Goal: Task Accomplishment & Management: Manage account settings

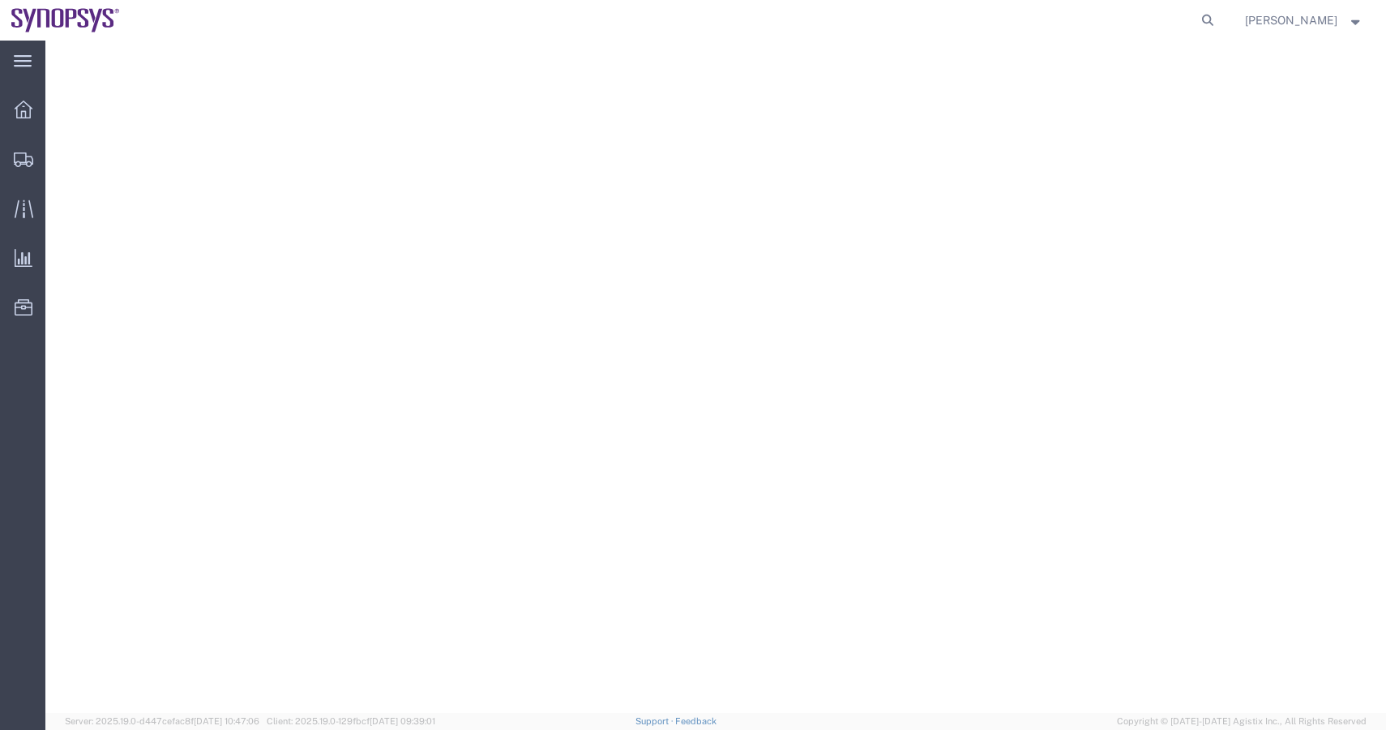
select select
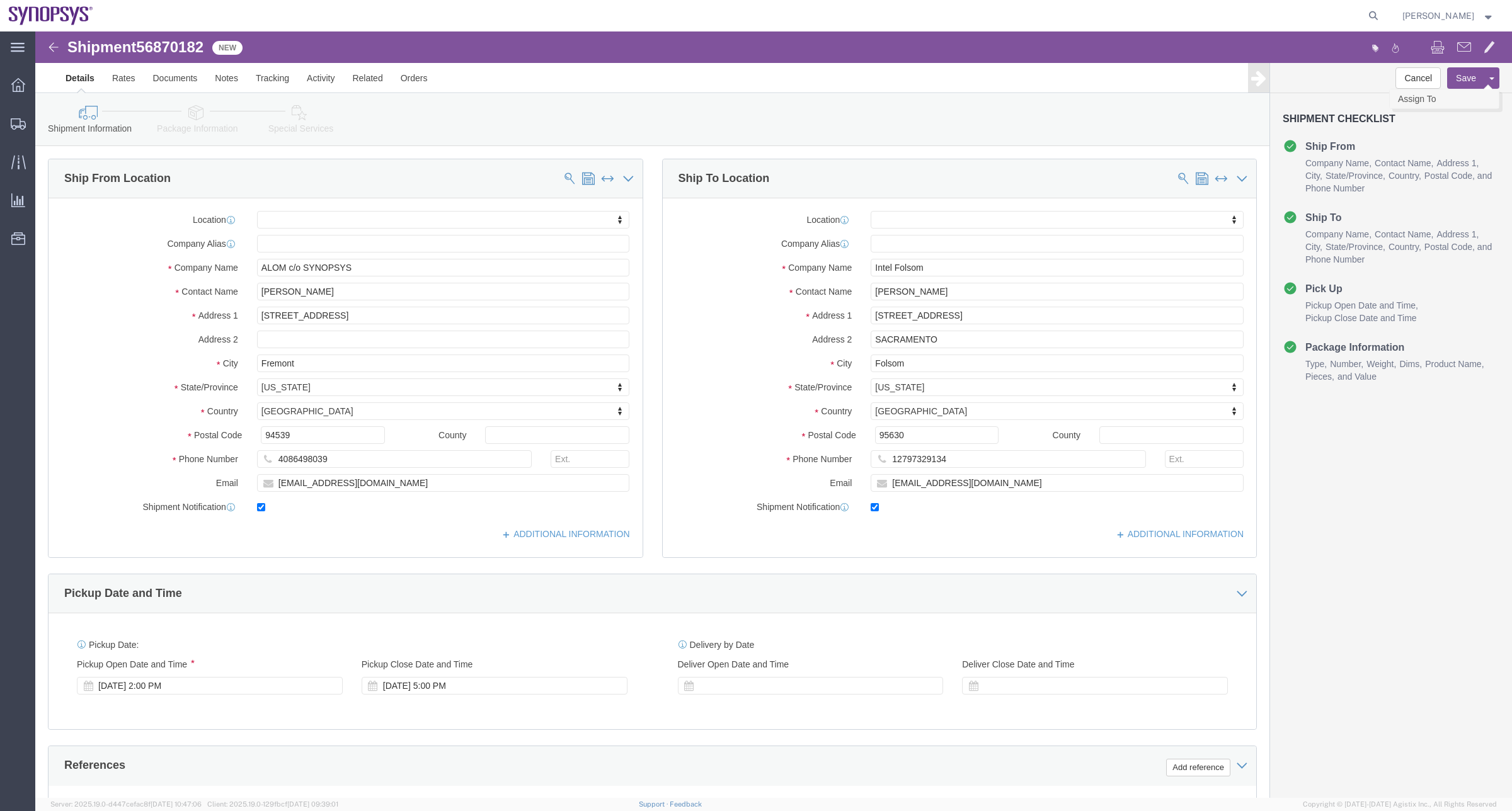
click link "Assign To"
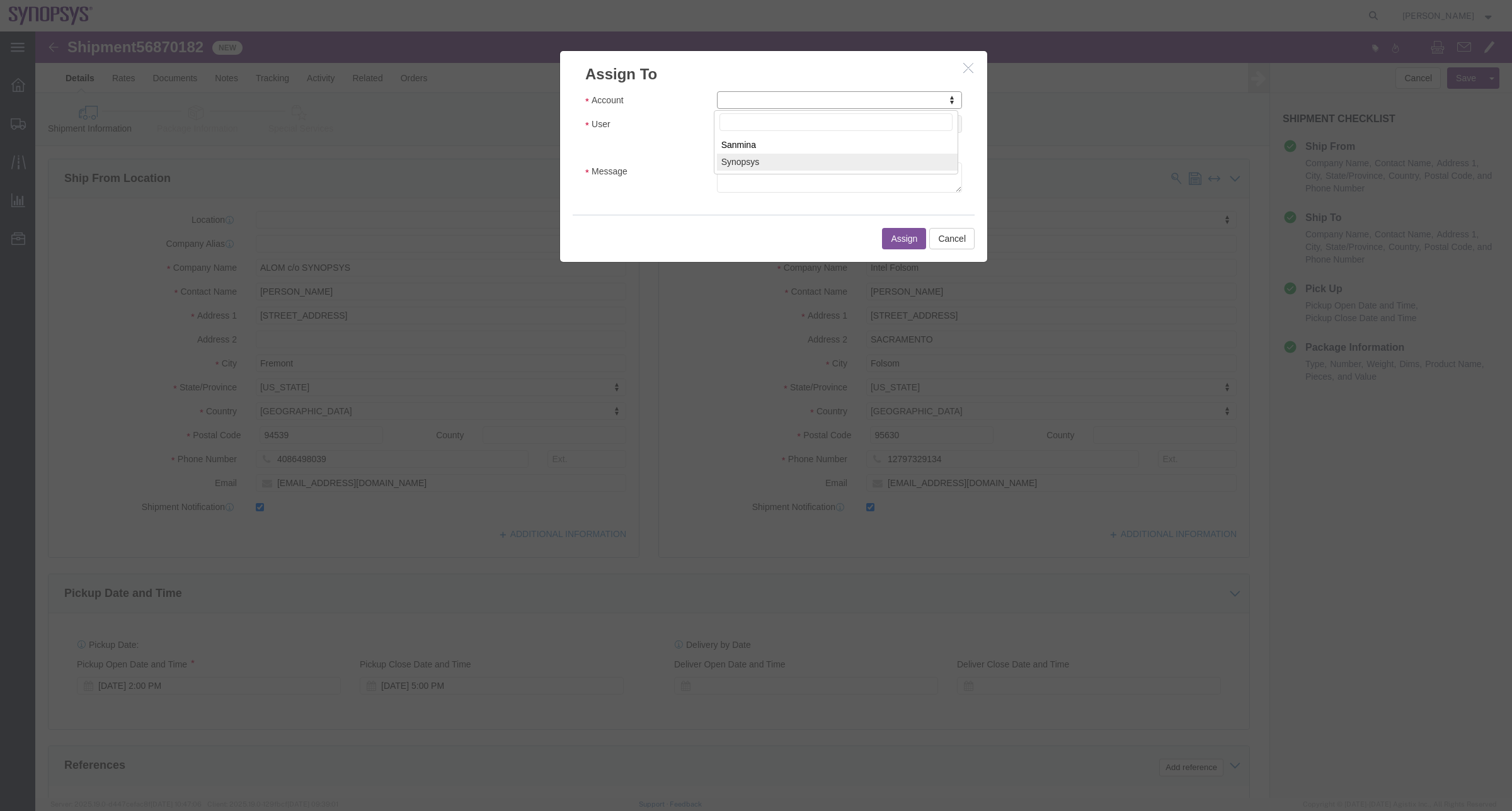
select select "117156"
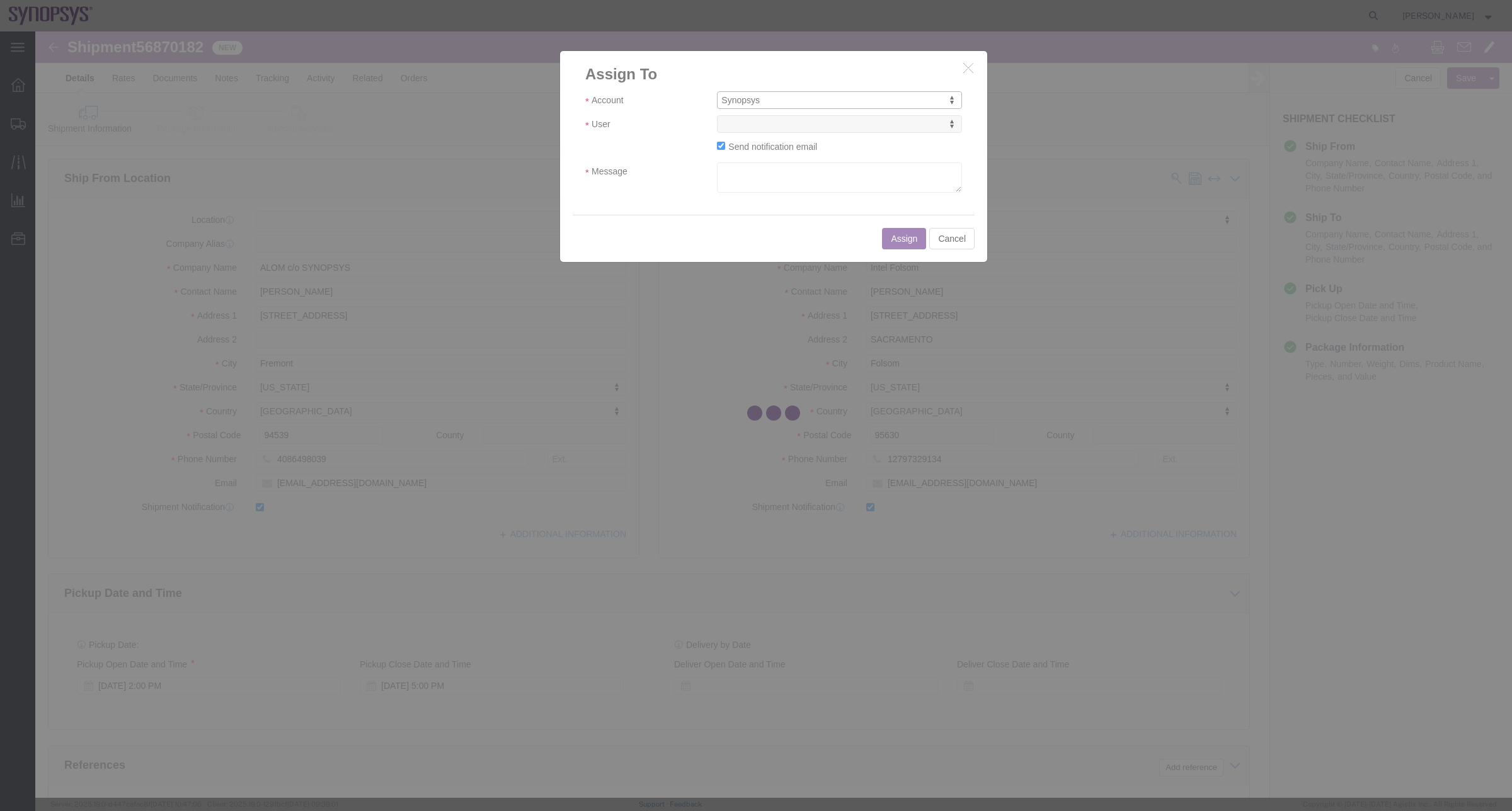
click at [811, 124] on div at bounding box center [773, 415] width 1477 height 767
select select
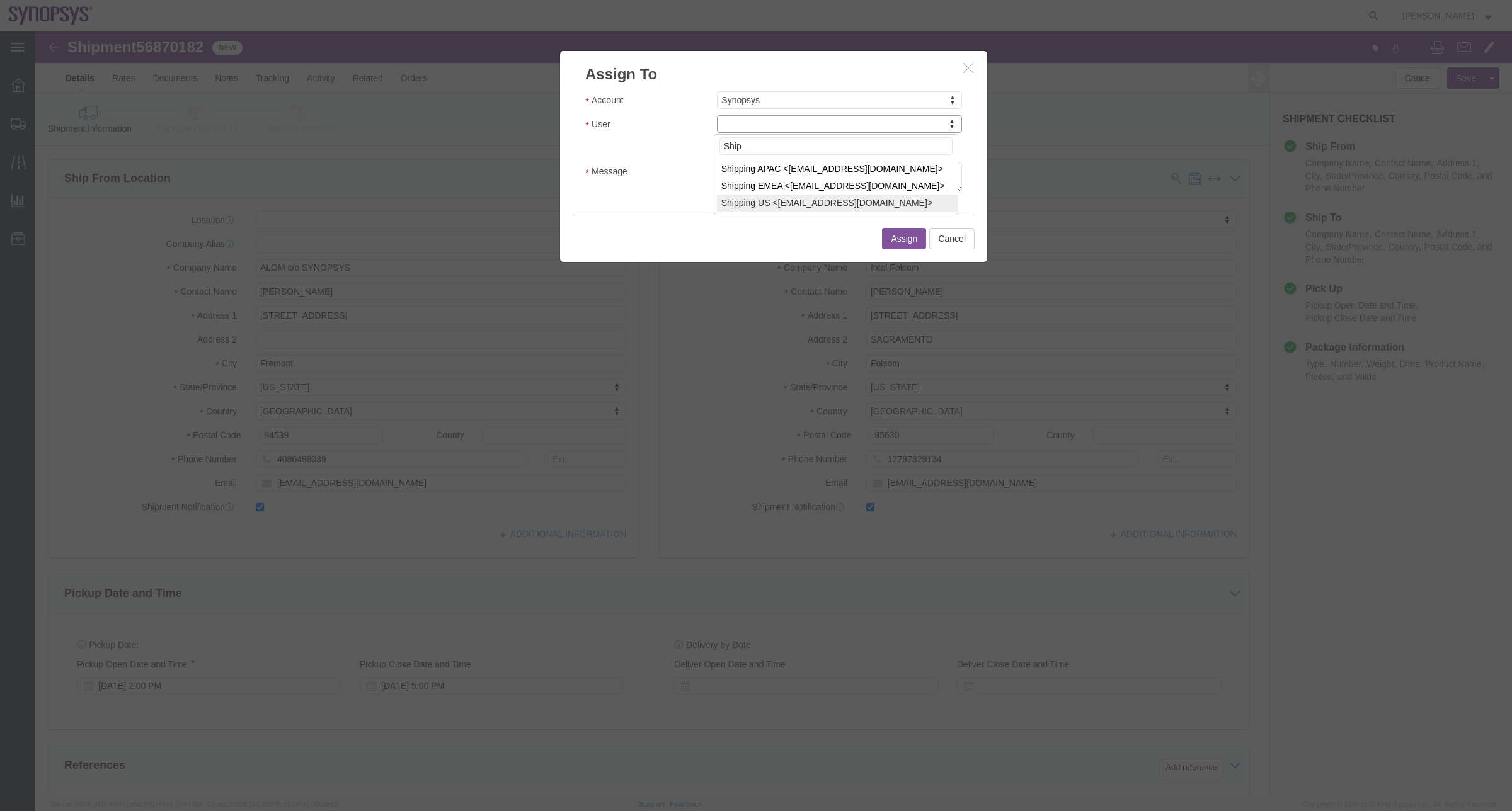
type input "Ship"
select select "100122"
click textarea "a"
type textarea "a"
click button "Assign"
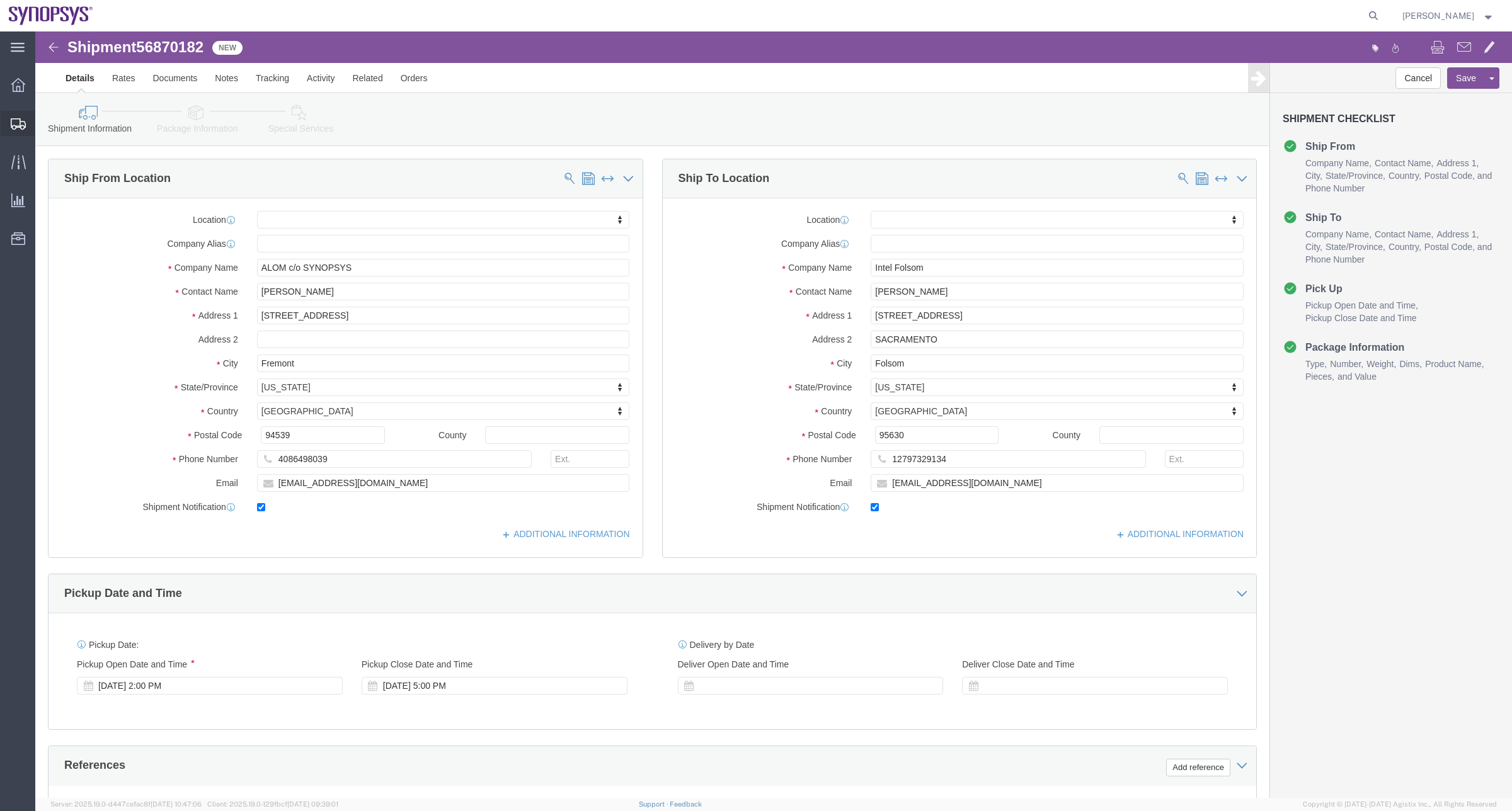
click at [0, 0] on span "Shipment Manager" at bounding box center [0, 0] width 0 height 0
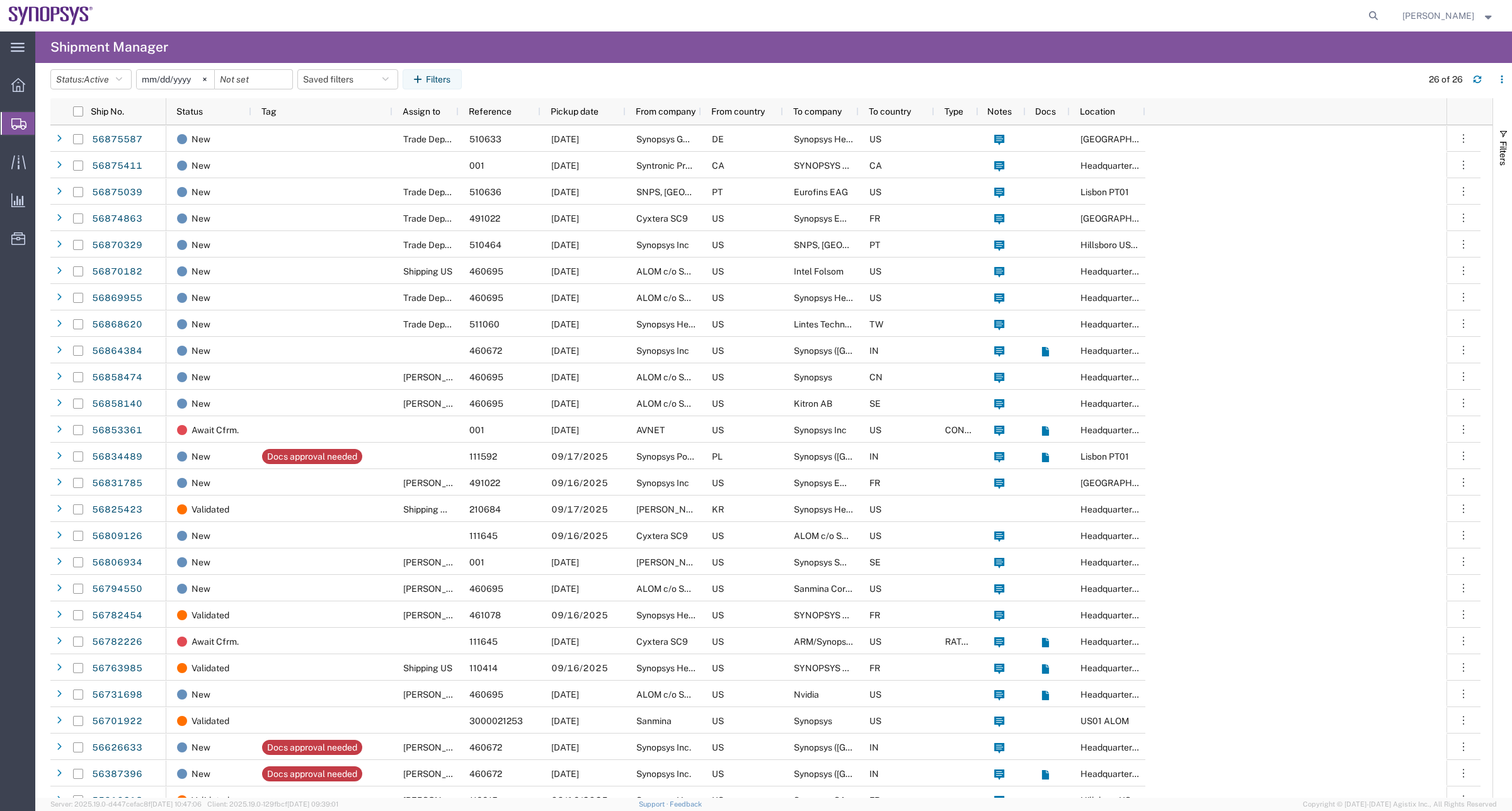
click at [0, 0] on span "Shipment Manager" at bounding box center [0, 0] width 0 height 0
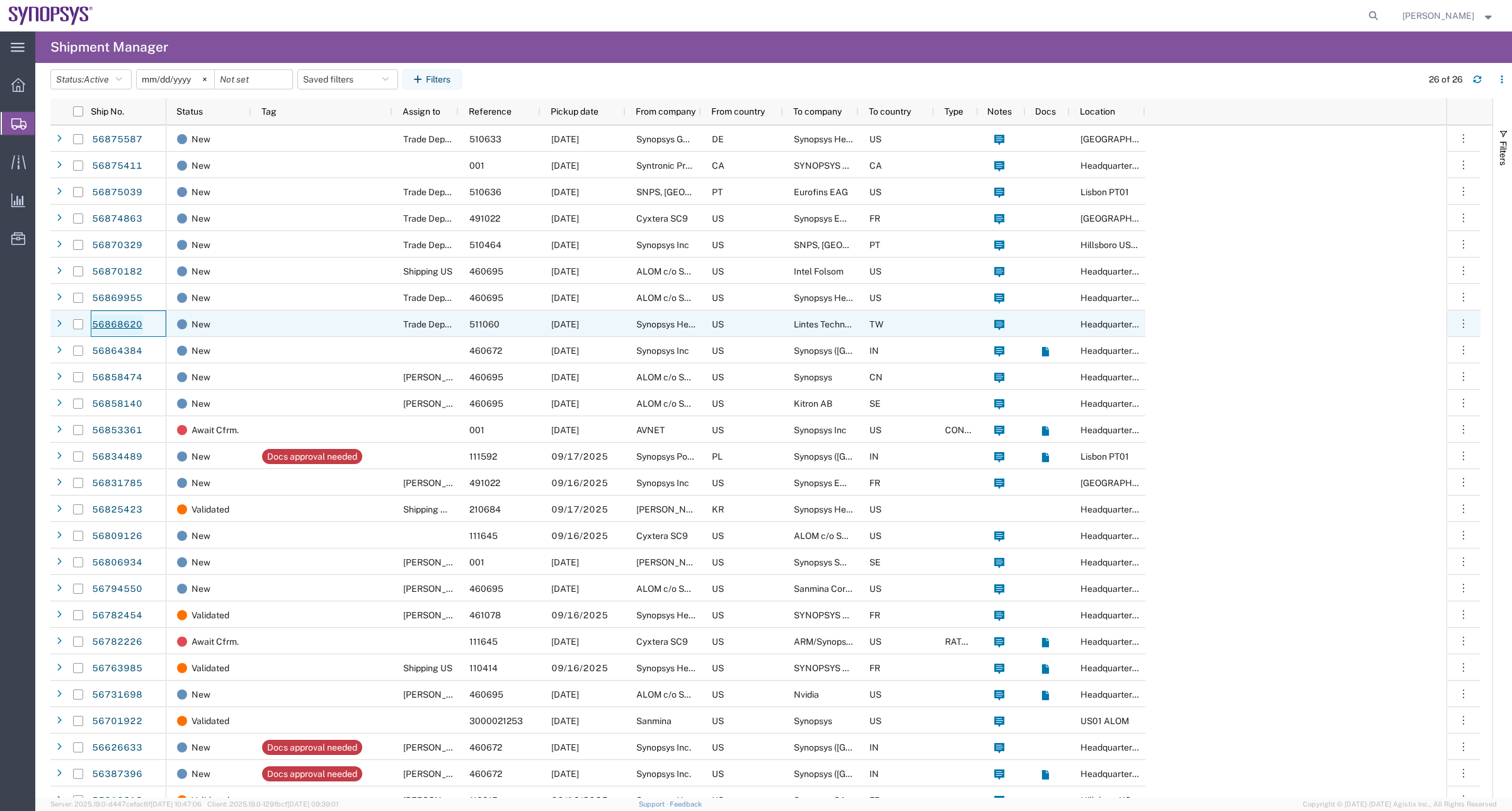
click at [121, 322] on link "56868620" at bounding box center [117, 325] width 51 height 20
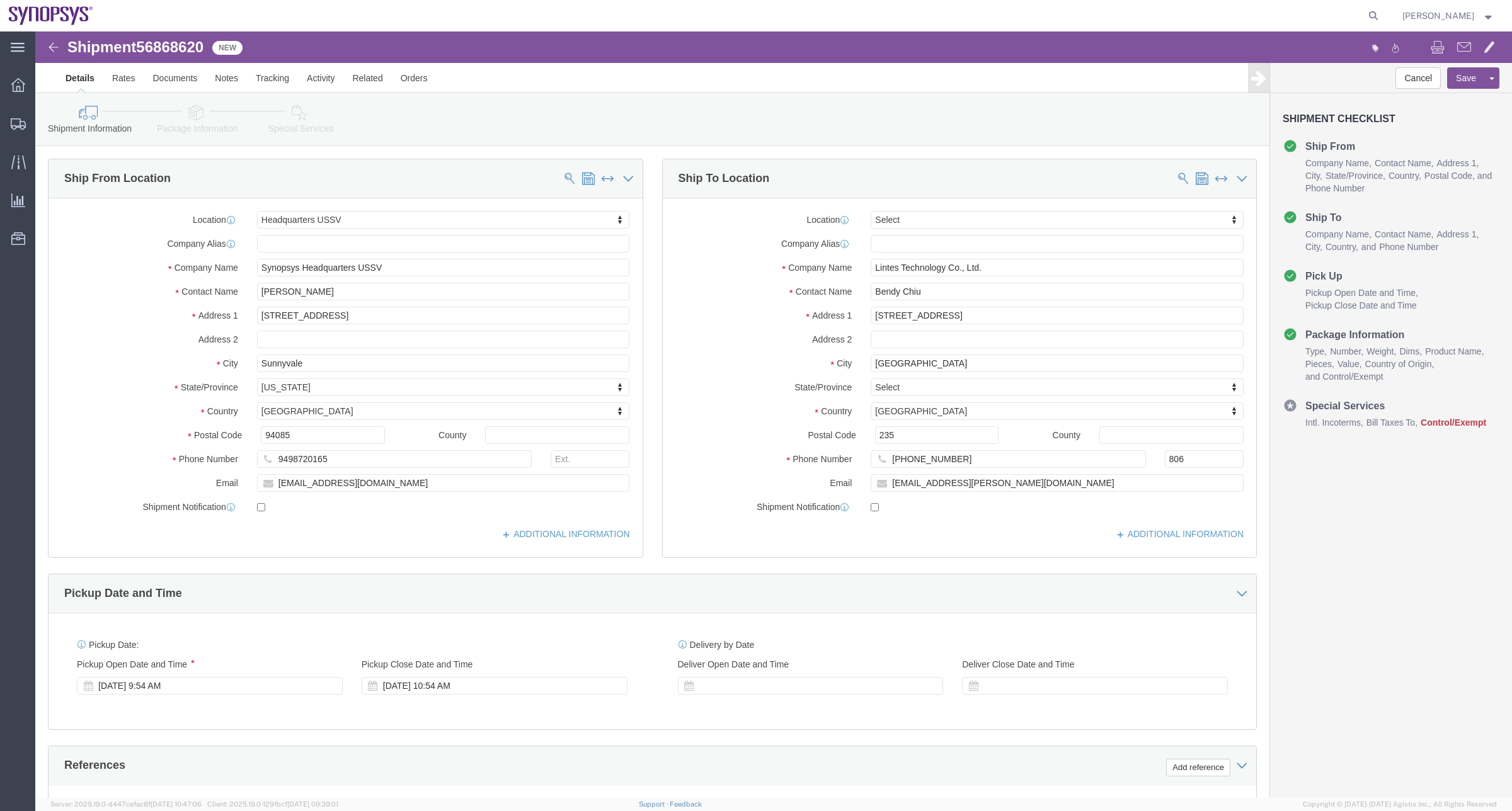
select select "63204"
select select
click link "Assign To"
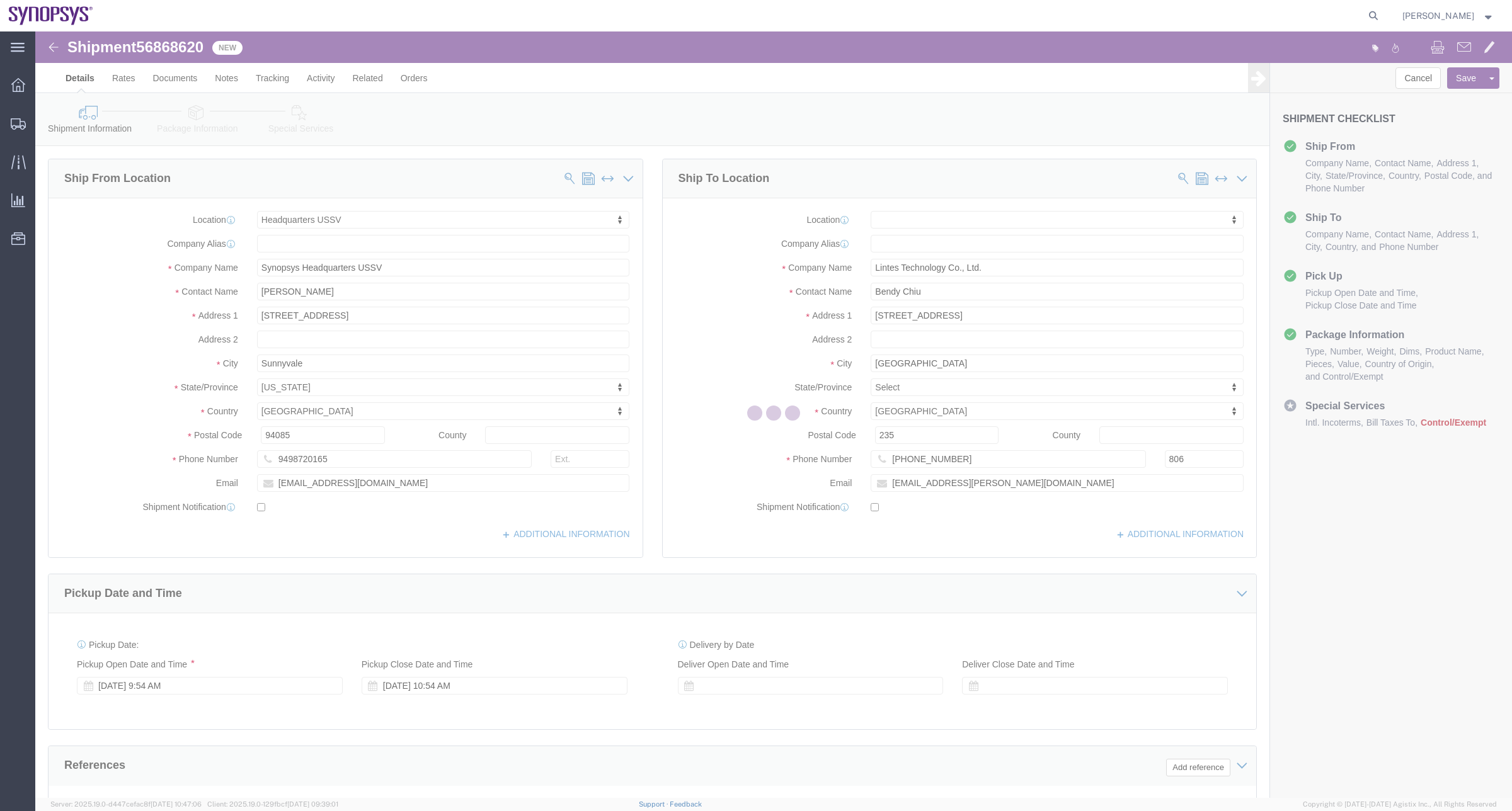
select select
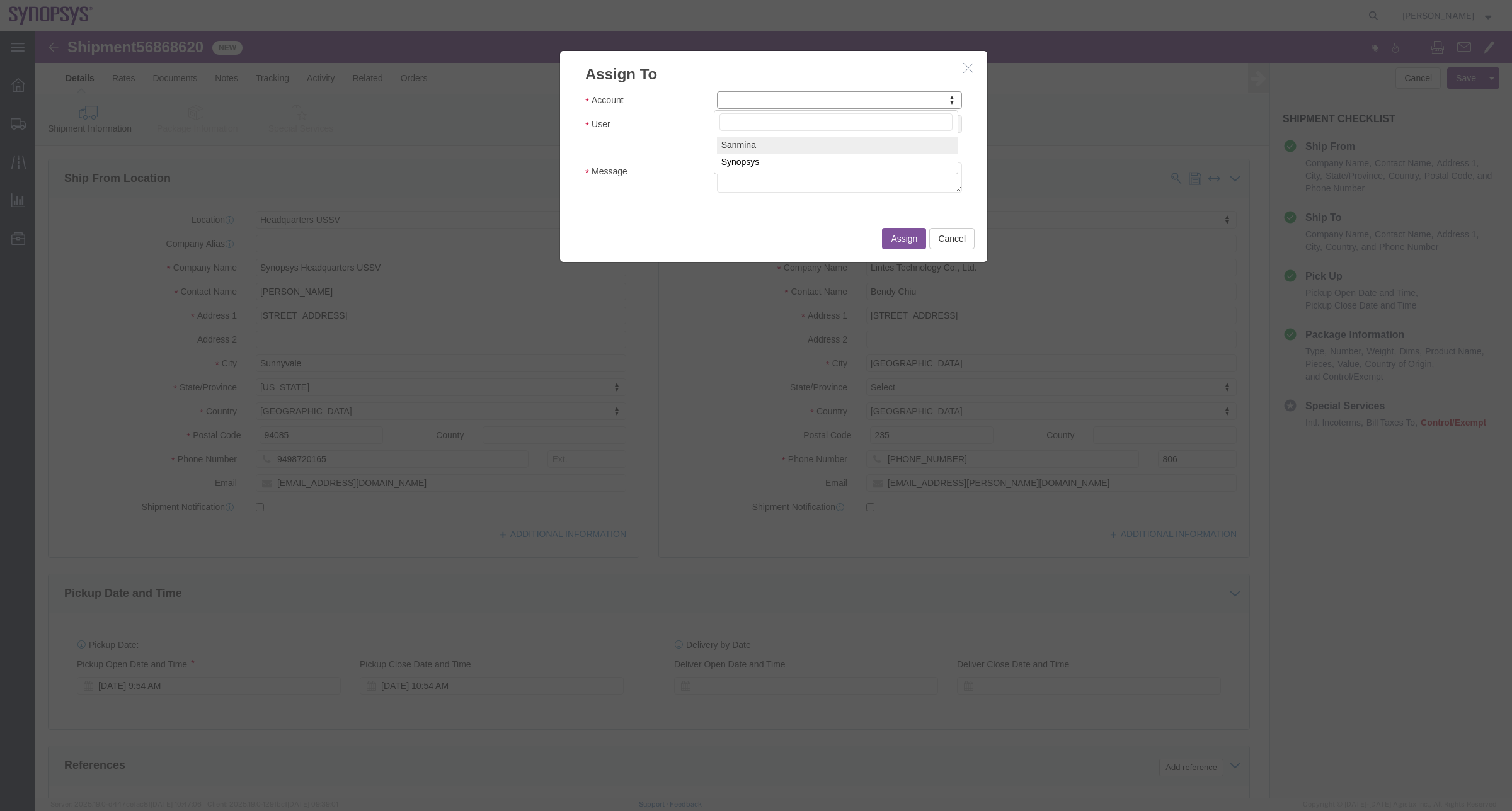
drag, startPoint x: 797, startPoint y: 61, endPoint x: 931, endPoint y: 36, distance: 136.3
click icon "button"
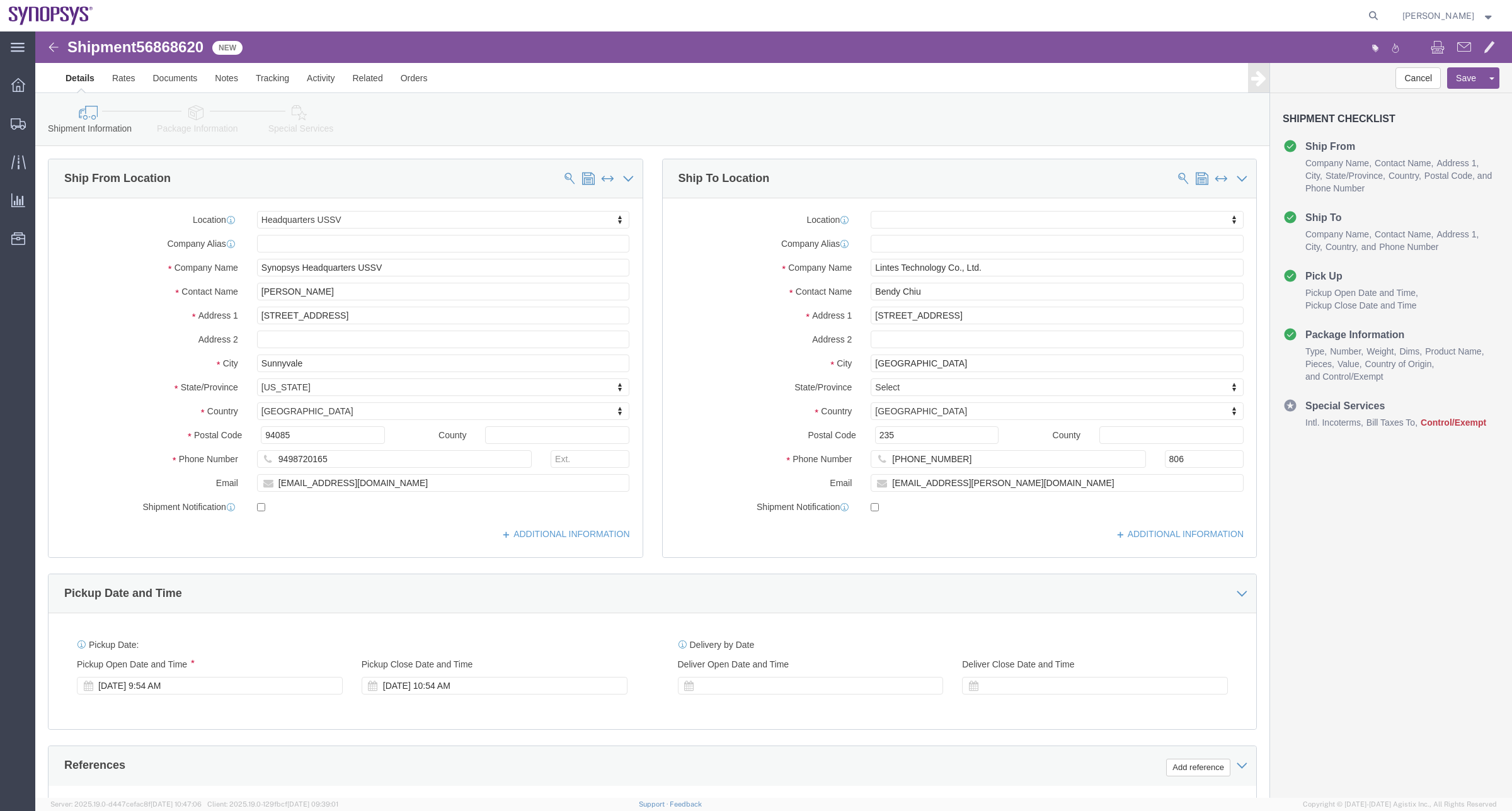
click icon
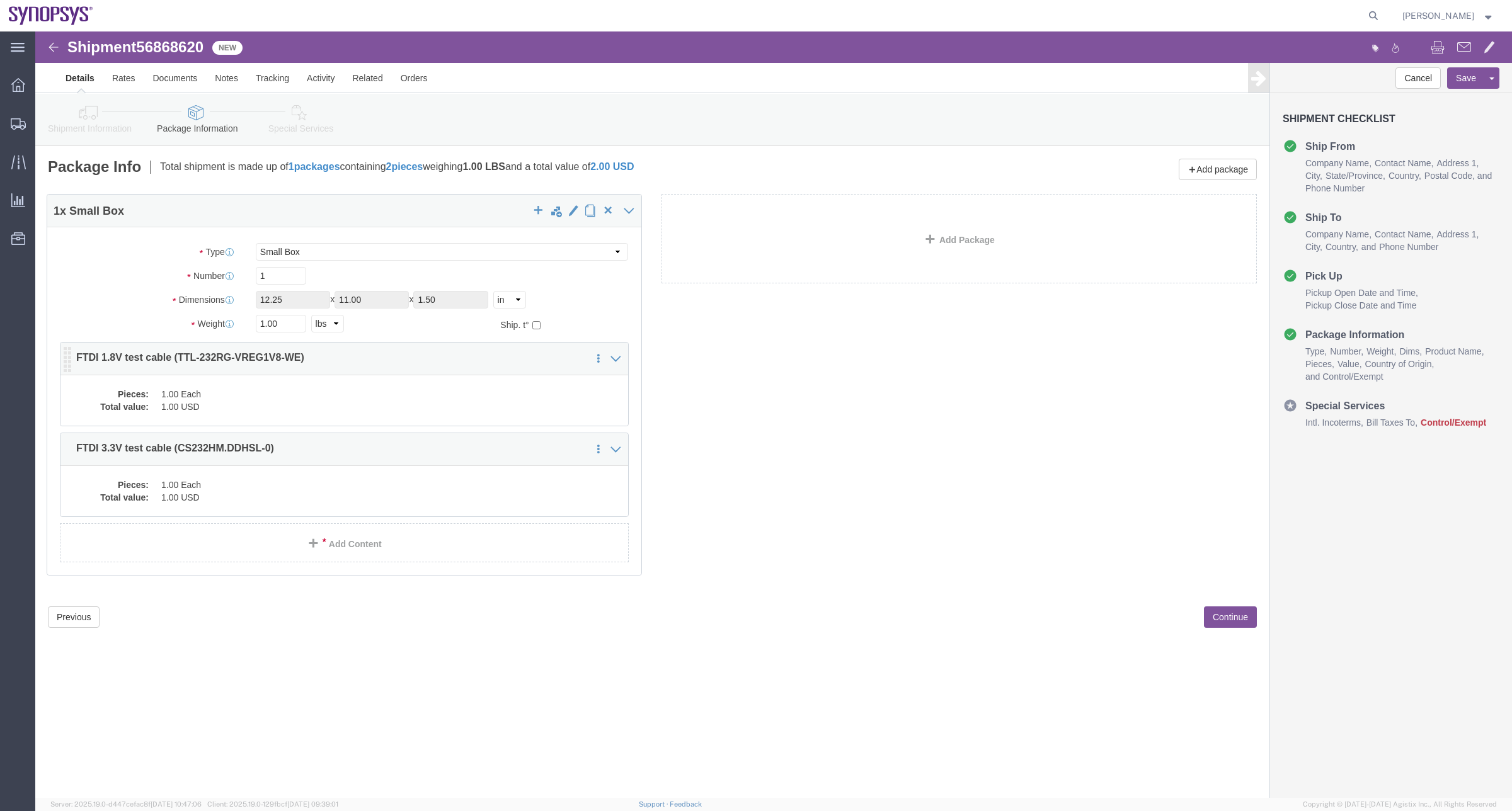
click div "1 x Small Box Package Type Select Bale(s) Basket(s) Bolt(s) Bottle(s) Buckets B…"
click dl "Pieces: 1.00 Each Total value: 1.00 USD"
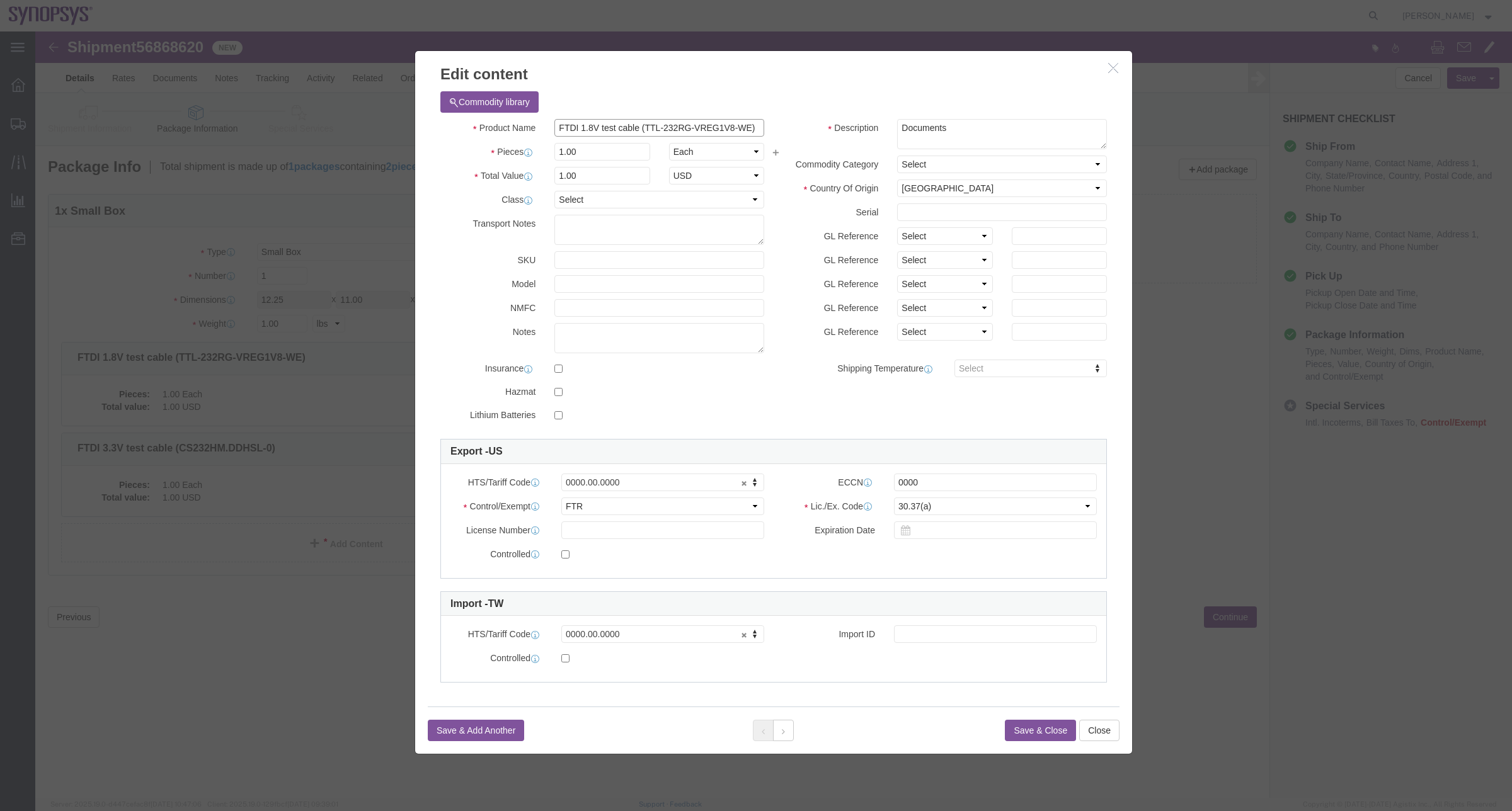
click input "FTDI 1.8V test cable (TTL-232RG-VREG1V8-WE)"
click div
click icon "button"
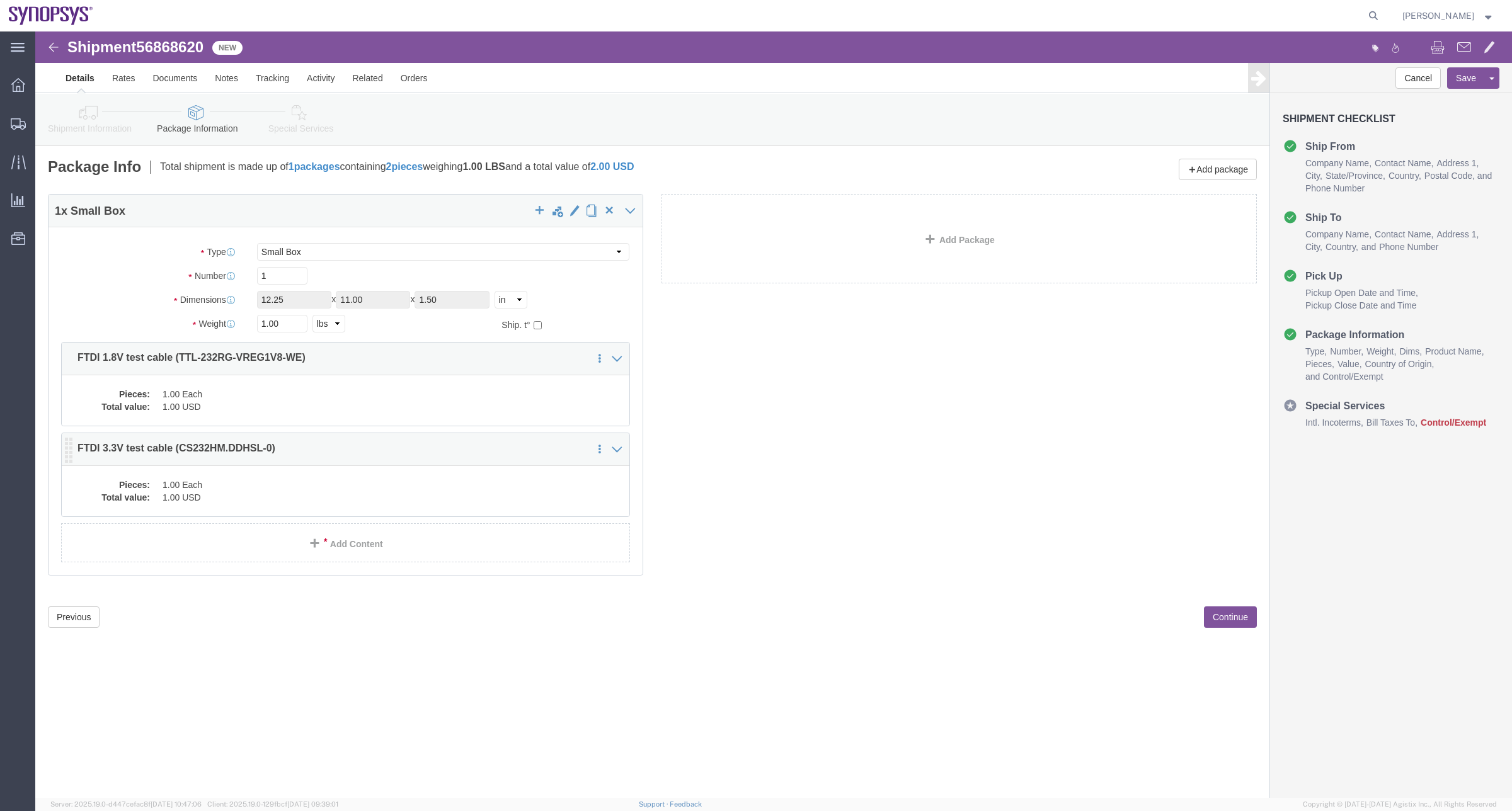
click div "Pieces: 1.00 Each Total value: 1.00 USD"
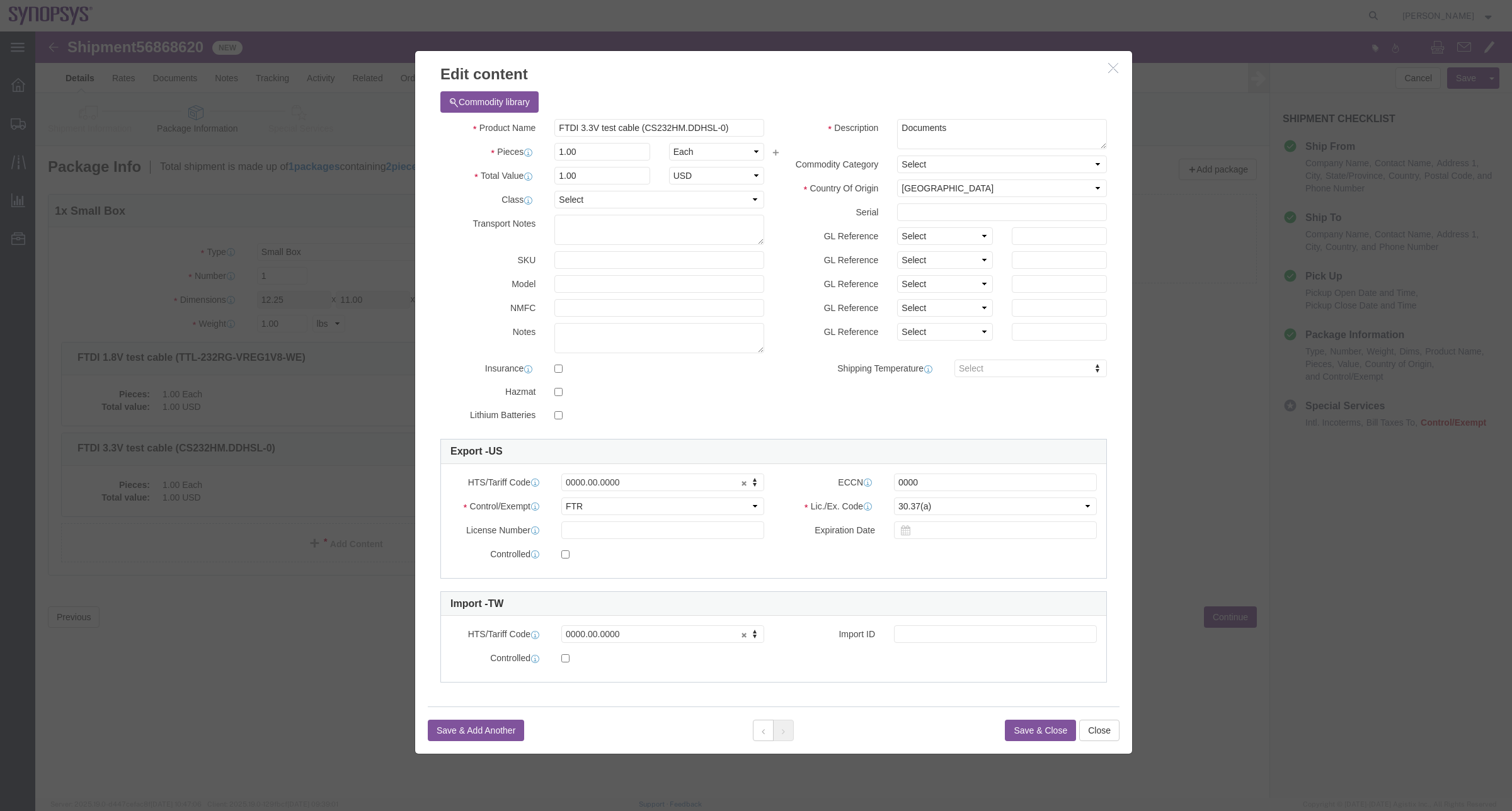
click div
click button "Close"
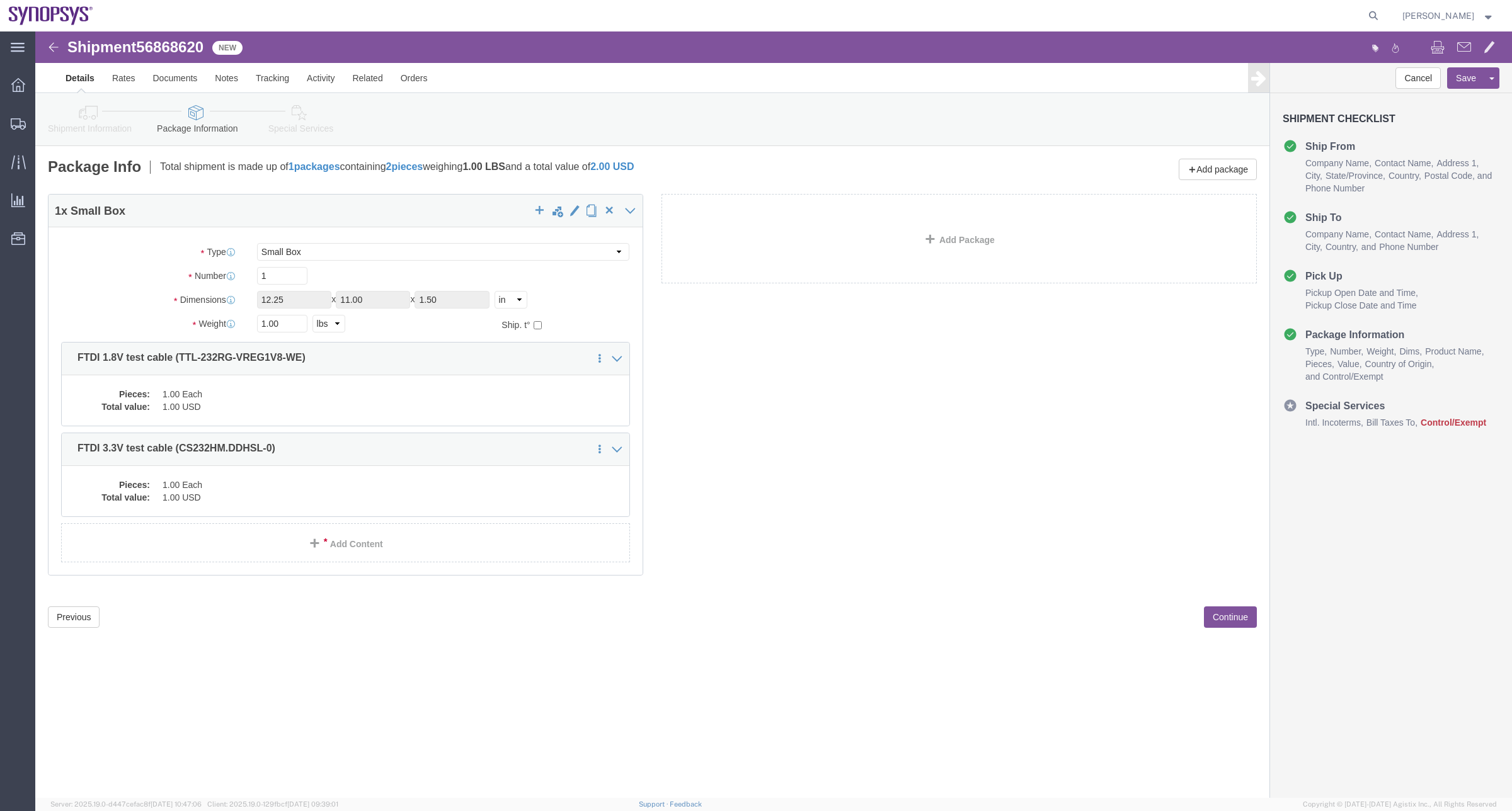
click icon
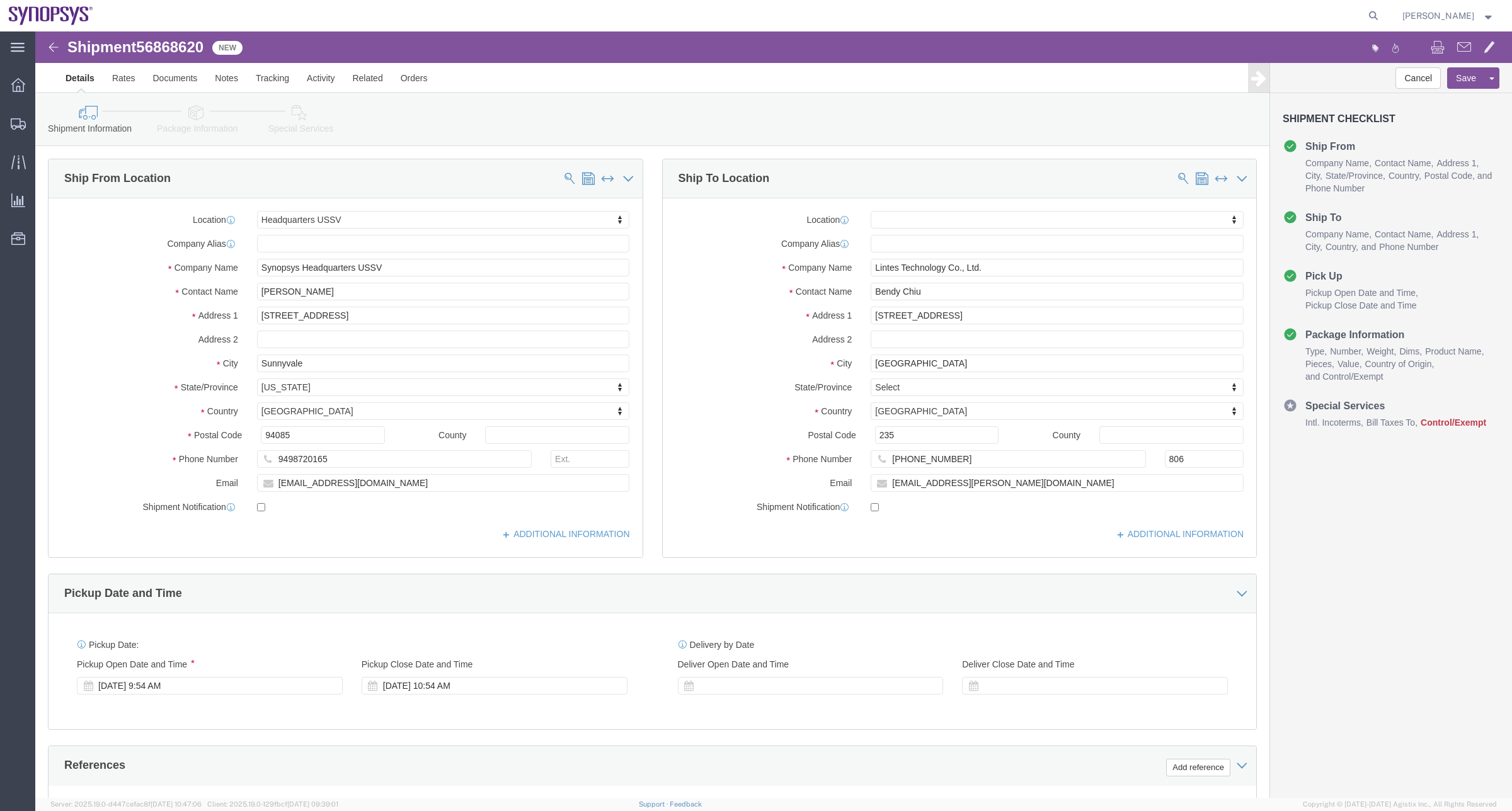
click div "Please fix the following errors Ship From Location Location Headquarters USSV M…"
drag, startPoint x: 375, startPoint y: 454, endPoint x: 177, endPoint y: 434, distance: 199.0
click div "Location Headquarters USSV My Profile Location Aachen DE04 Agrate Brianza IT01 …"
drag, startPoint x: 176, startPoint y: 9, endPoint x: 53, endPoint y: 6, distance: 123.0
click div "Shipment 56868620 New Details Rates Documents Notes Tracking Activity Related O…"
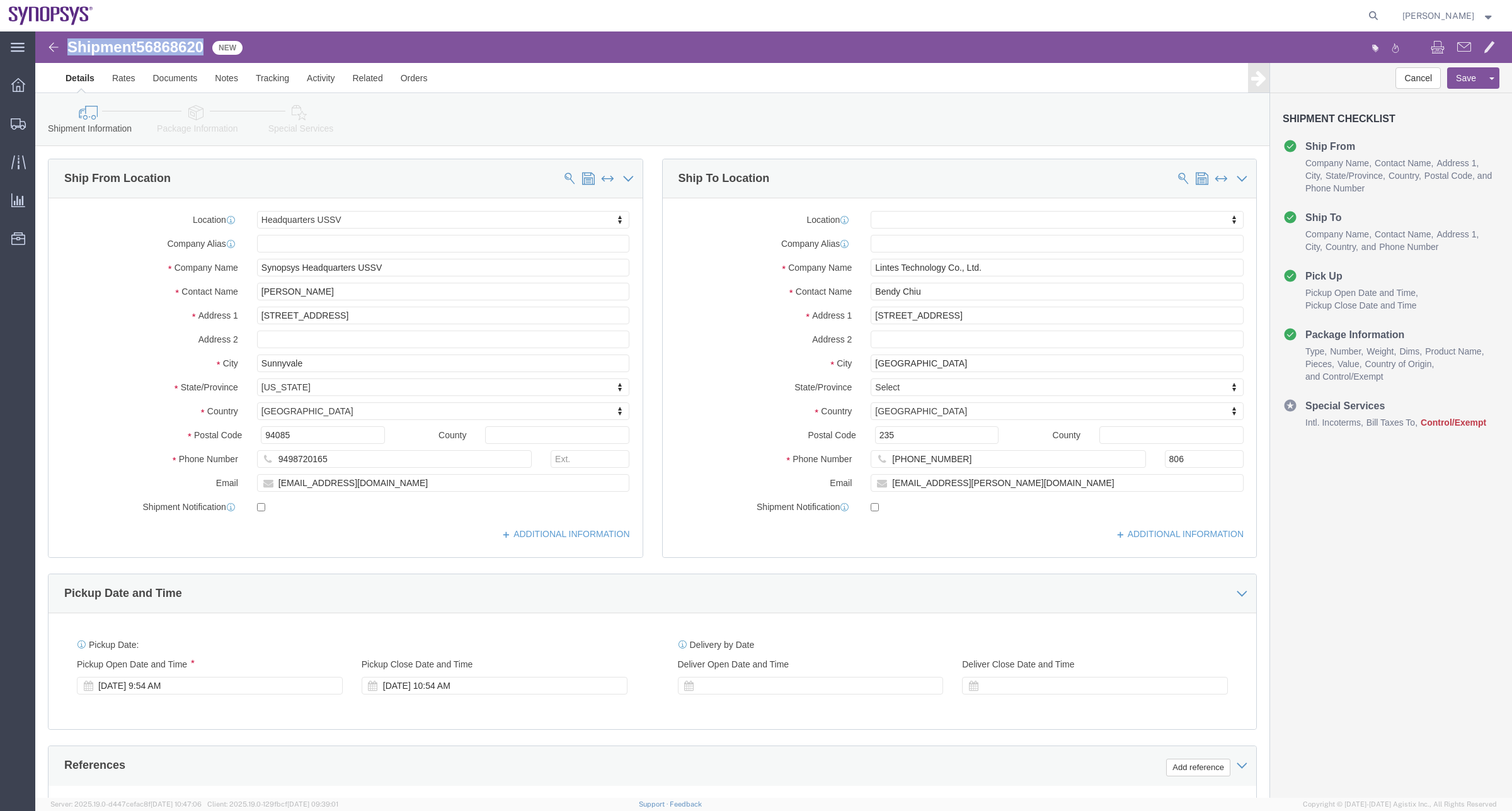
copy h1 "Shipment 56868620"
click at [0, 0] on span "Shipment Manager" at bounding box center [0, 0] width 0 height 0
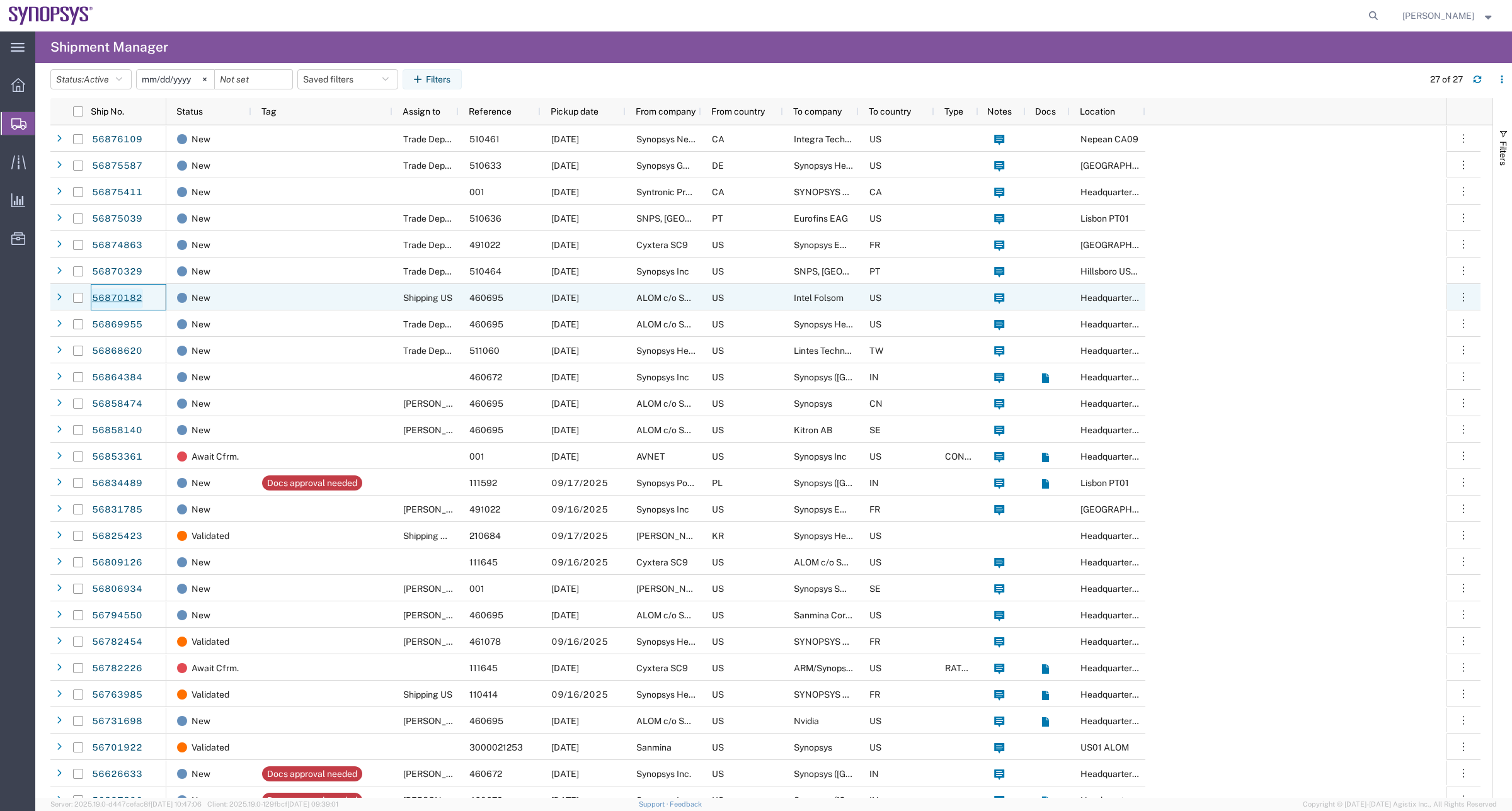
click at [136, 298] on link "56870182" at bounding box center [117, 298] width 51 height 20
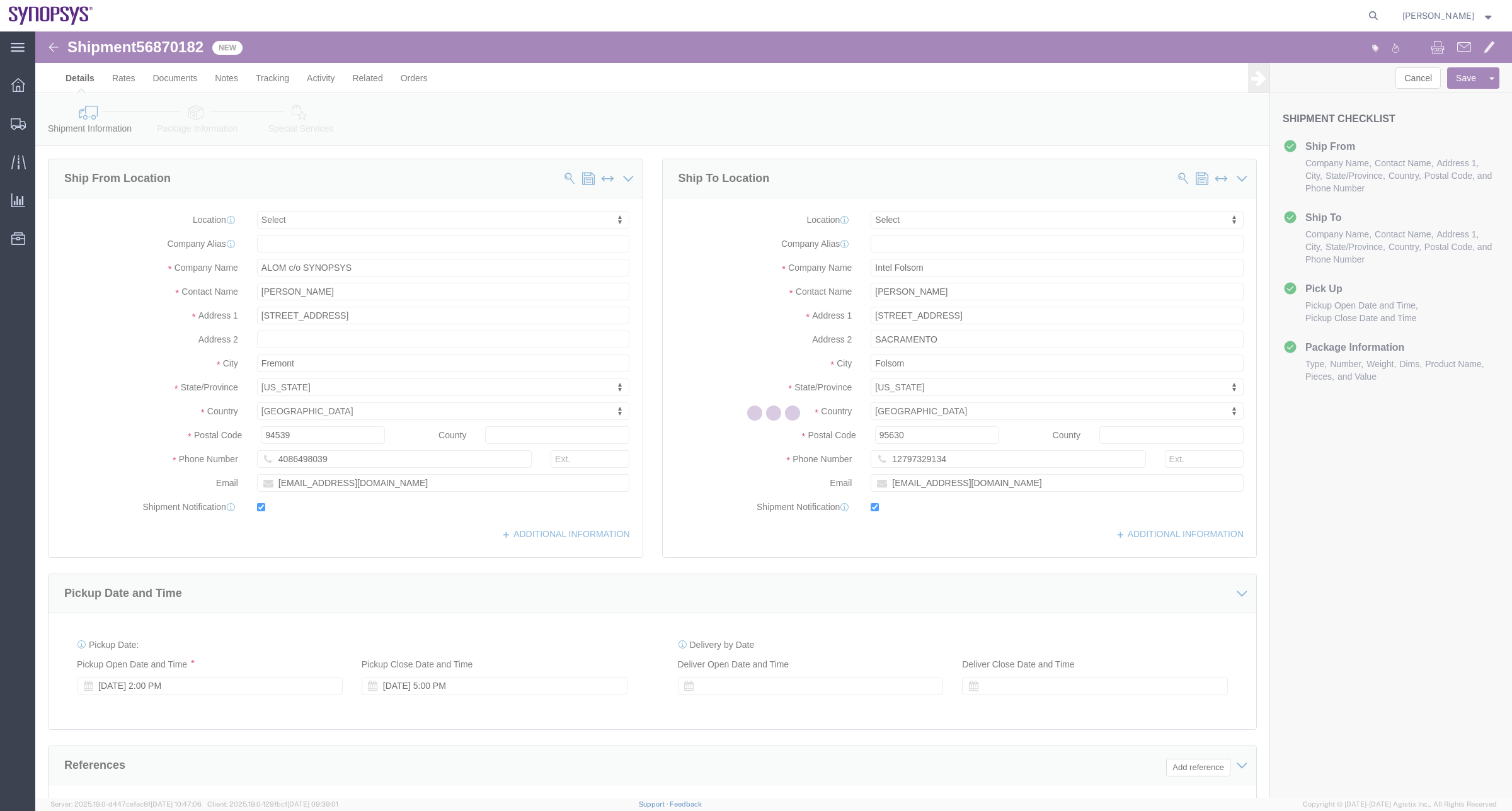
select select
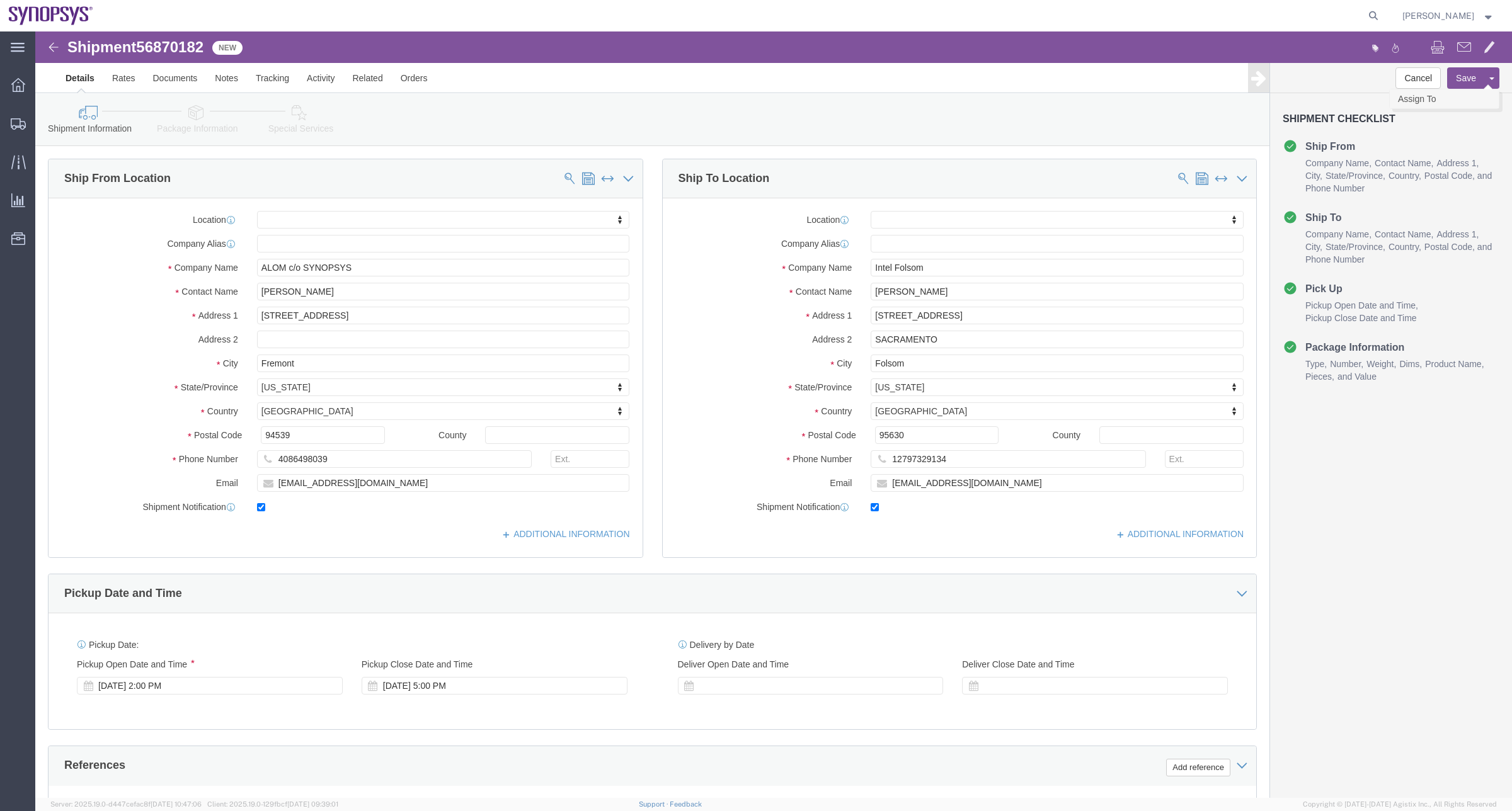
click link "Assign To"
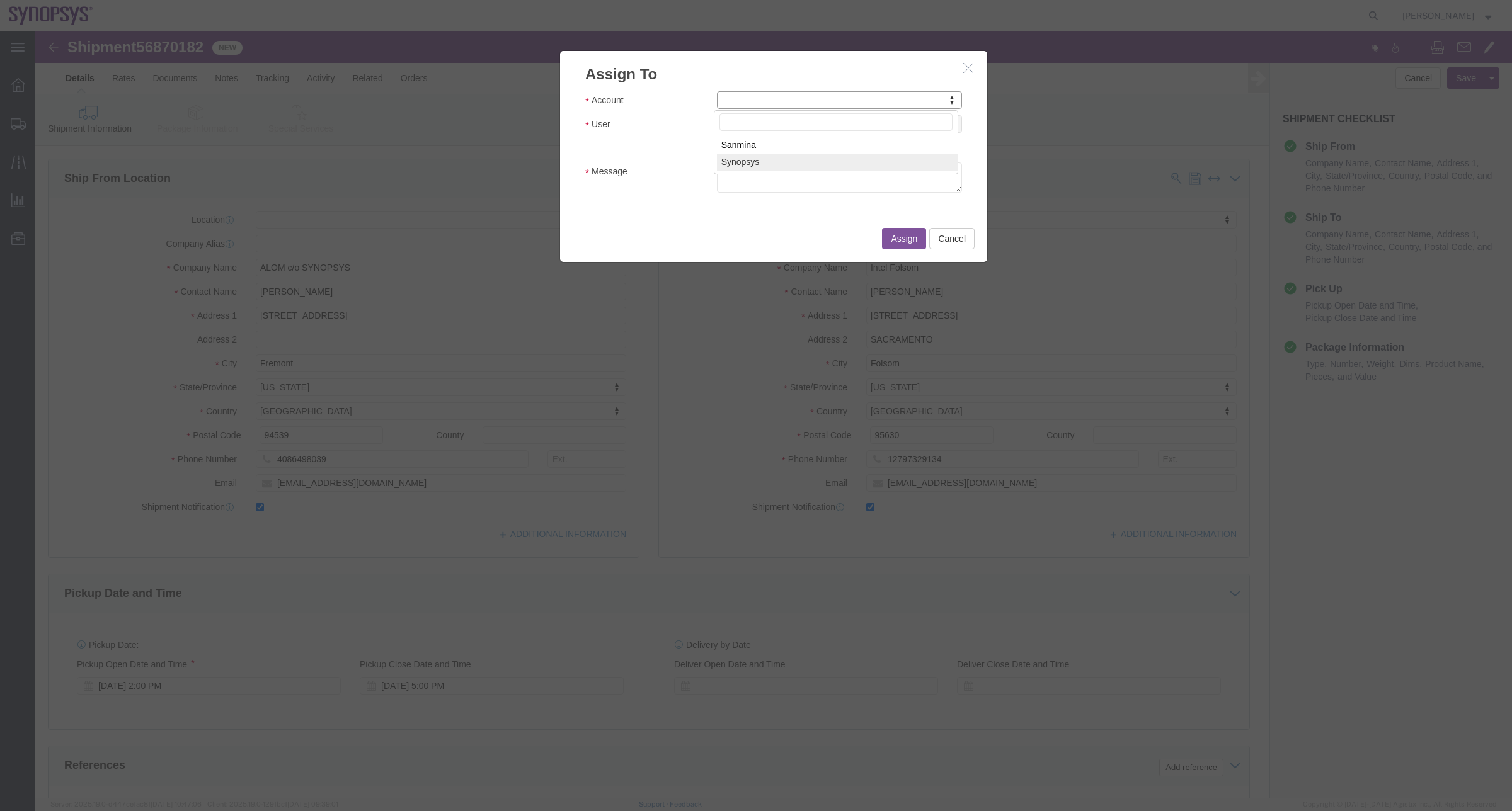
select select "117156"
select select
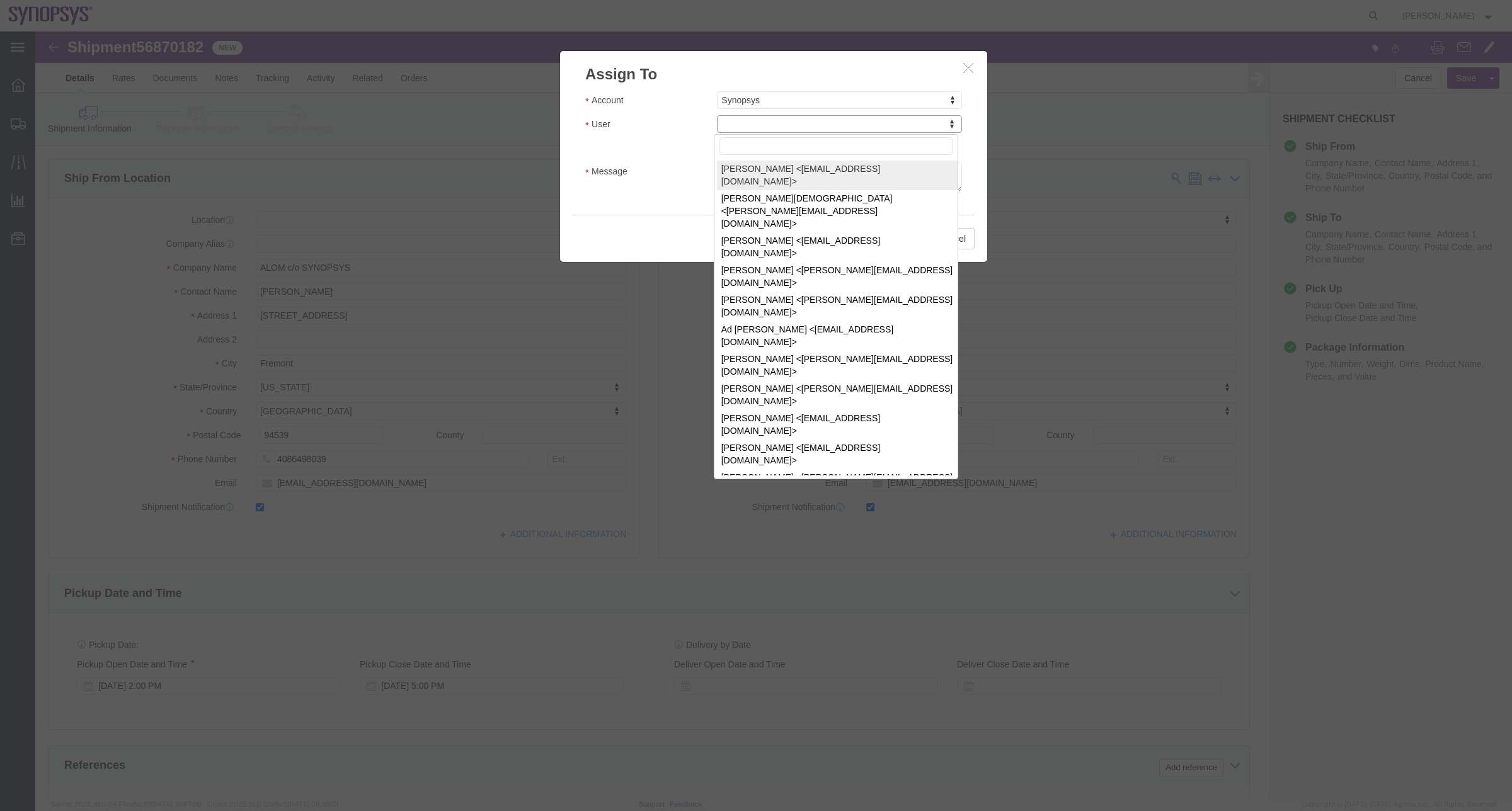
drag, startPoint x: 792, startPoint y: 124, endPoint x: 756, endPoint y: 92, distance: 48.2
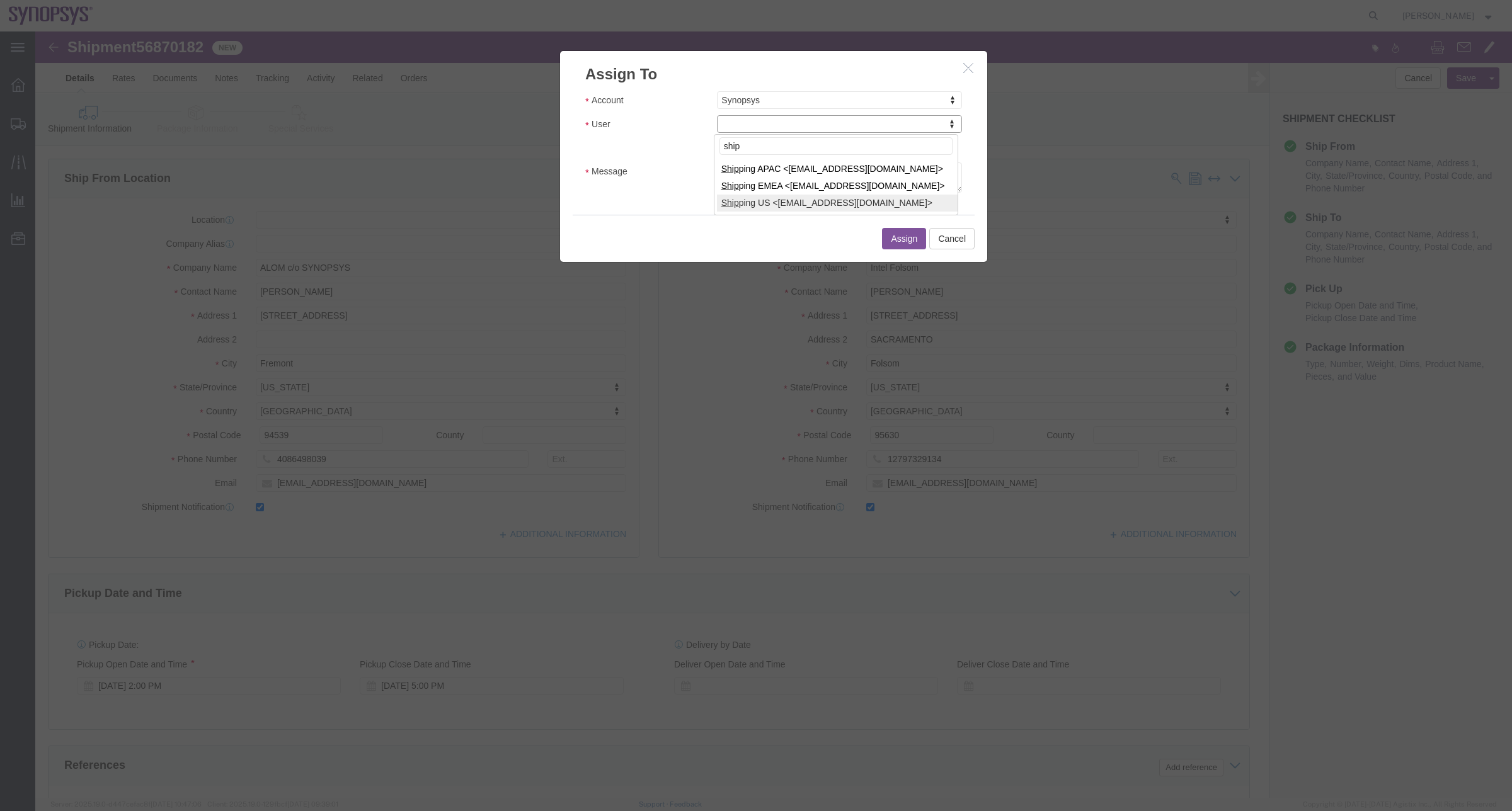
type input "ship"
select select "100122"
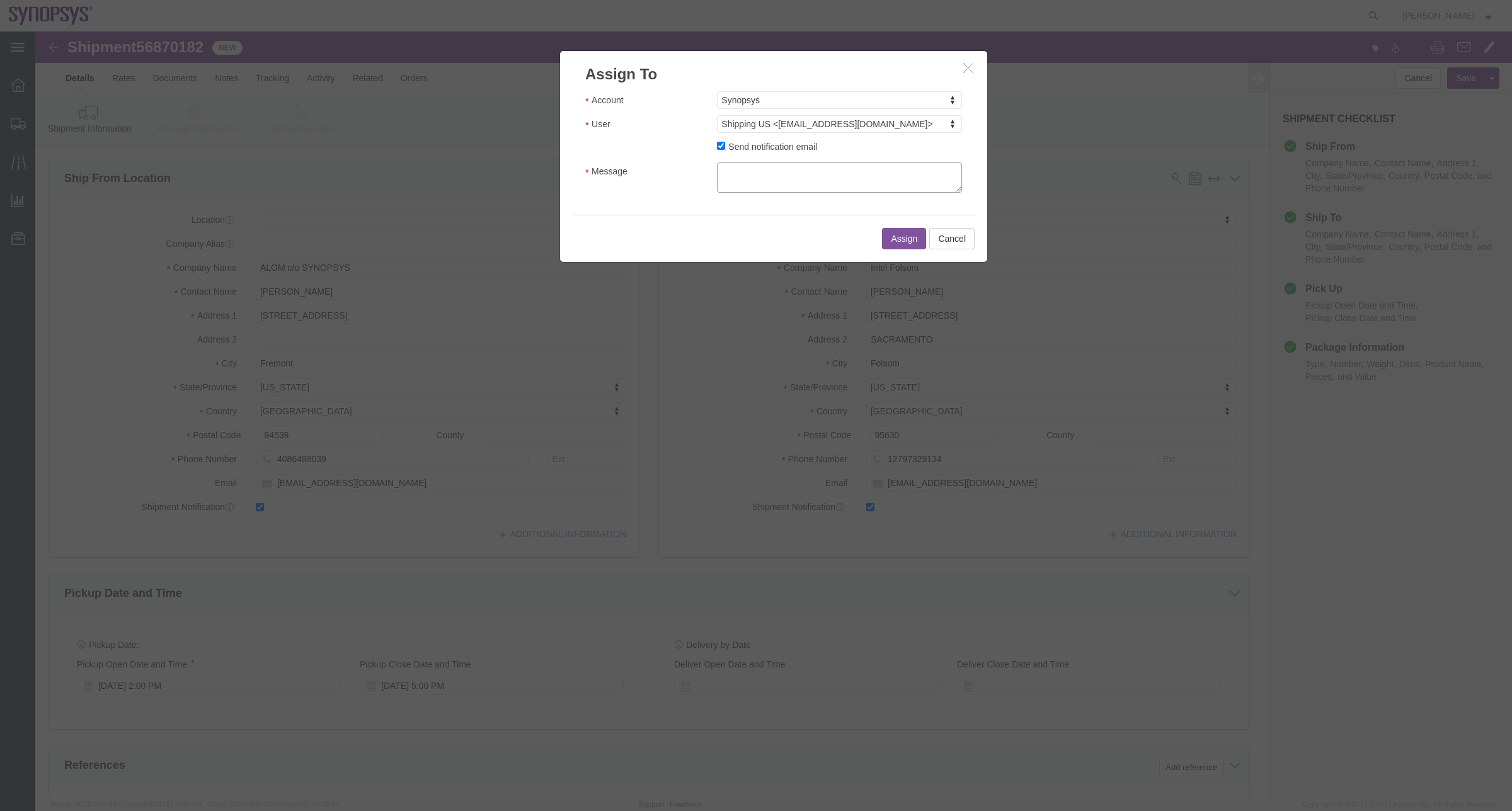
click textarea "Message"
type textarea "a"
click button "Assign"
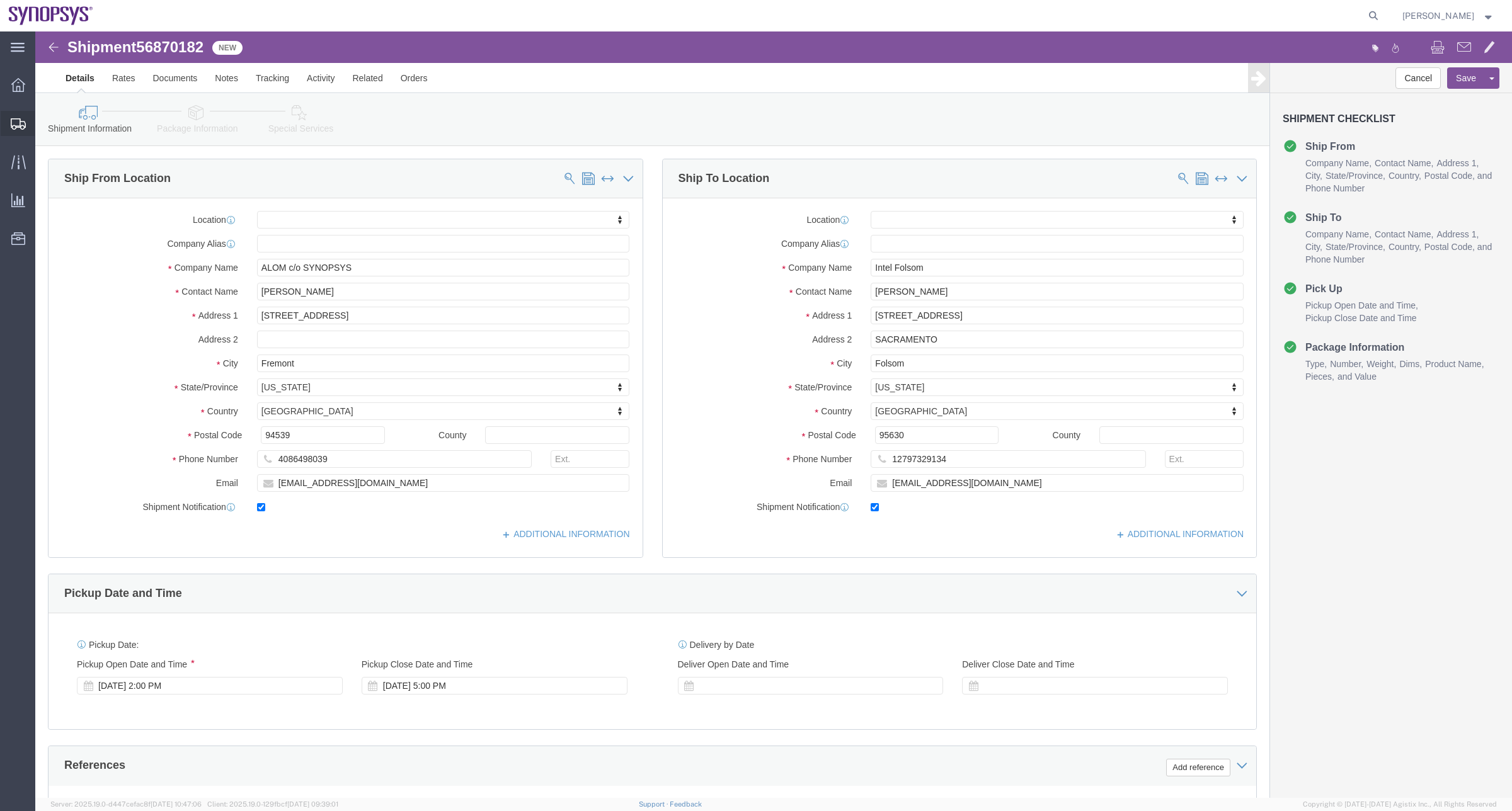
click at [0, 0] on span "Shipment Manager" at bounding box center [0, 0] width 0 height 0
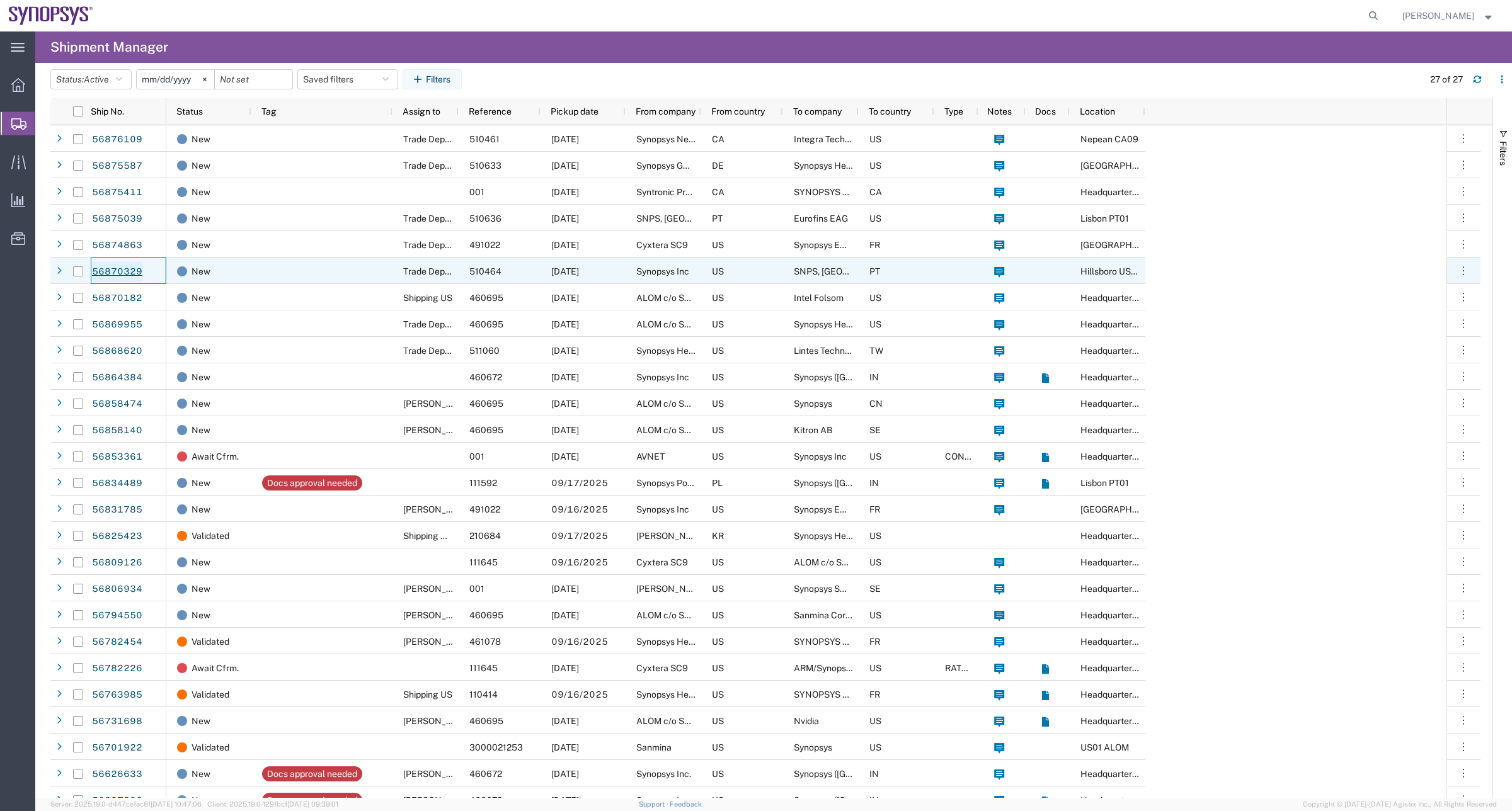
click at [131, 266] on link "56870329" at bounding box center [117, 272] width 51 height 20
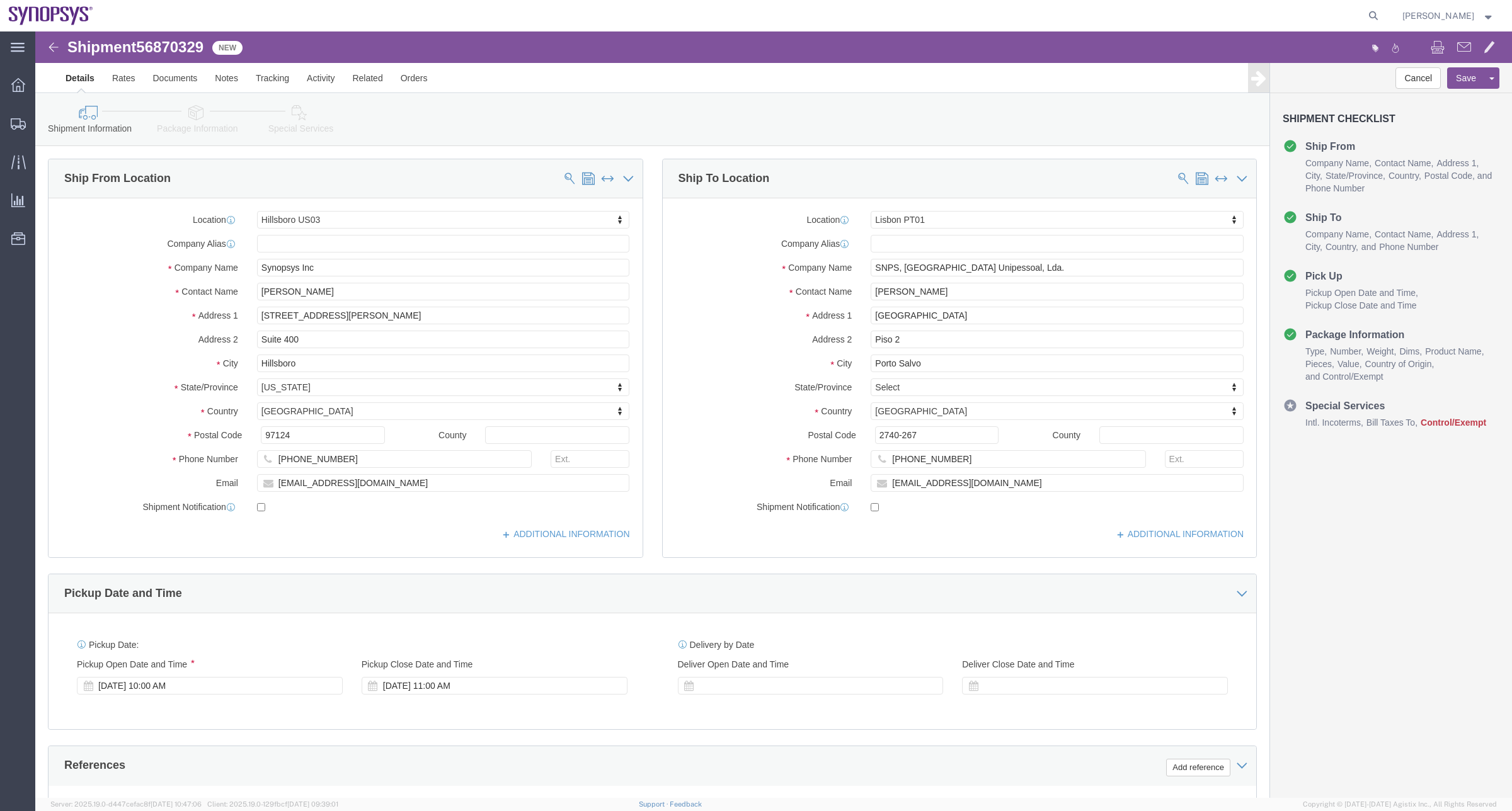
select select "63190"
select select "63152"
click icon
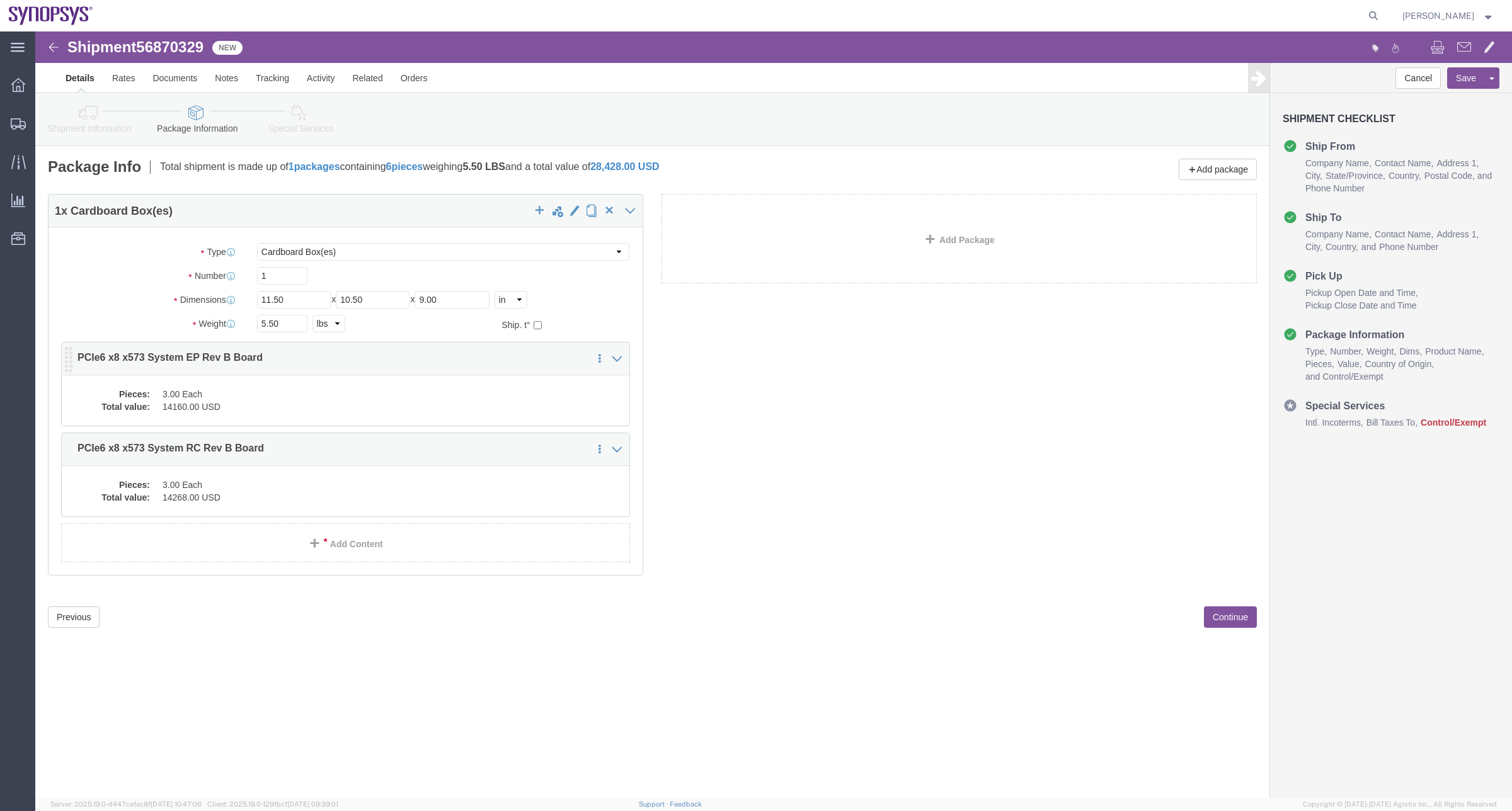
click dd "3.00 Each"
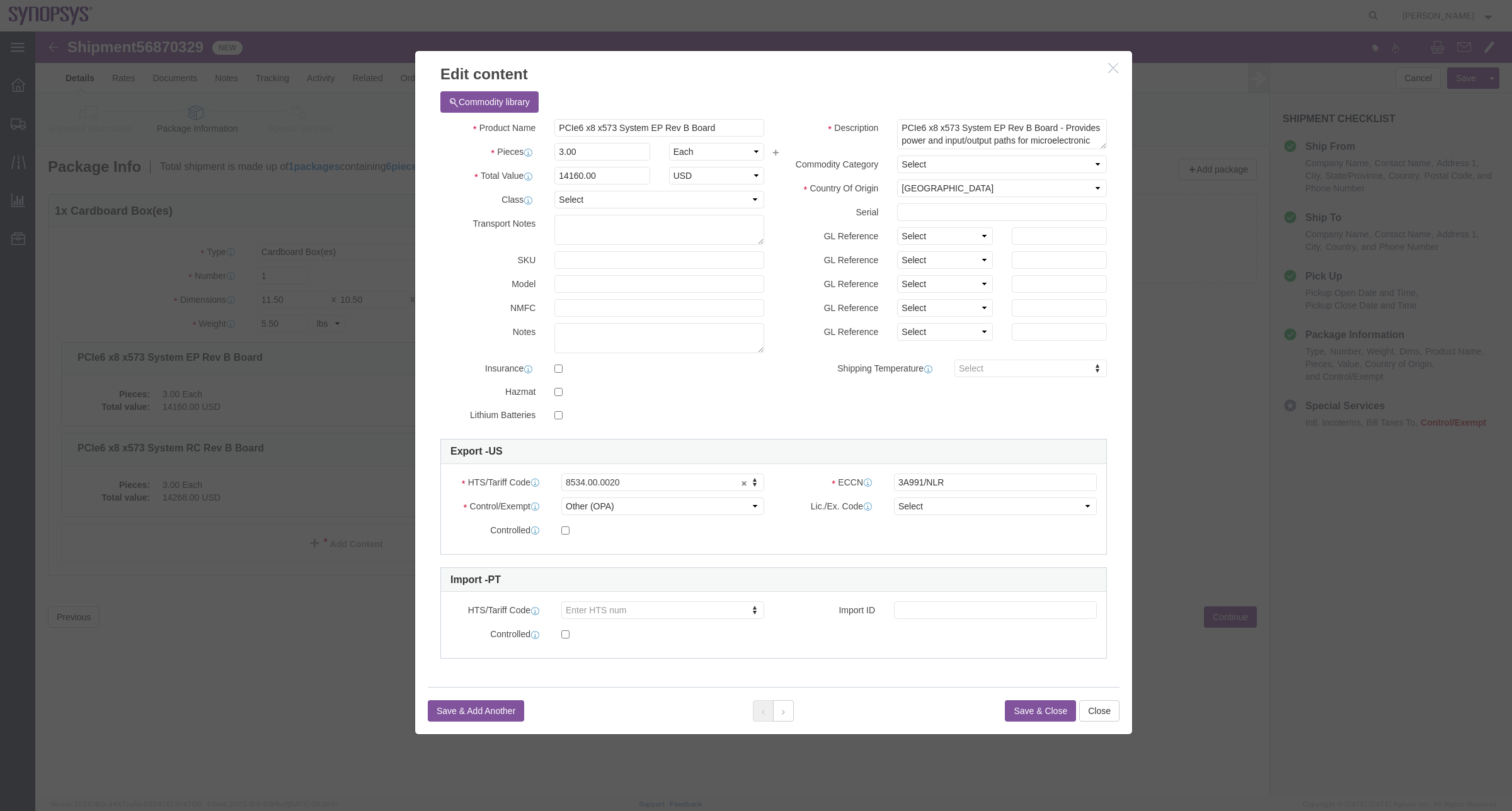
click icon "button"
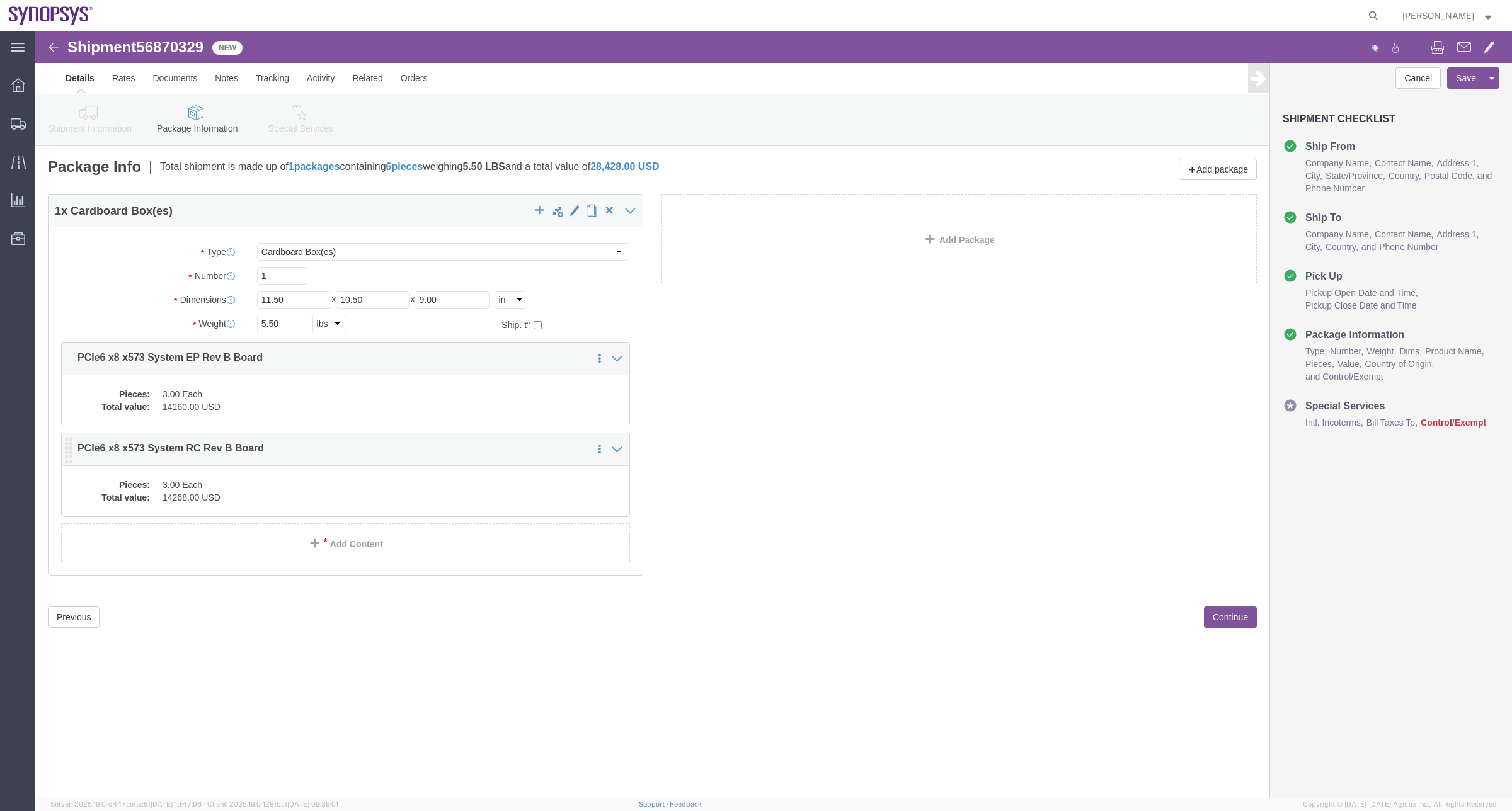
click div "1 x Cardboard Box(es) Package Type Select Bale(s) Basket(s) Bolt(s) Bottle(s) B…"
click dd "3.00 Each"
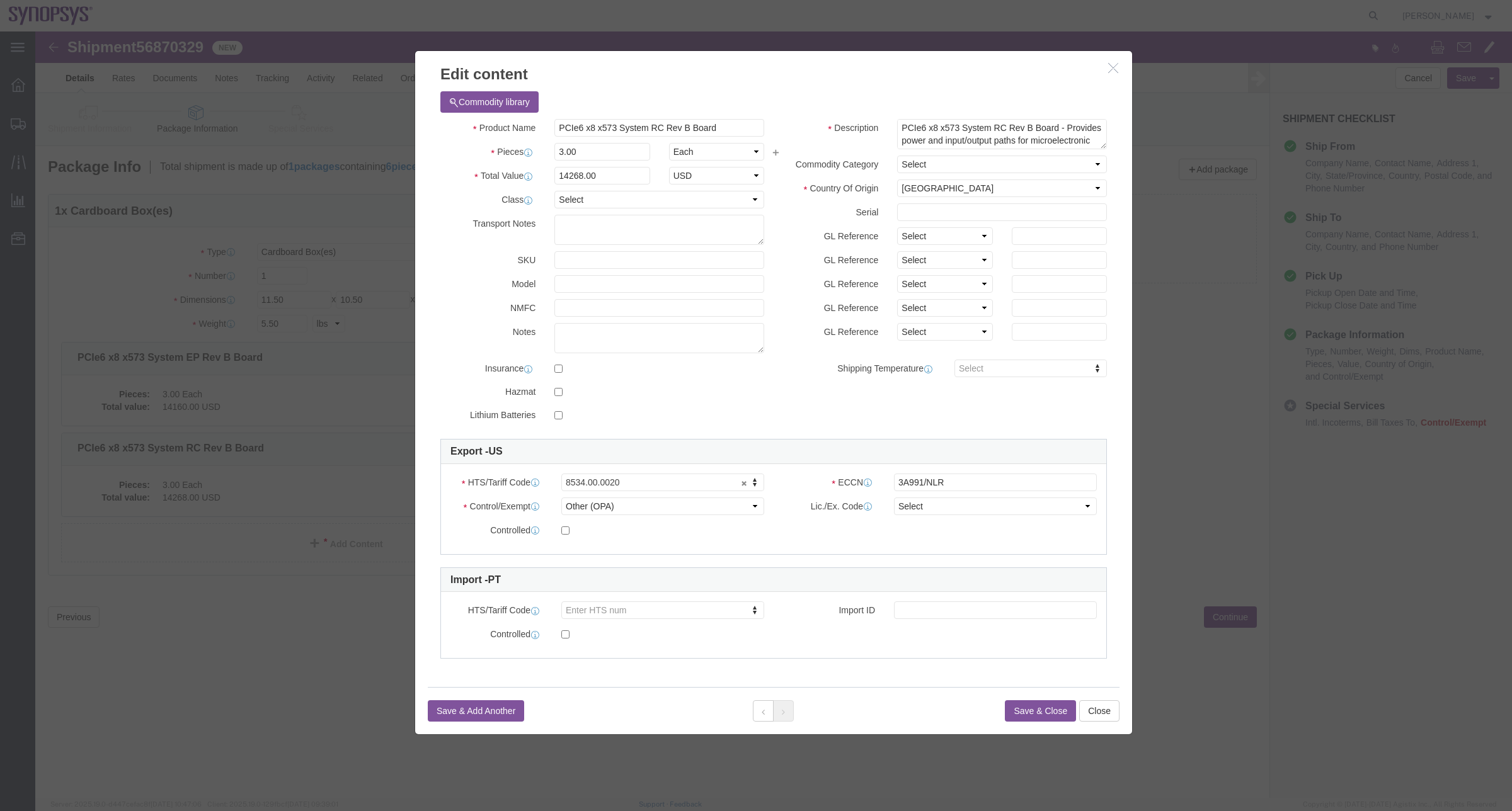
click icon "button"
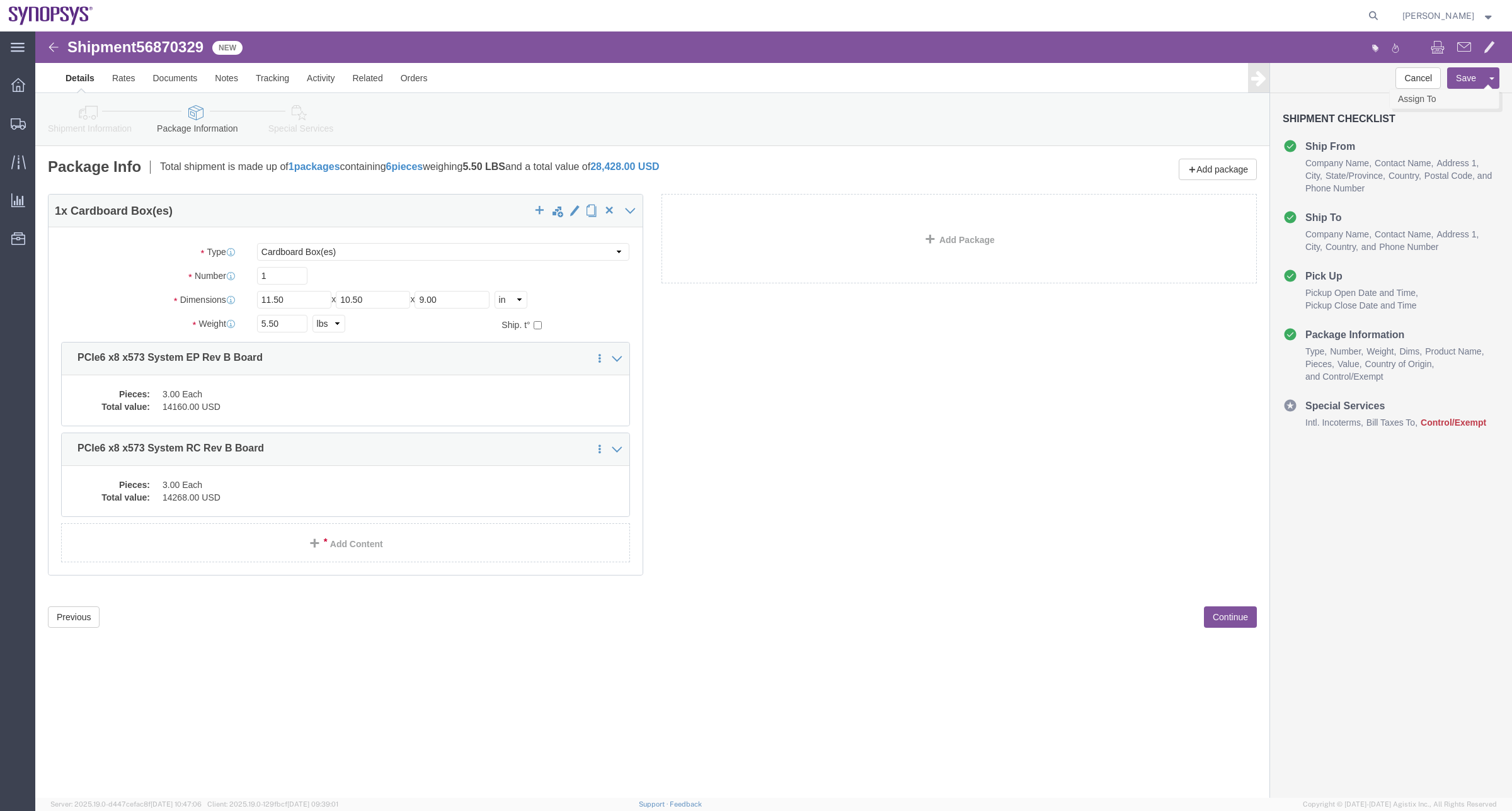
click link "Assign To"
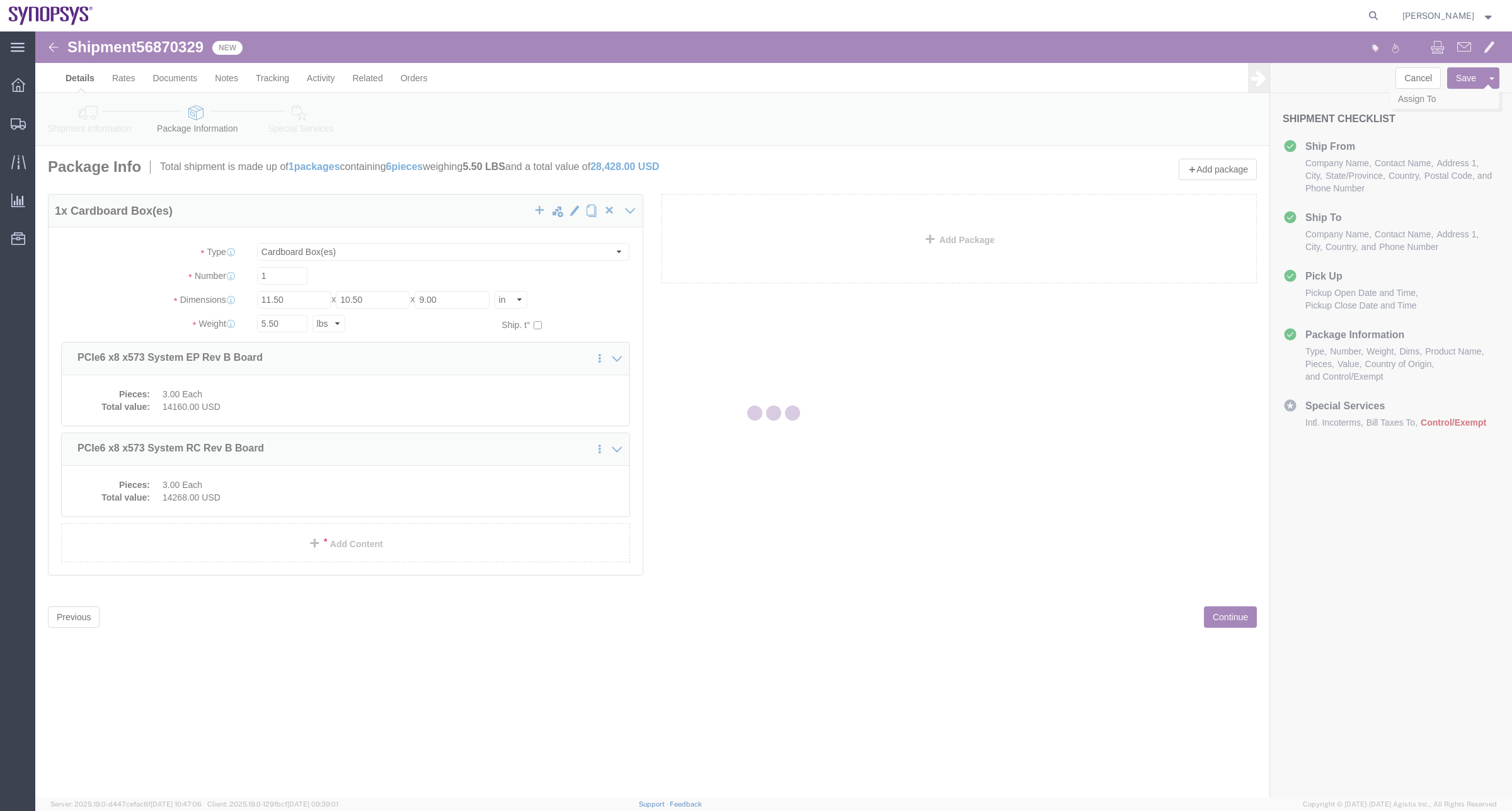
select select
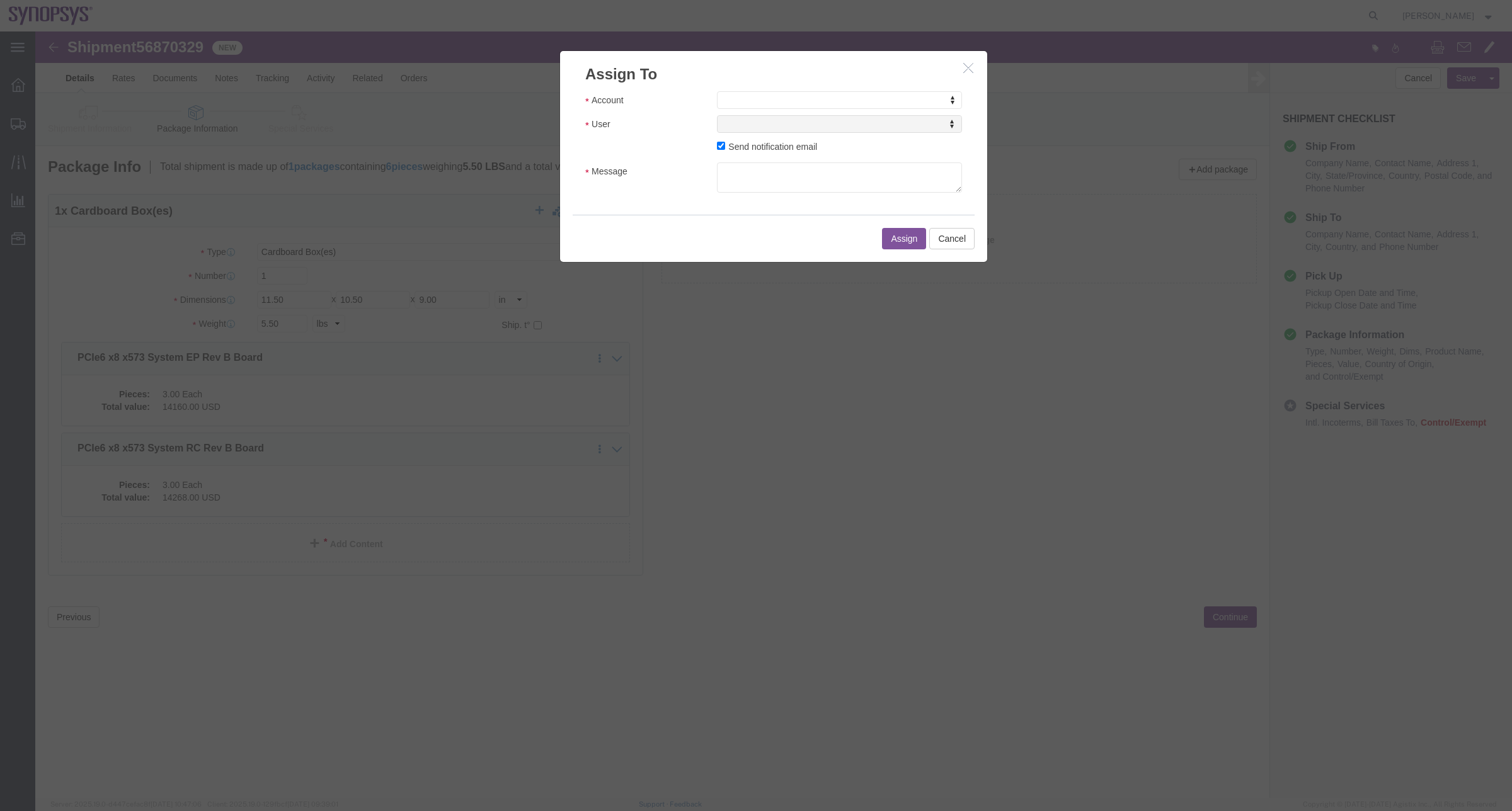
drag, startPoint x: 750, startPoint y: 58, endPoint x: 741, endPoint y: 66, distance: 12.0
click div "Account Account Account Sanmina Synopsys User User User Send notification email…"
type input "s"
select select "117156"
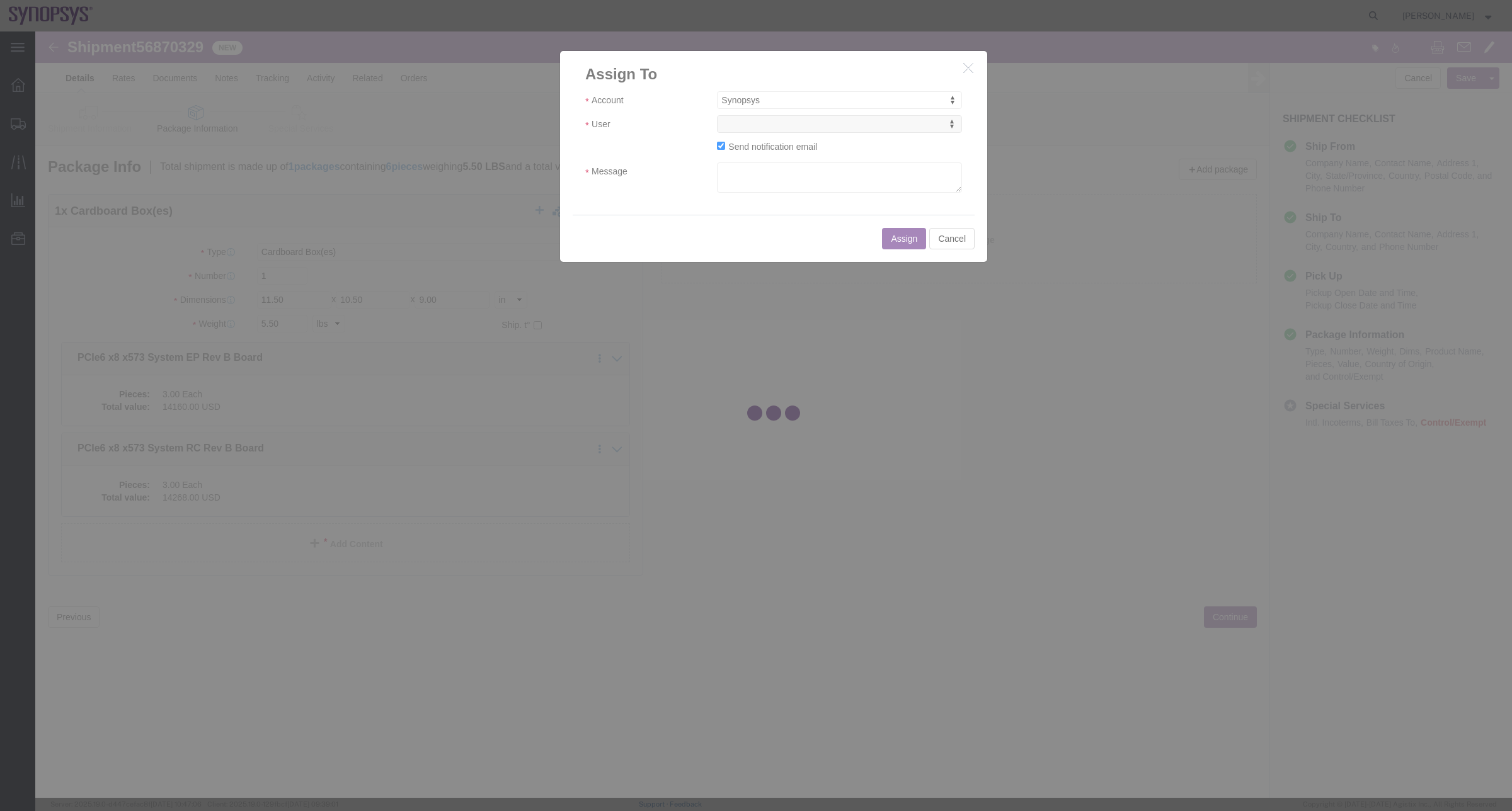
click at [768, 128] on div at bounding box center [773, 415] width 1477 height 767
click at [766, 128] on div at bounding box center [773, 415] width 1477 height 767
click at [768, 128] on div at bounding box center [773, 415] width 1477 height 767
select select
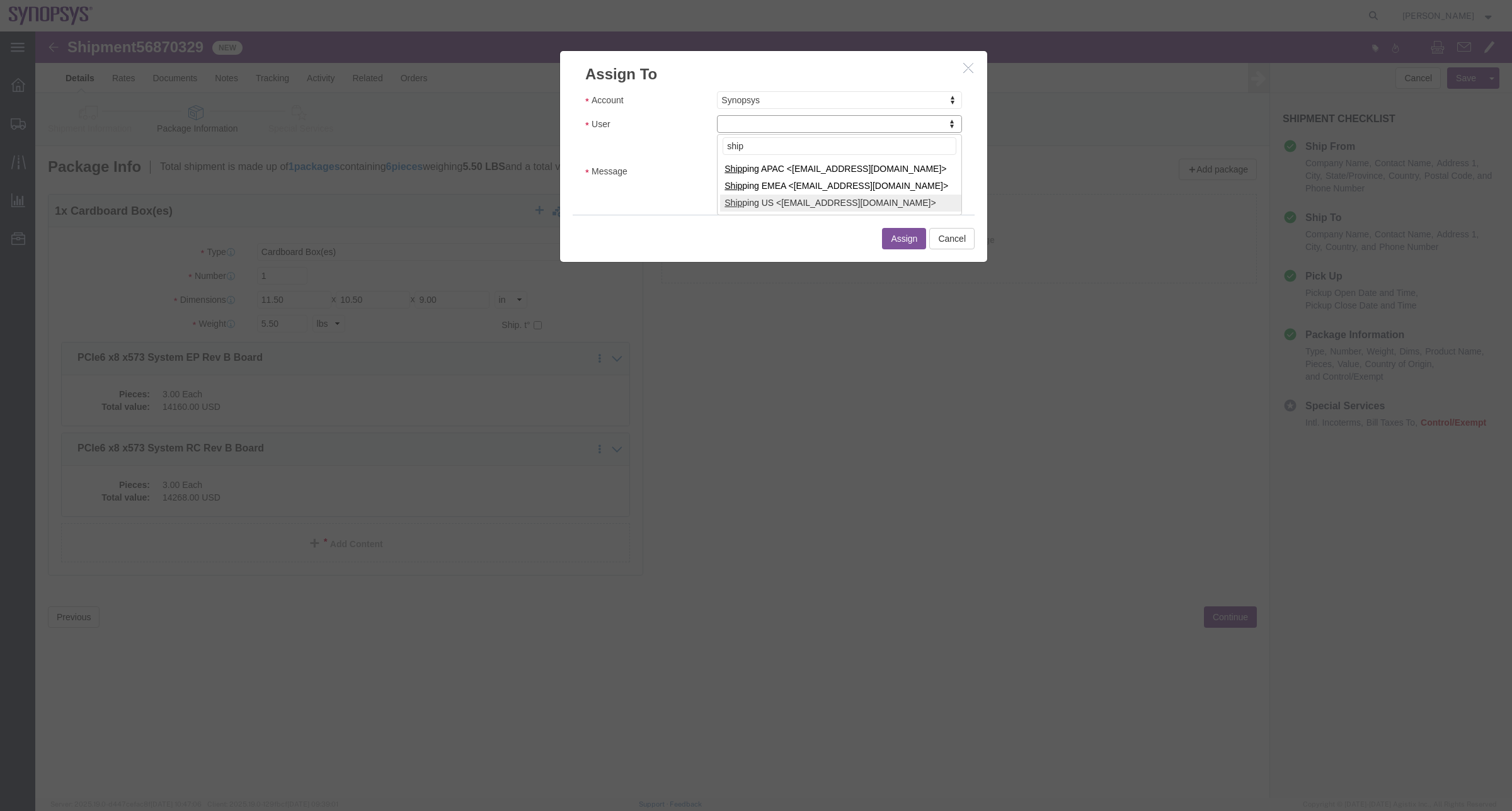
type input "ship"
select select "100122"
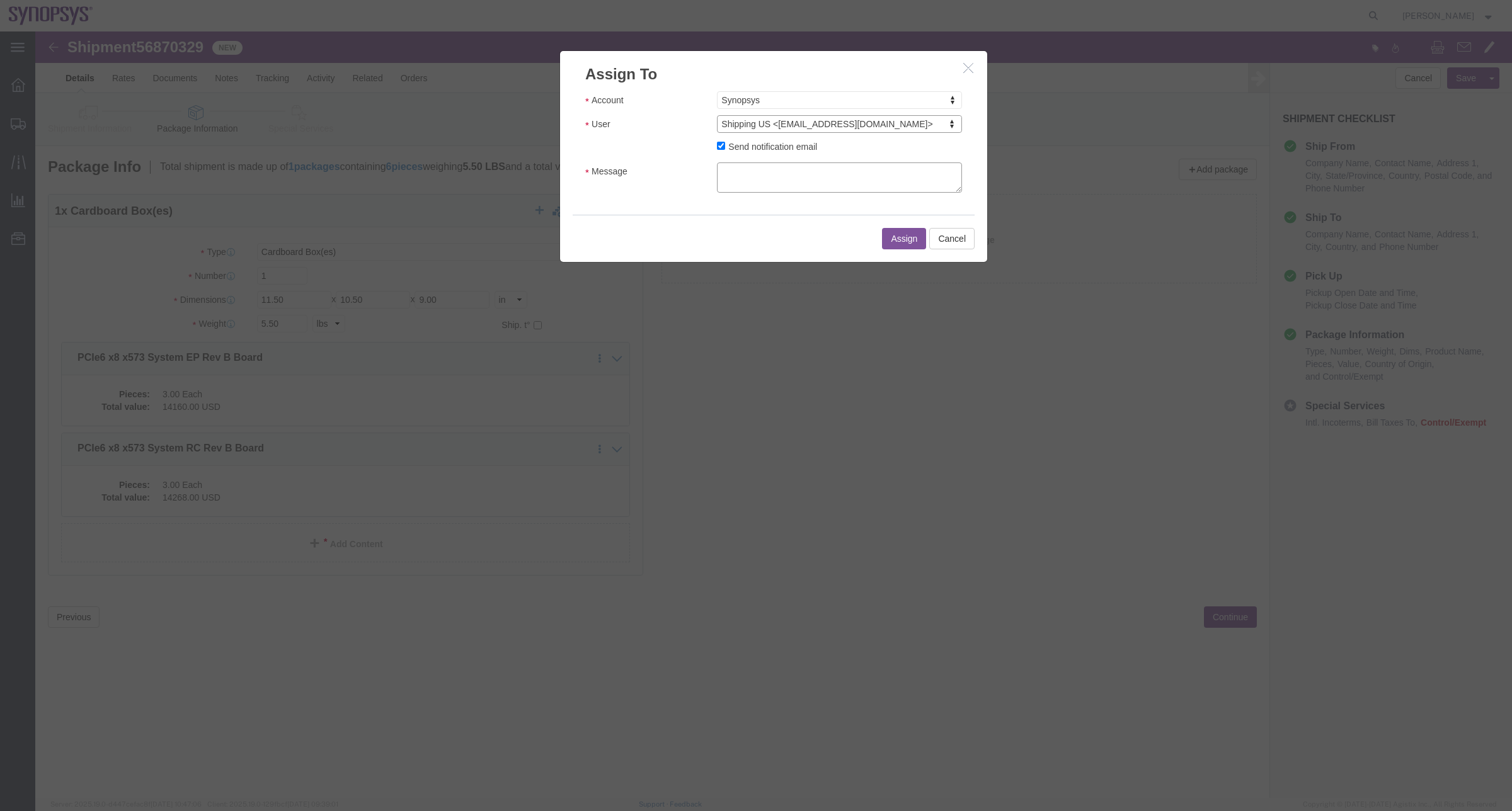
click textarea "Message"
type textarea "a"
click button "Assign"
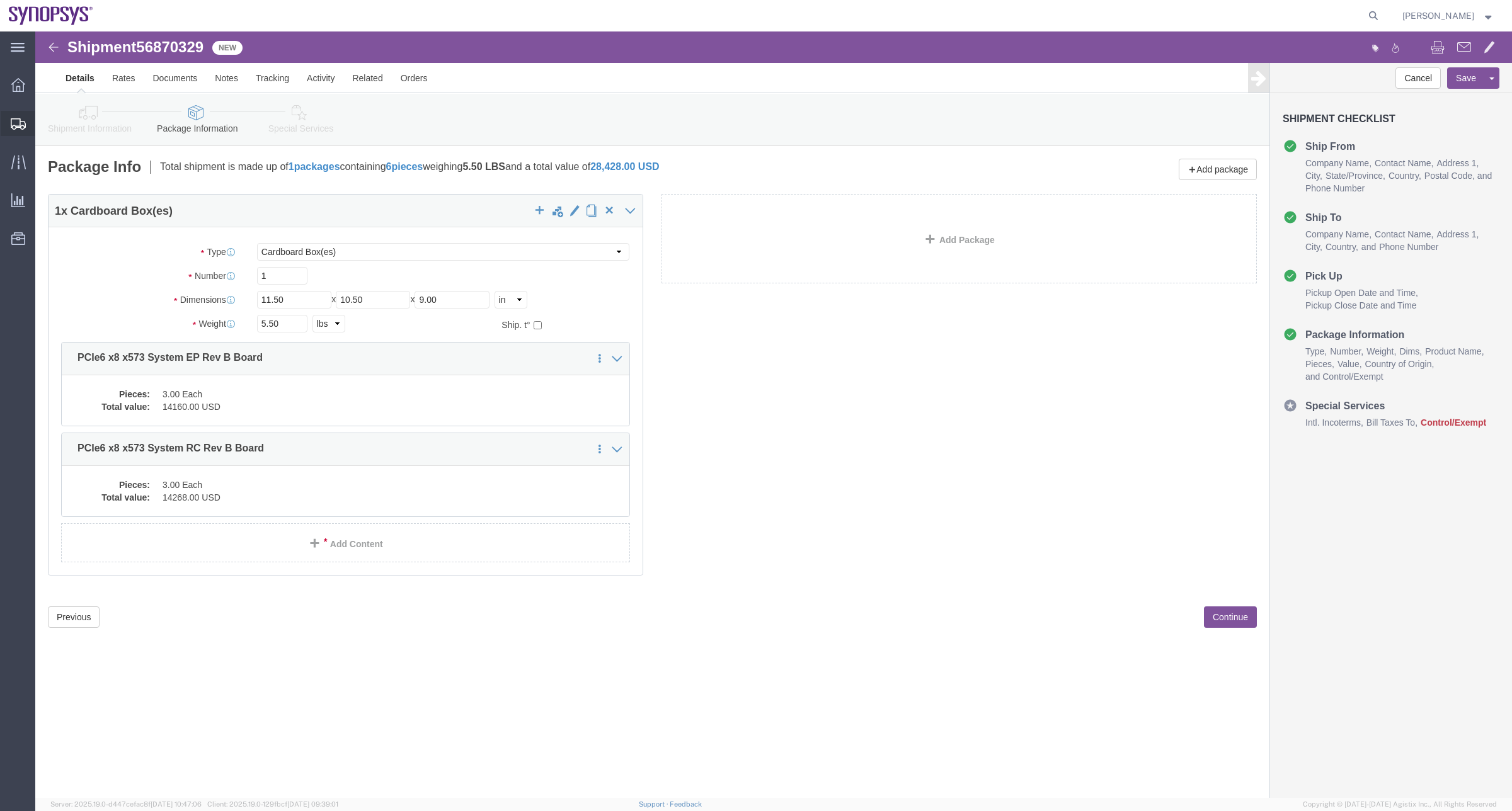
click at [0, 0] on span "Shipment Manager" at bounding box center [0, 0] width 0 height 0
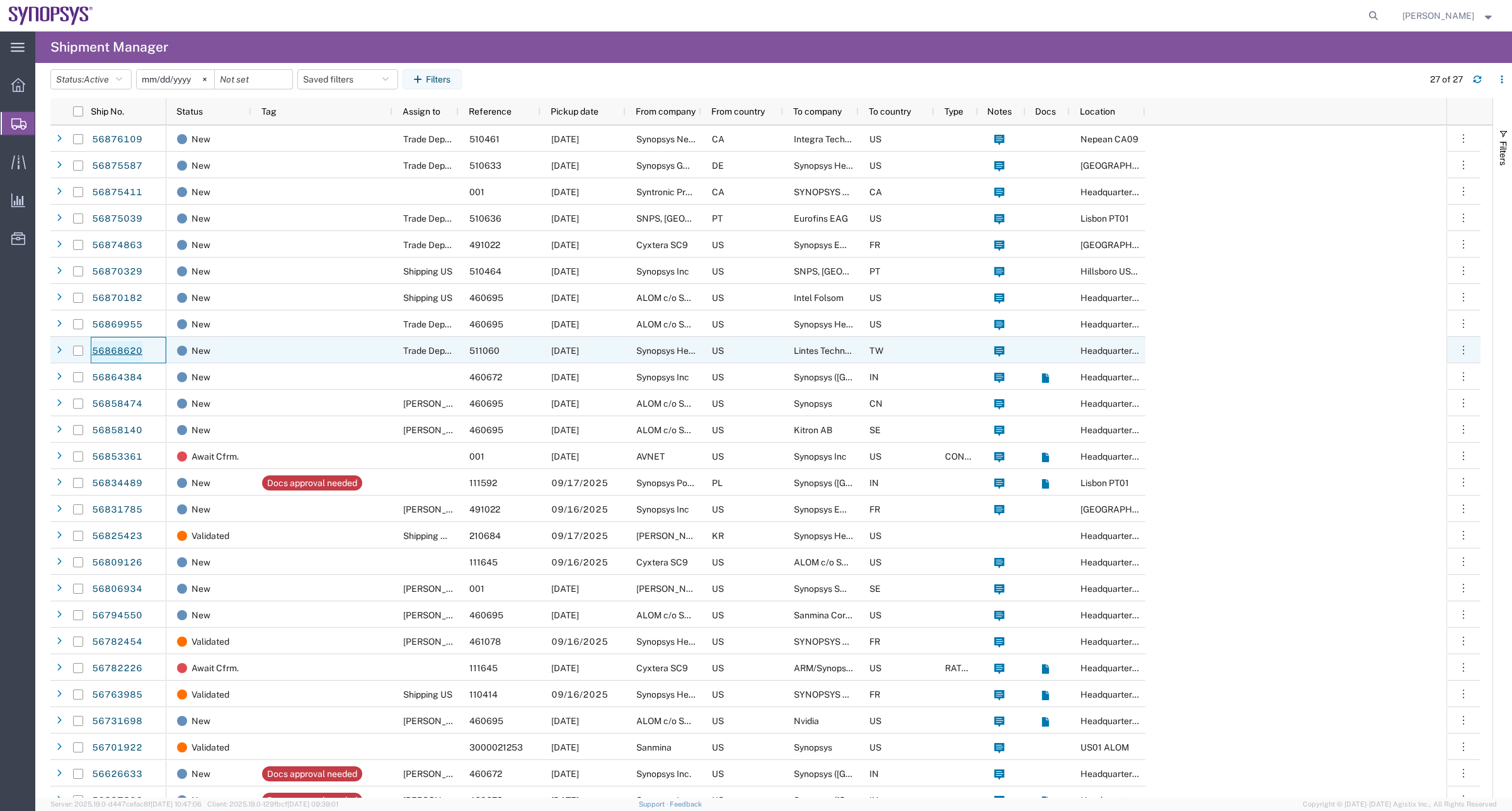
click at [112, 348] on link "56868620" at bounding box center [117, 351] width 51 height 20
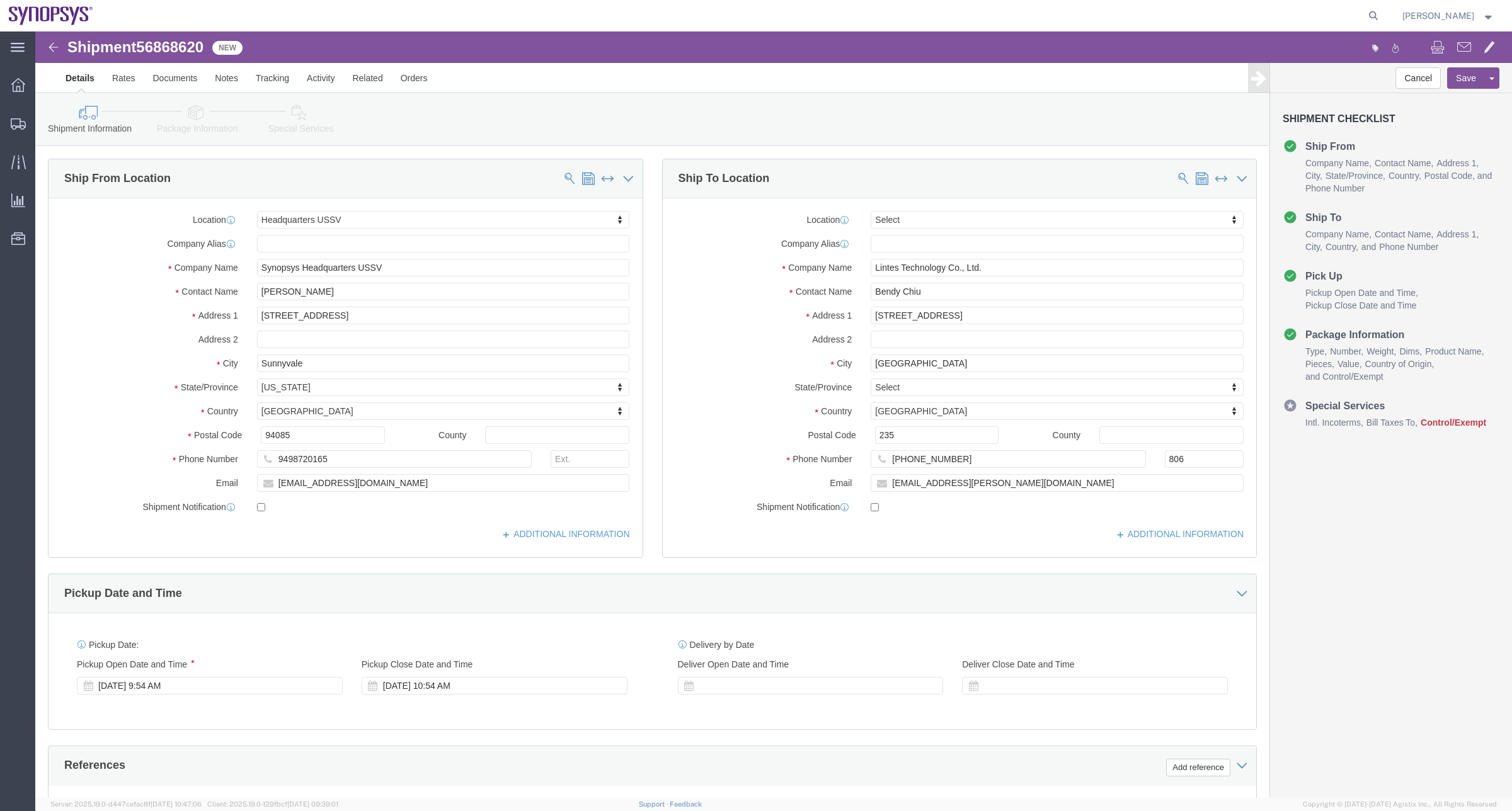
select select "63204"
select select
click at [0, 0] on span "Shipment Manager" at bounding box center [0, 0] width 0 height 0
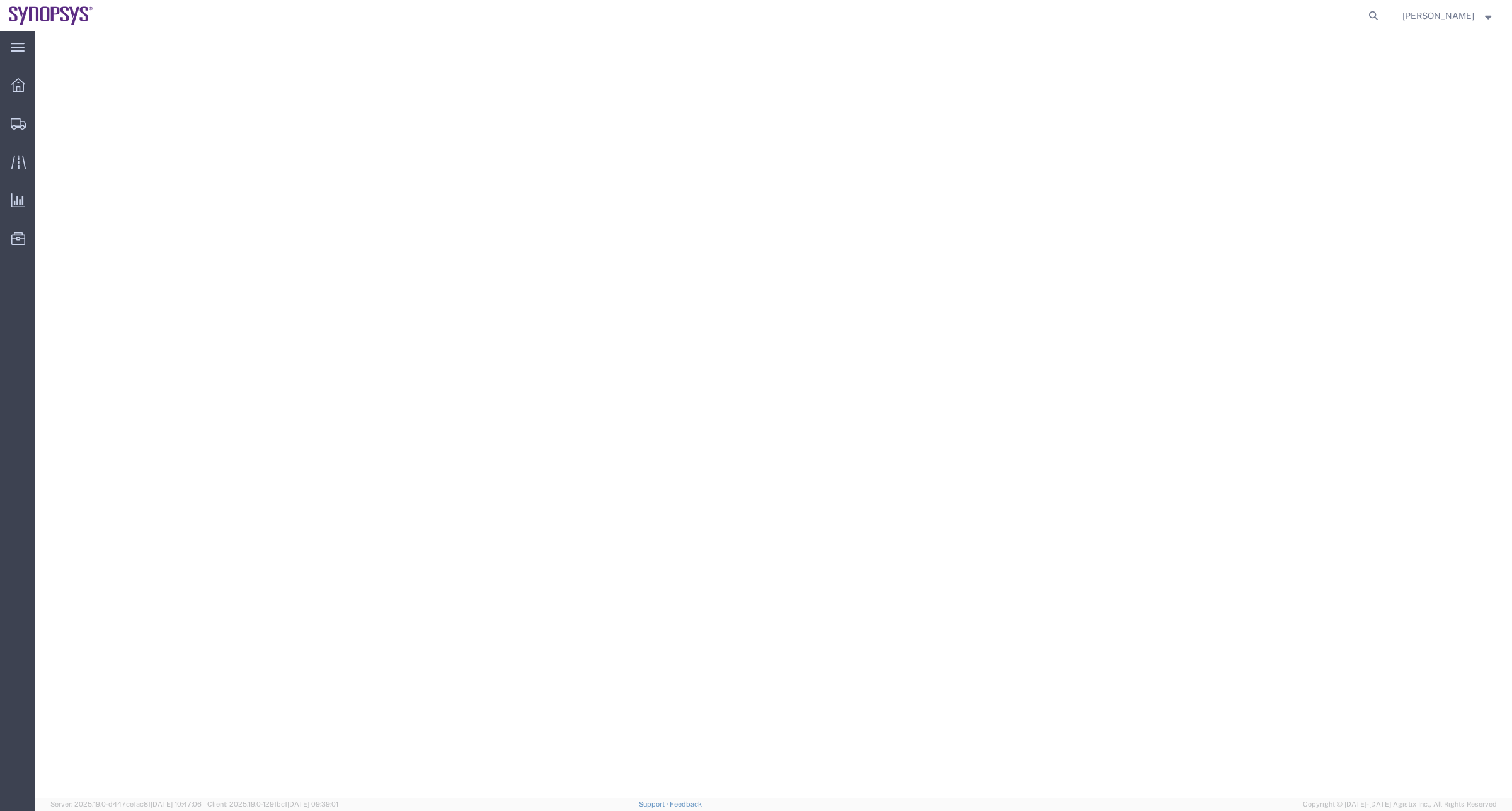
select select
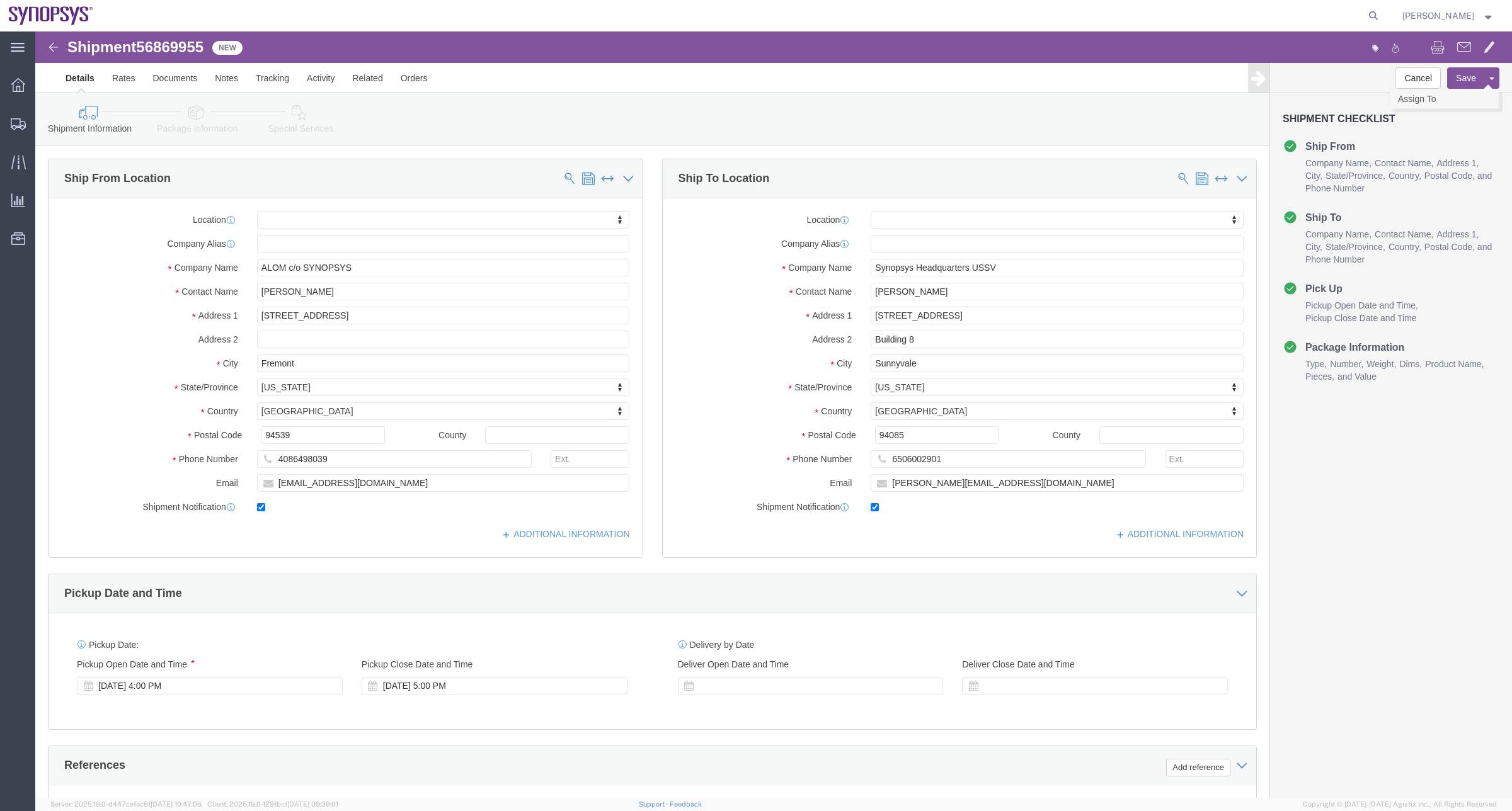
click link "Assign To"
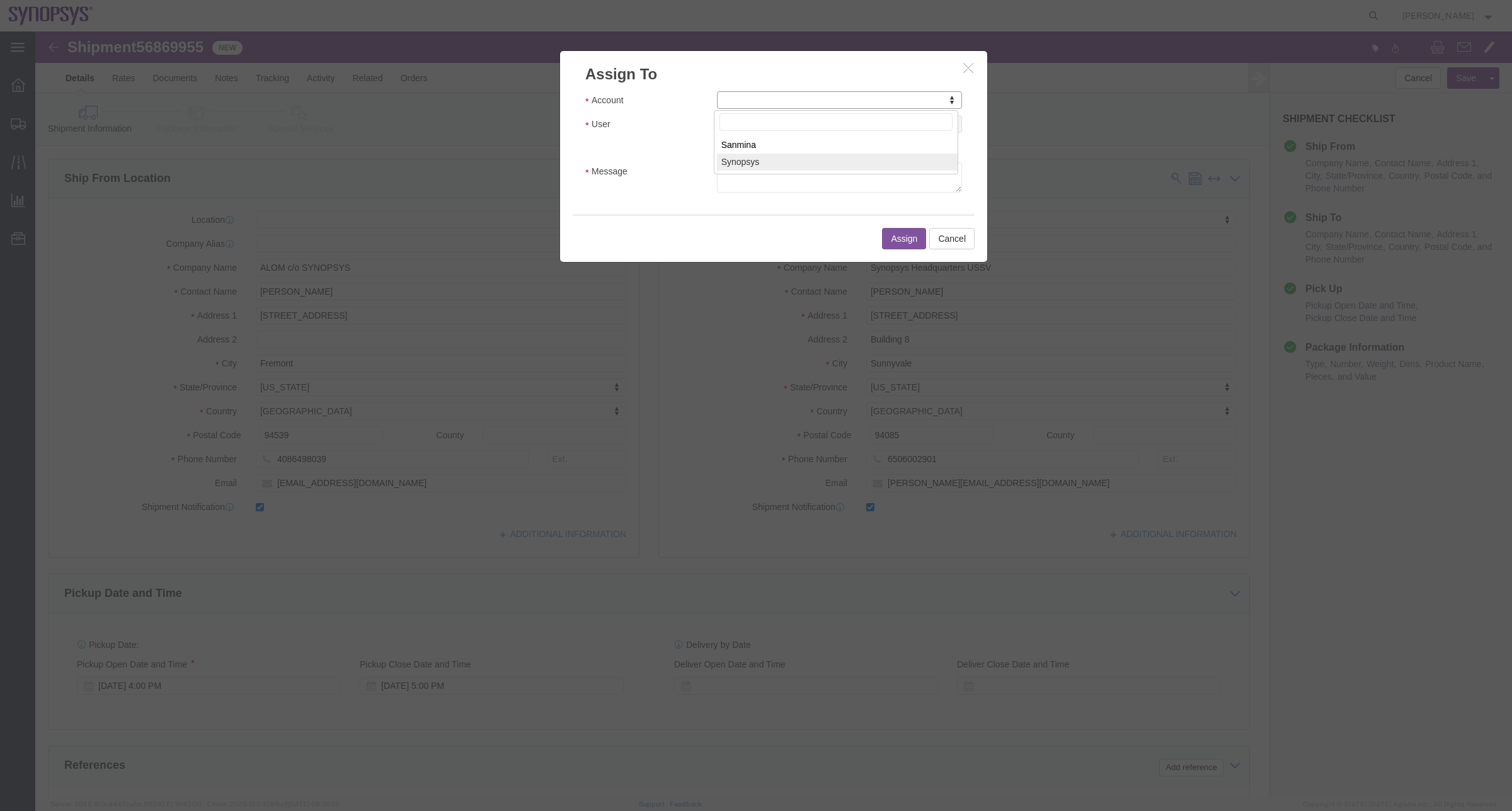
select select "117156"
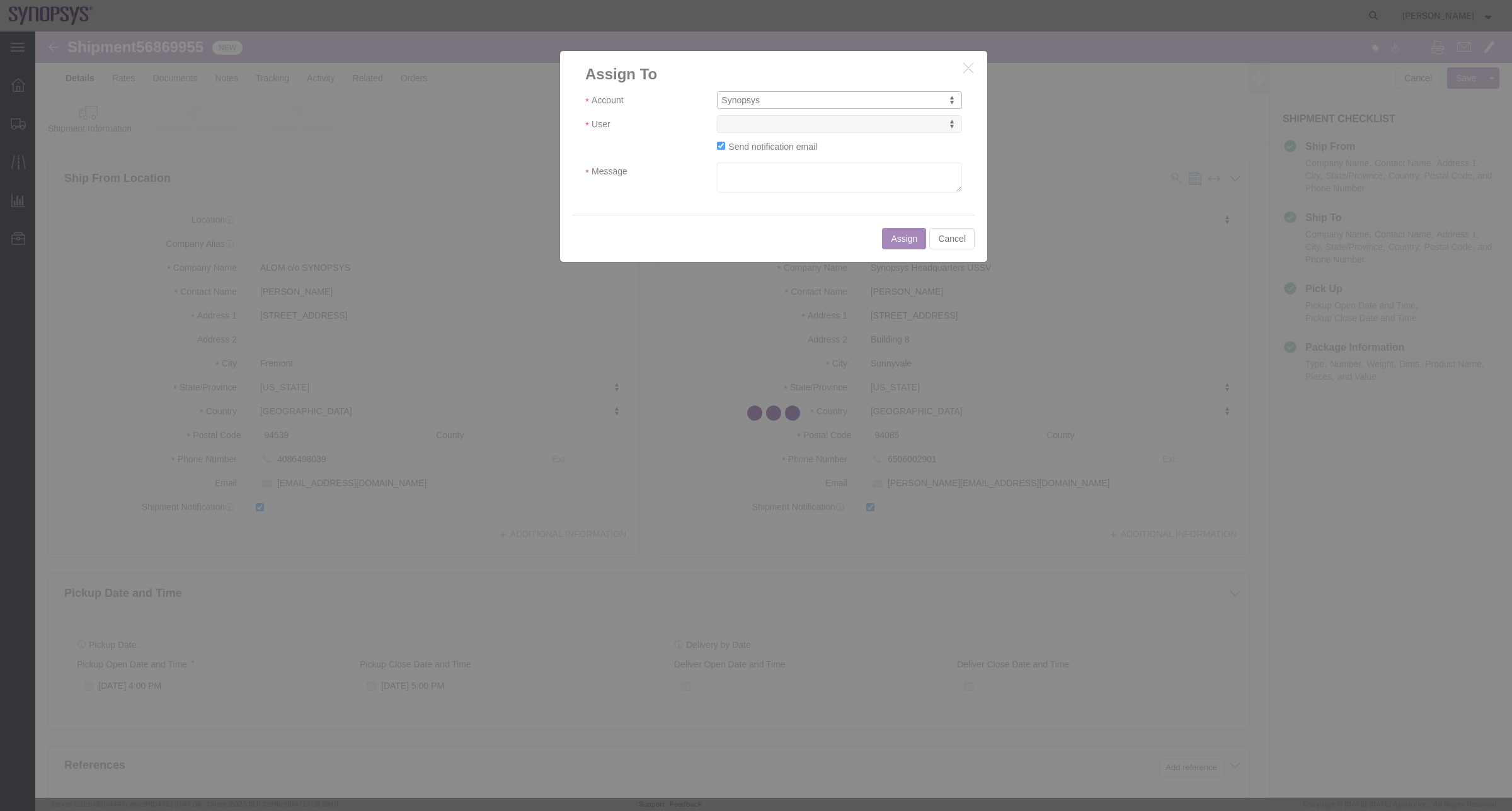
select select
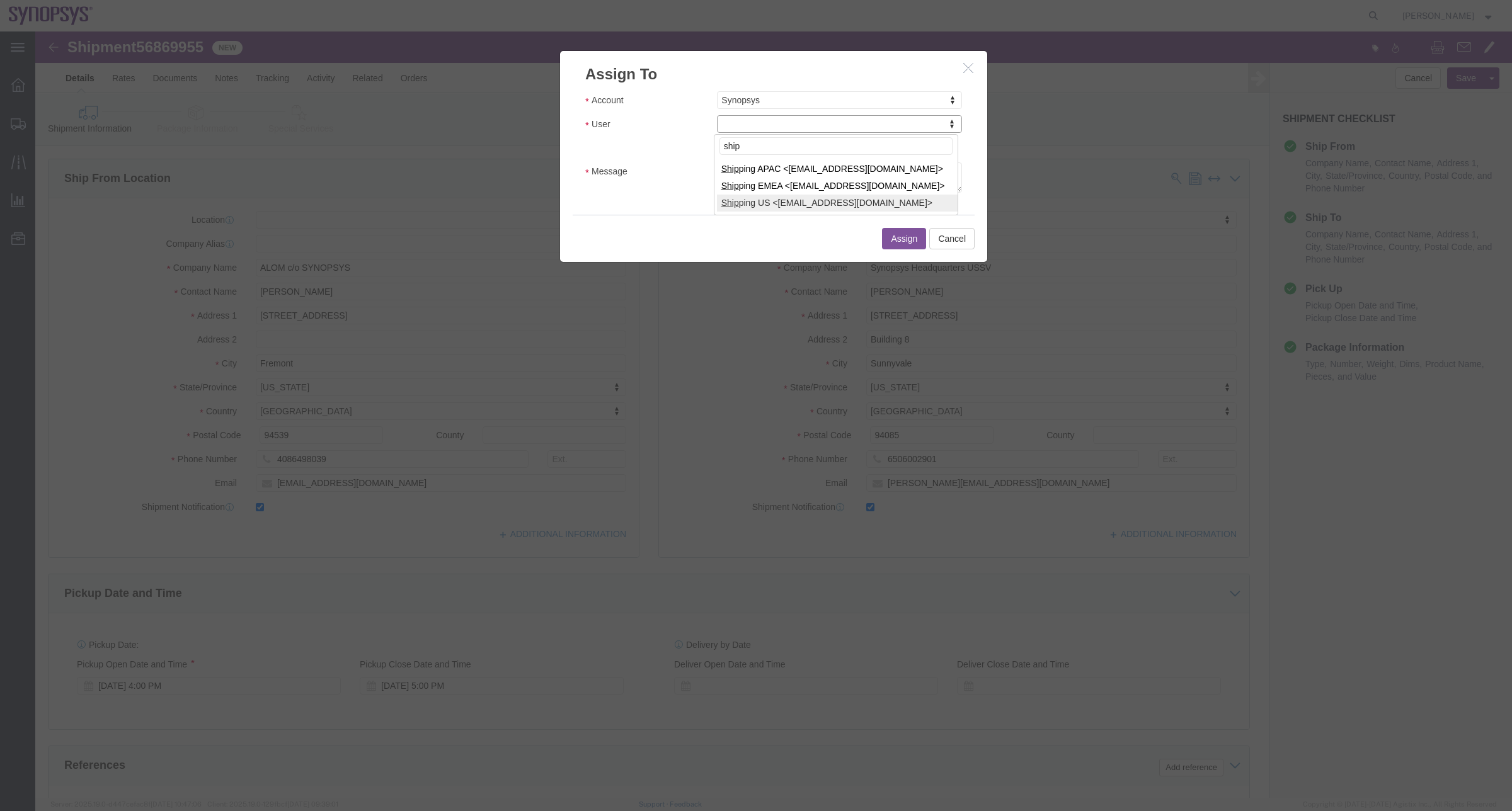
type input "ship"
select select "100122"
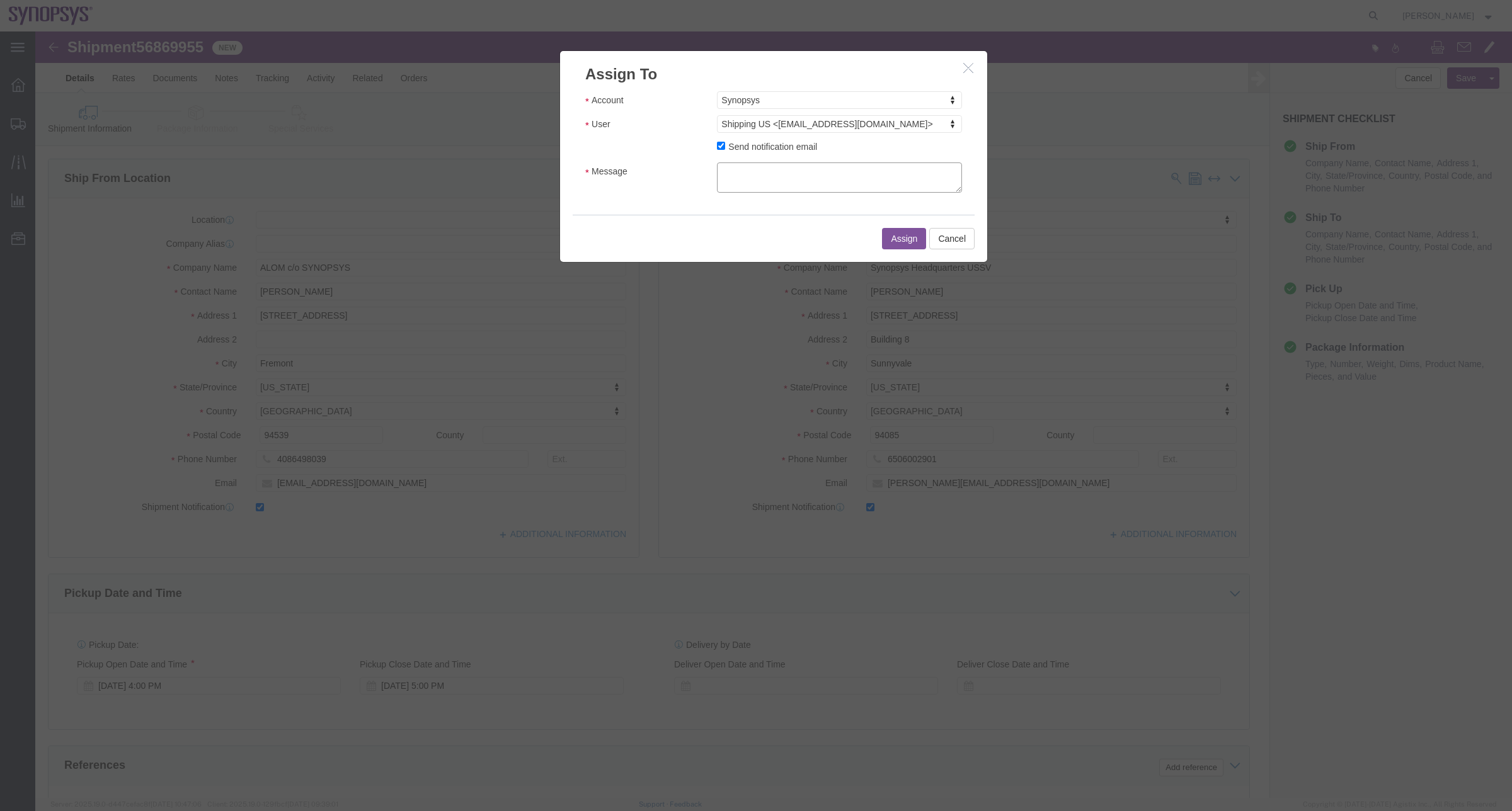
click textarea "Message"
type textarea "a"
click button "Assign"
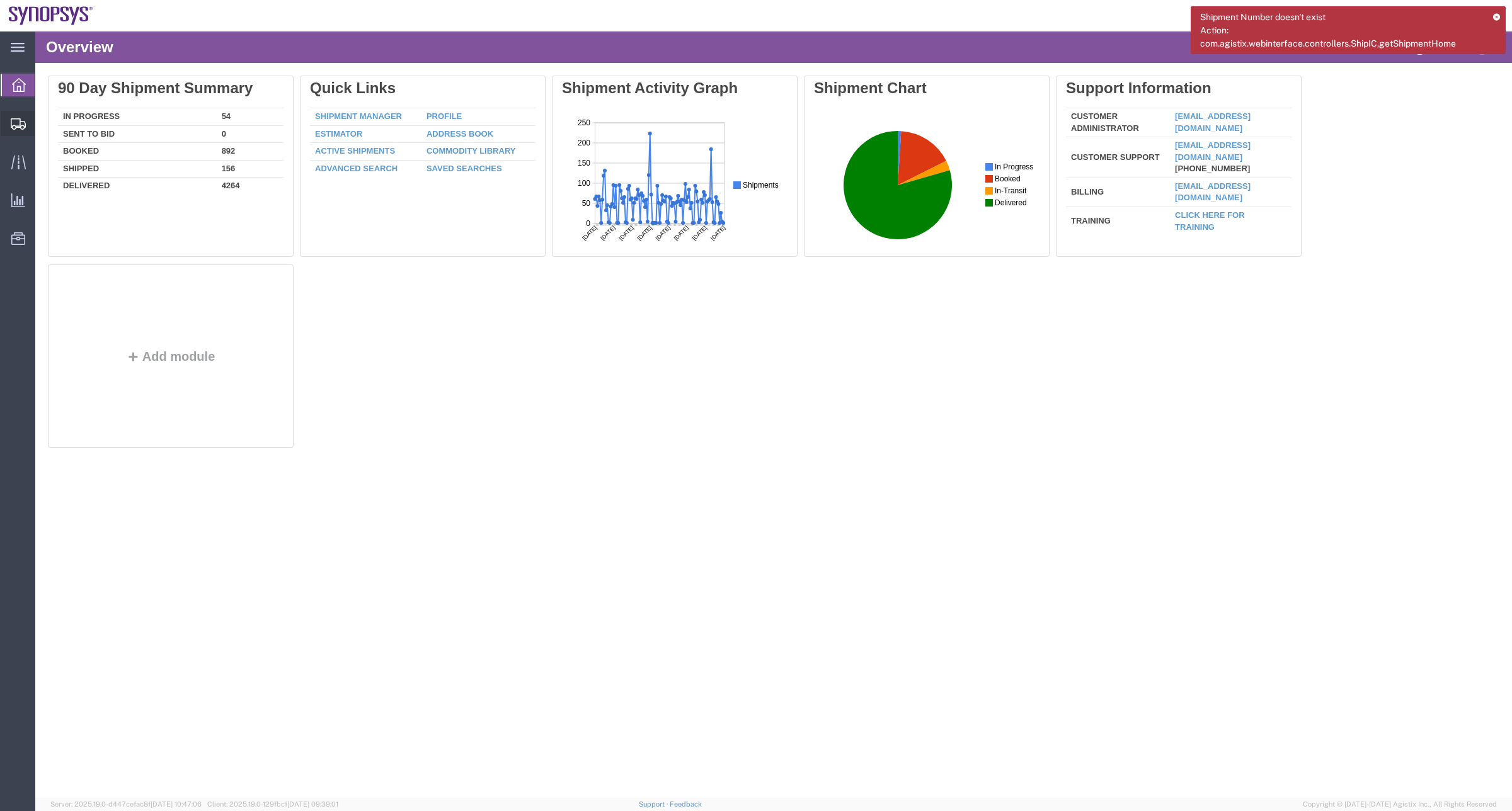
click at [0, 0] on span "Shipment Manager" at bounding box center [0, 0] width 0 height 0
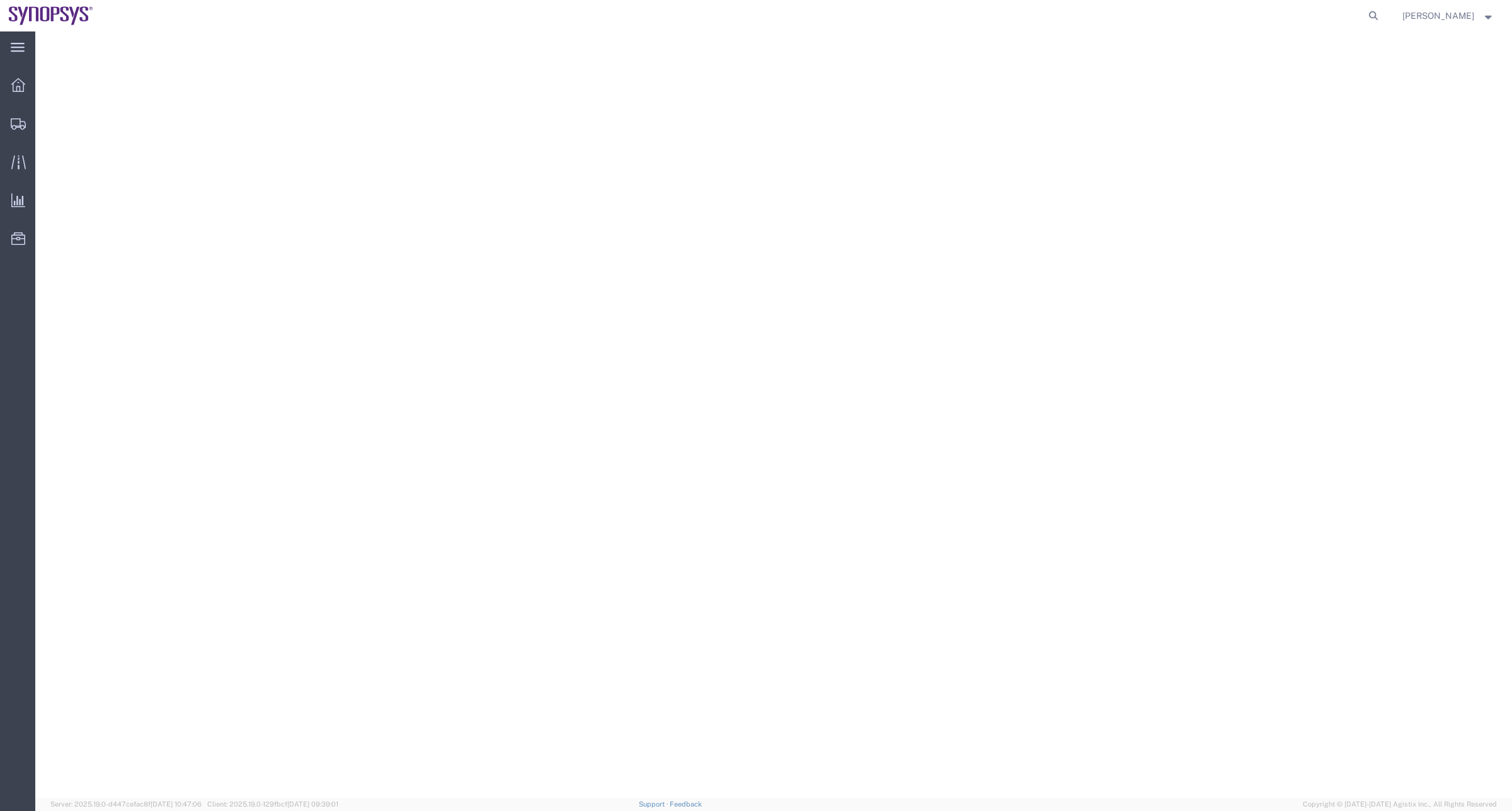
select select "63152"
select select
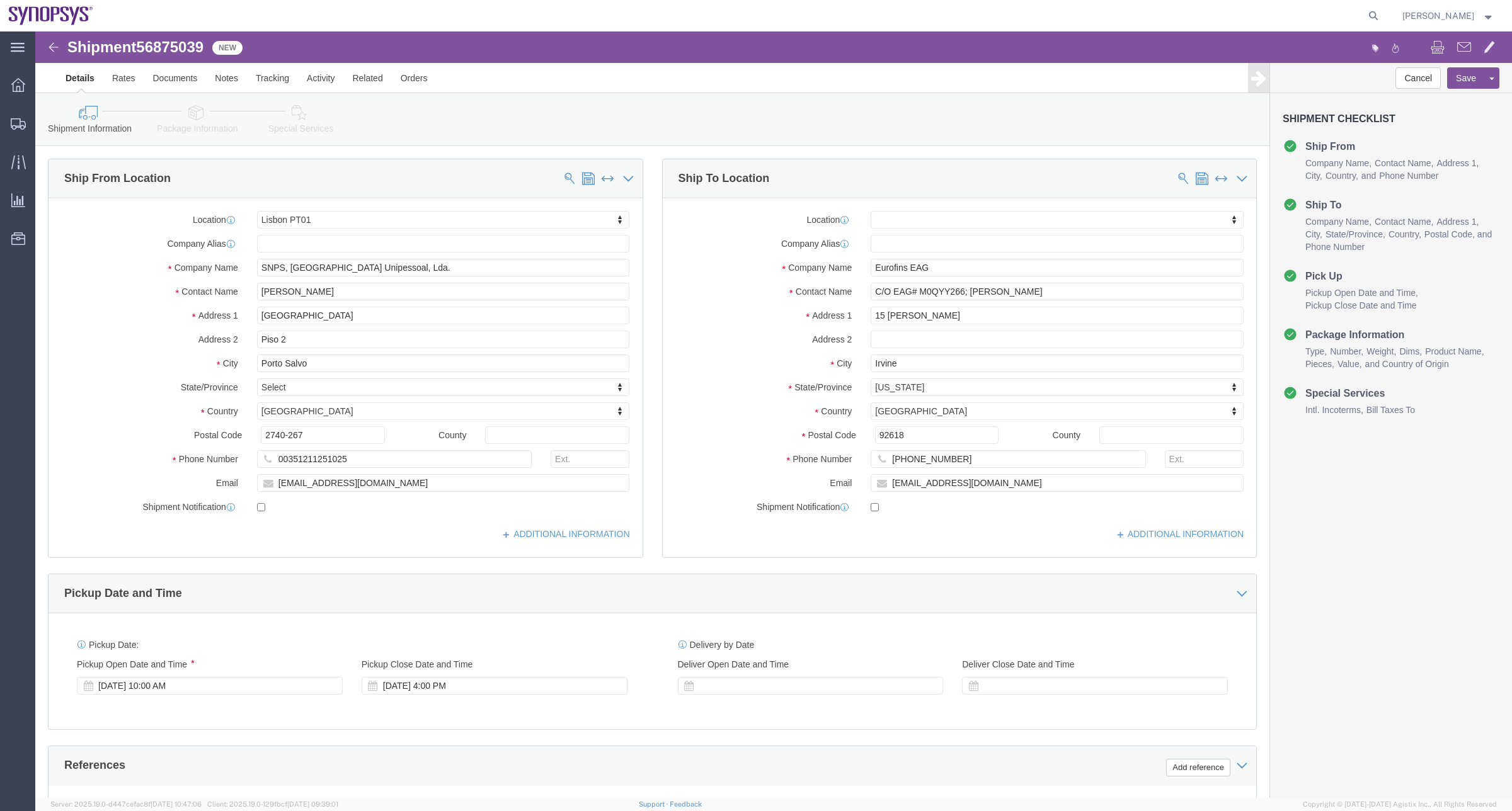
click link "Package Information"
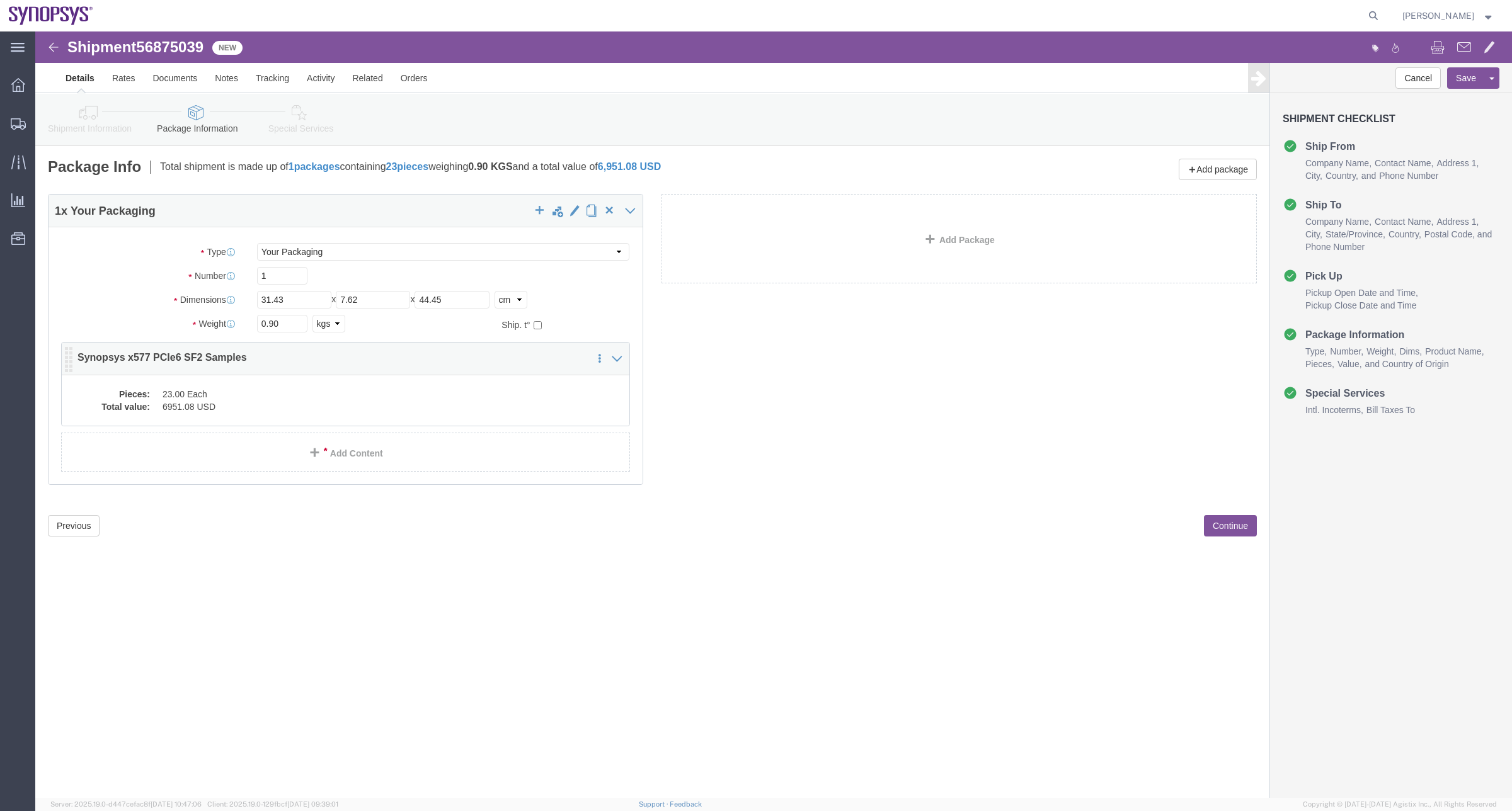
click dt "Pieces:"
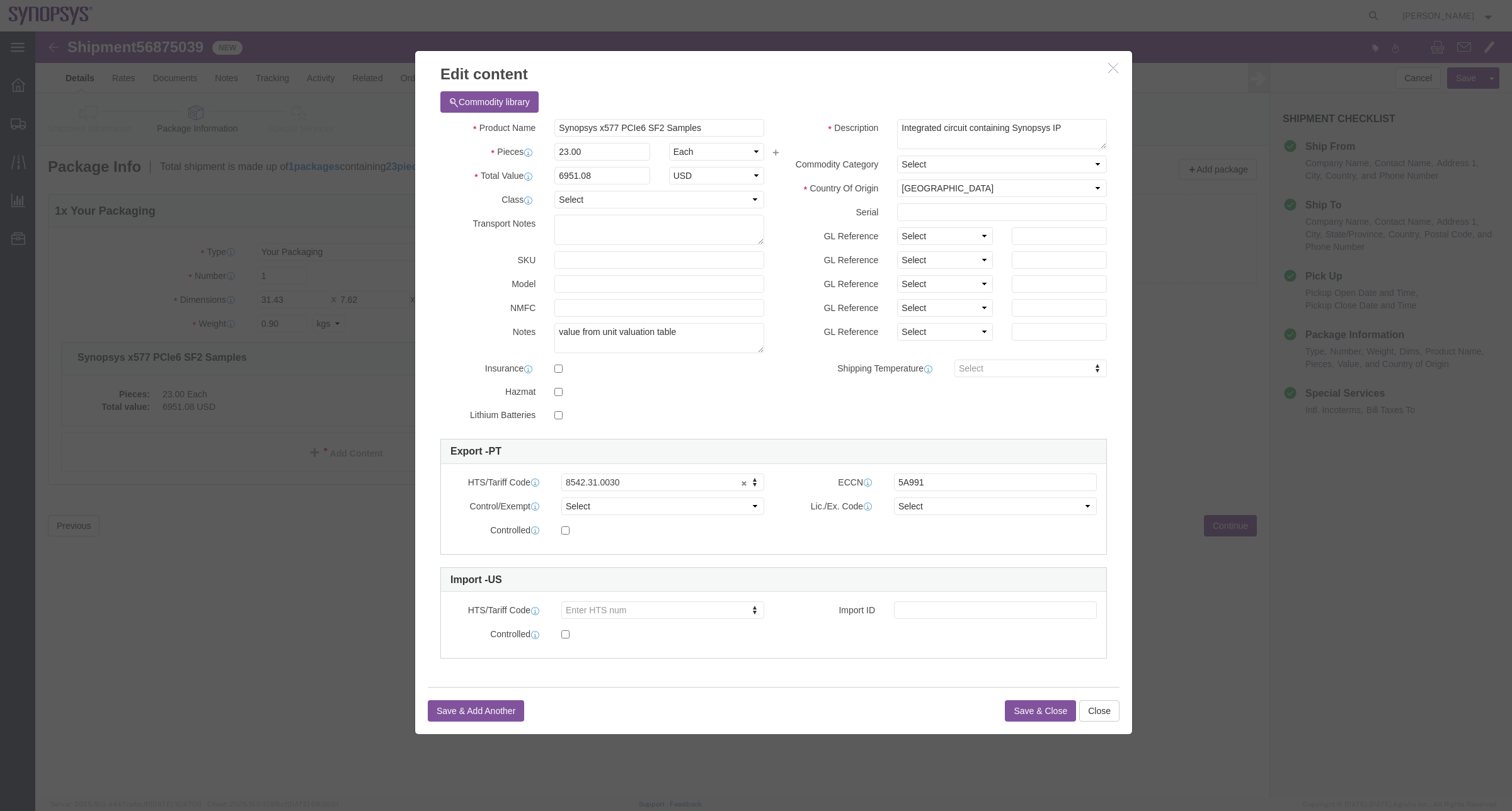
click button "button"
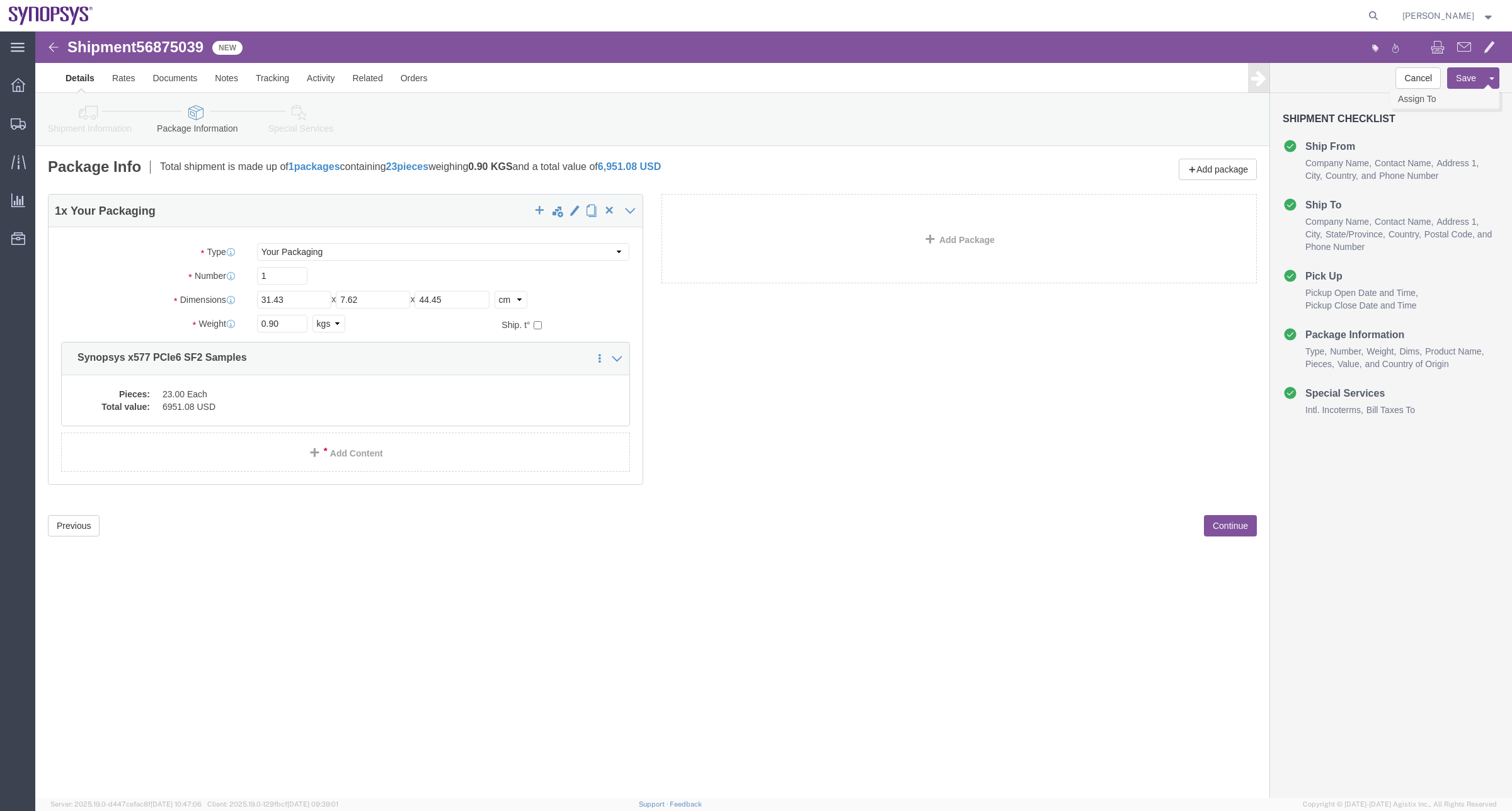
click link "Assign To"
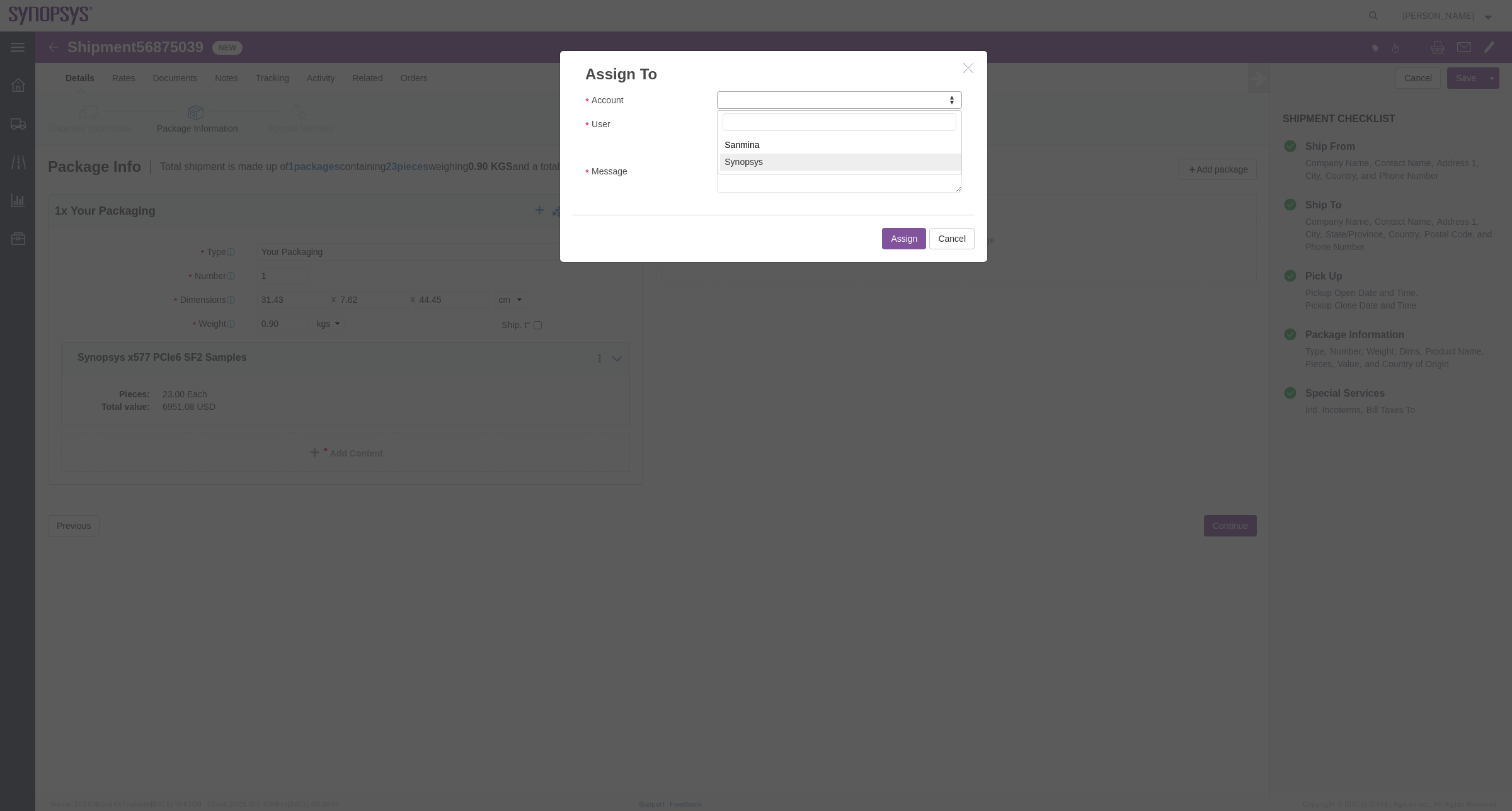
select select "117156"
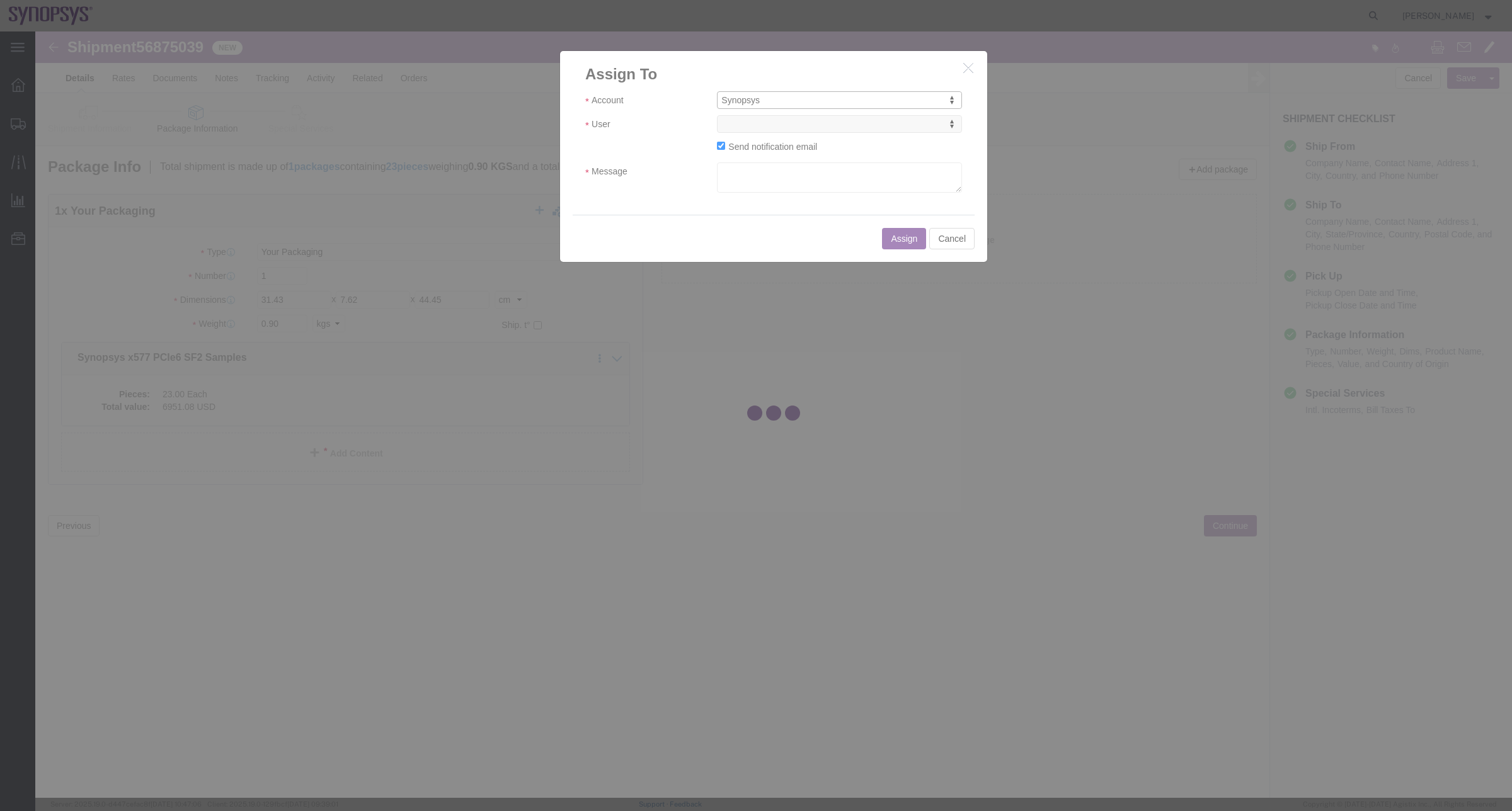
select select
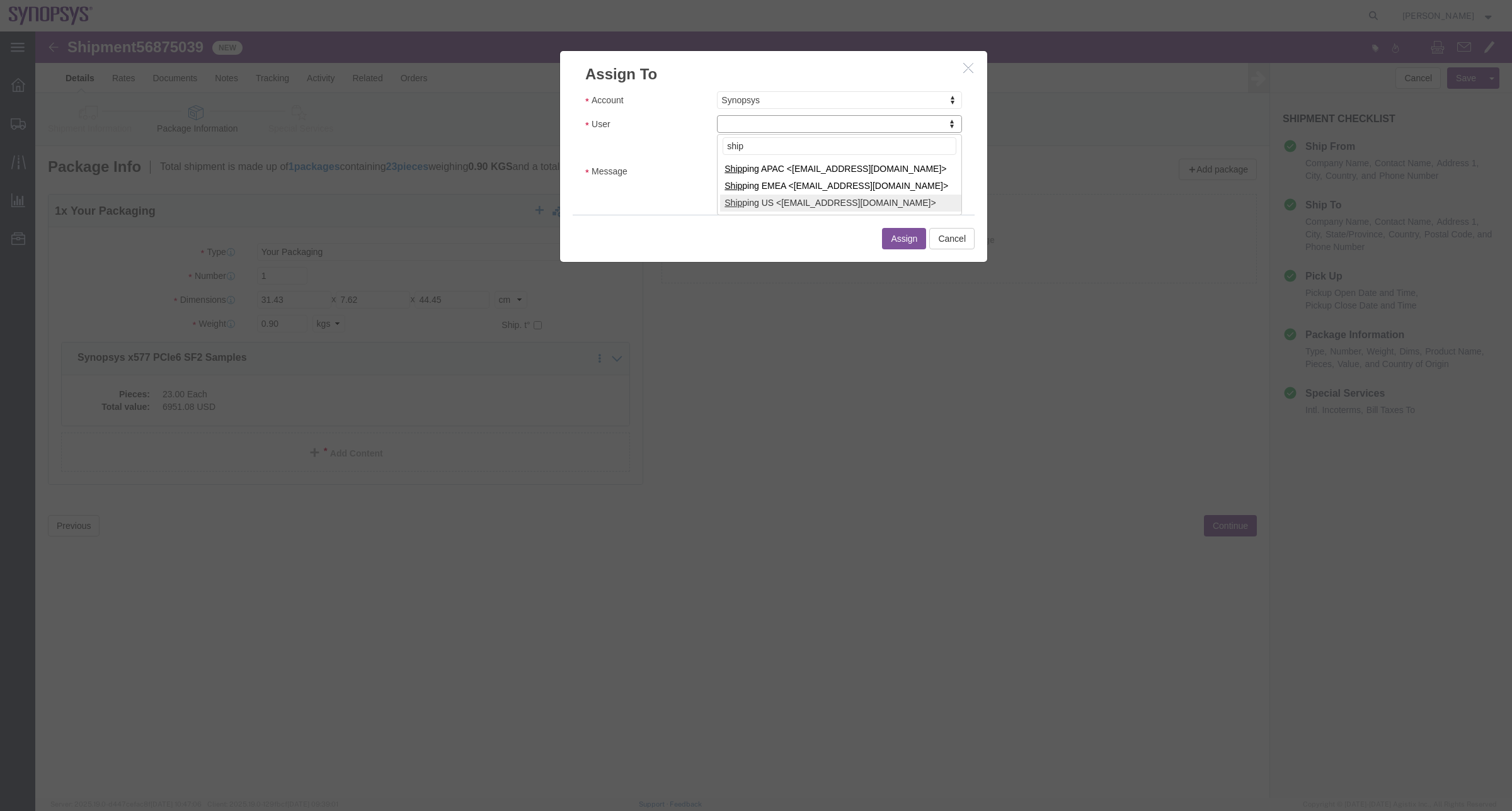
type input "ship"
select select "100122"
click textarea "Message"
type textarea "a"
type input "eme"
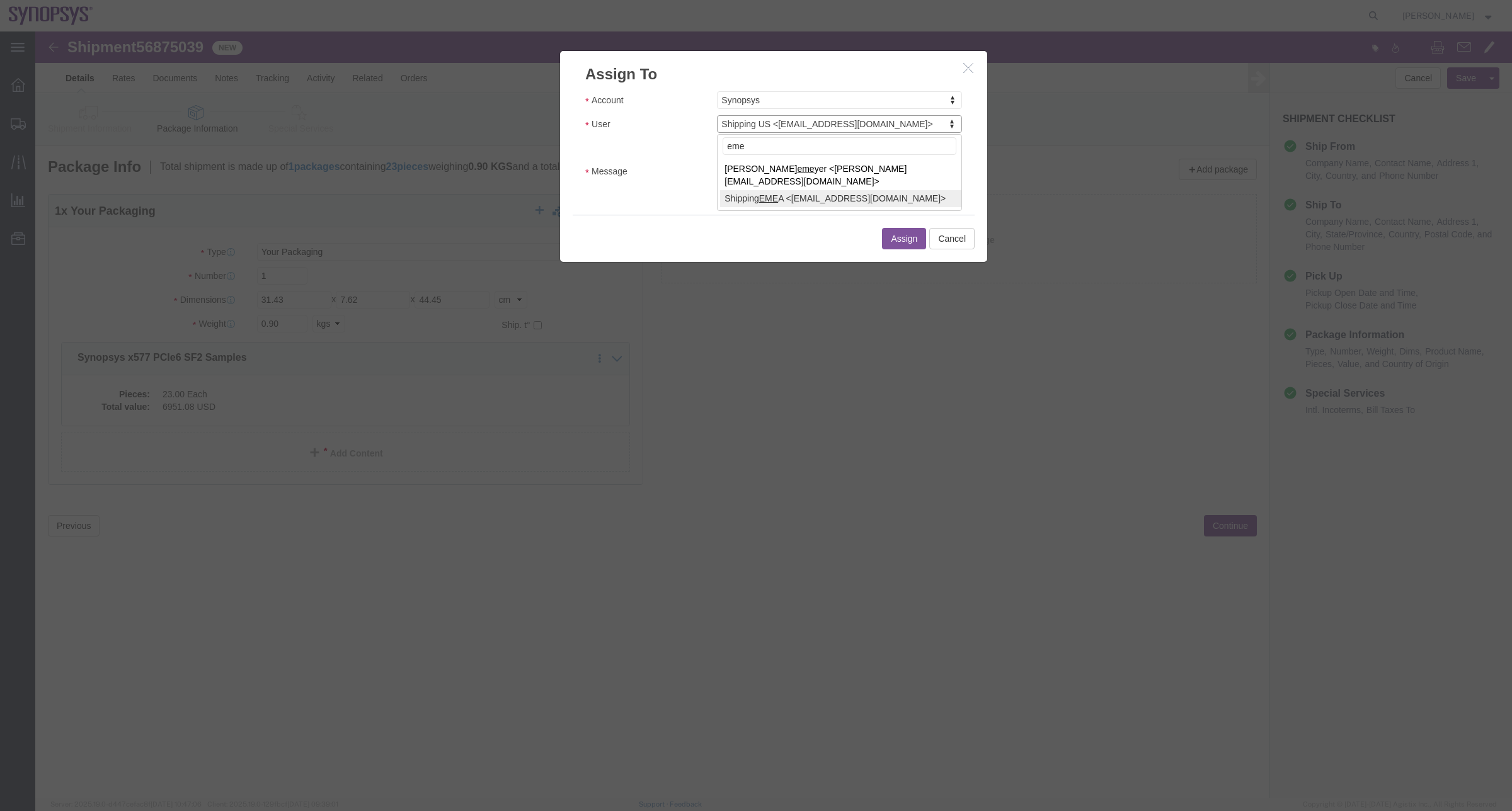
select select "100123"
click button "Assign"
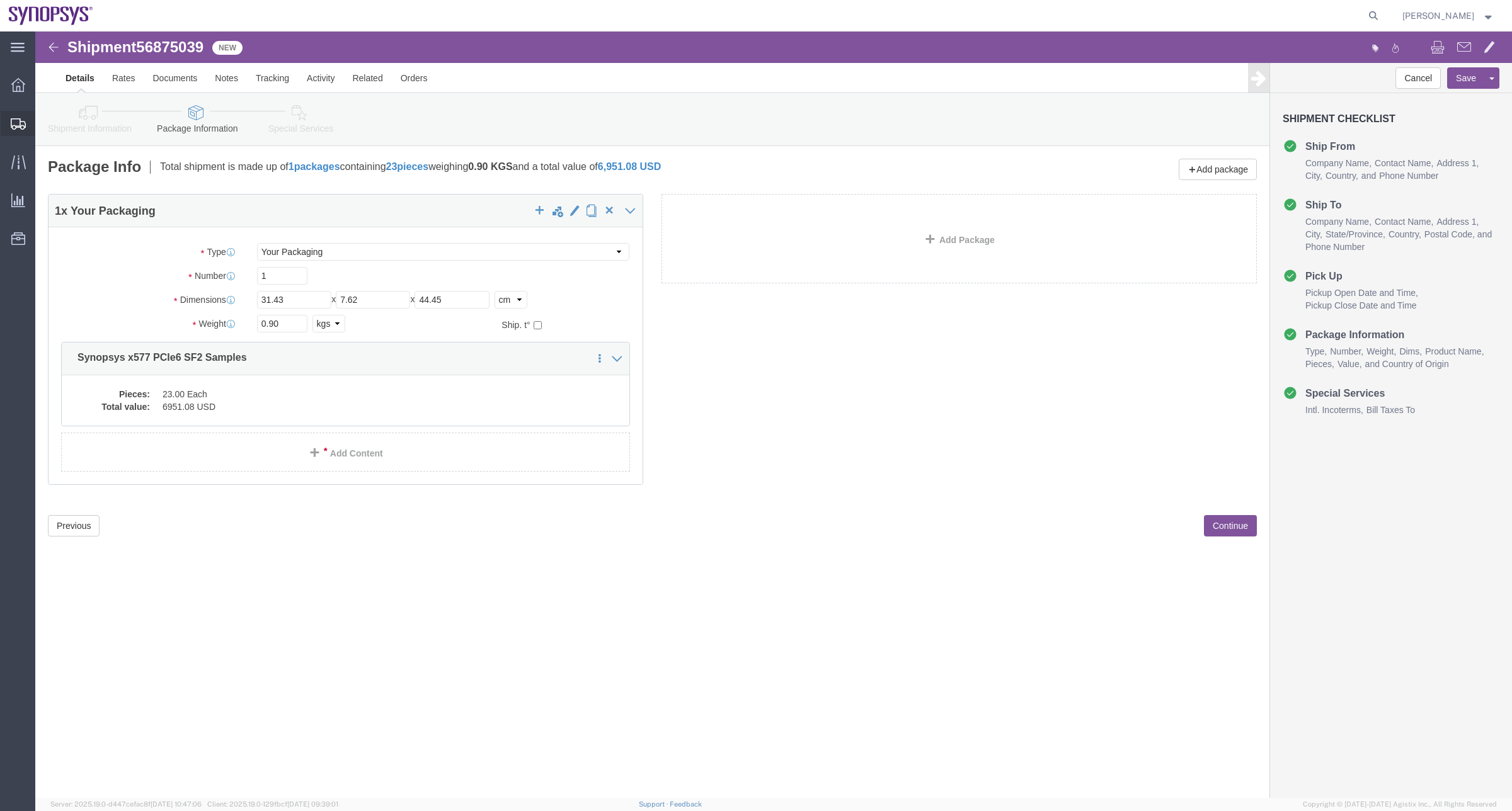
click at [0, 0] on span "Shipment Manager" at bounding box center [0, 0] width 0 height 0
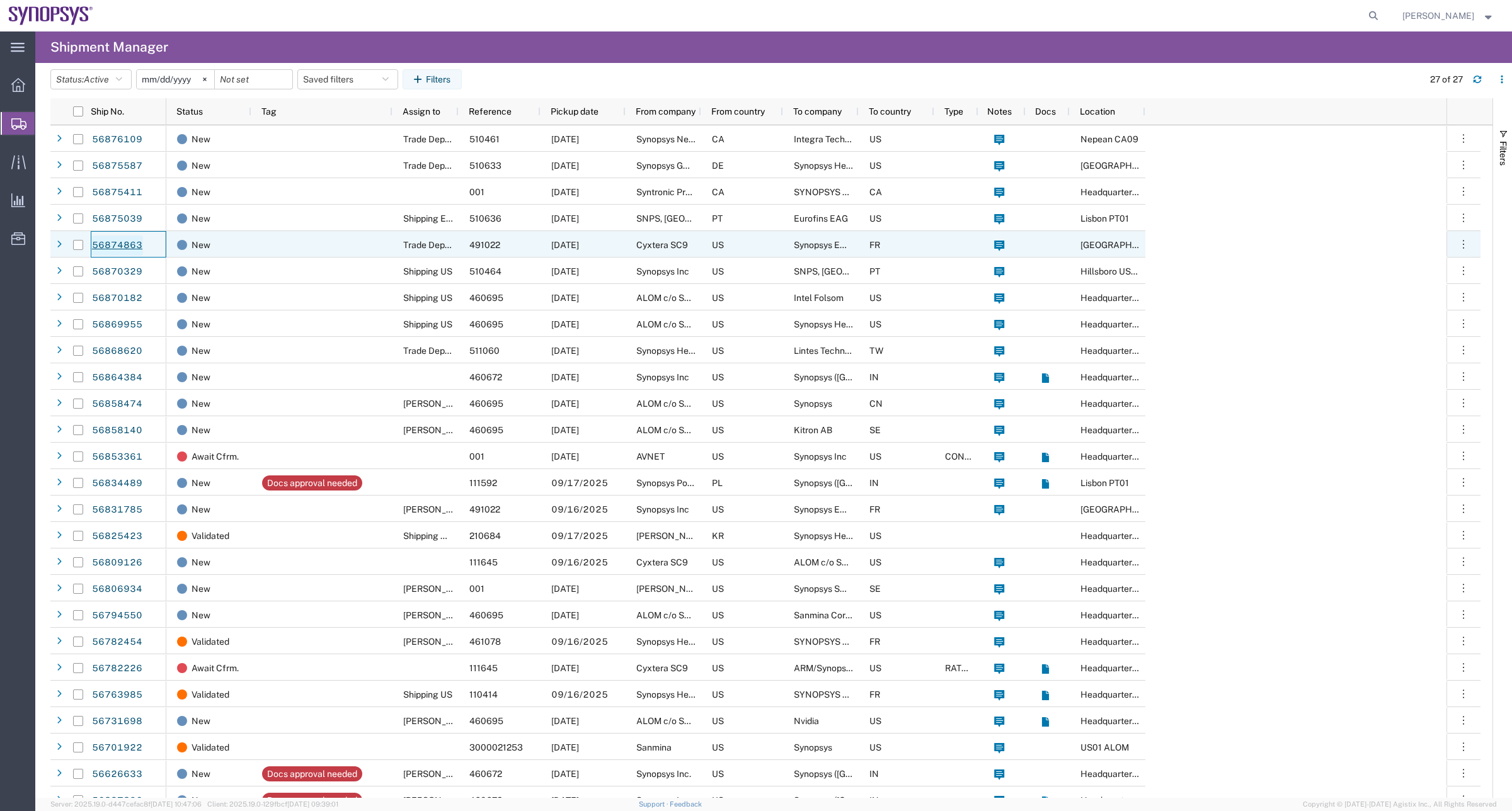
click at [132, 244] on link "56874863" at bounding box center [117, 245] width 51 height 20
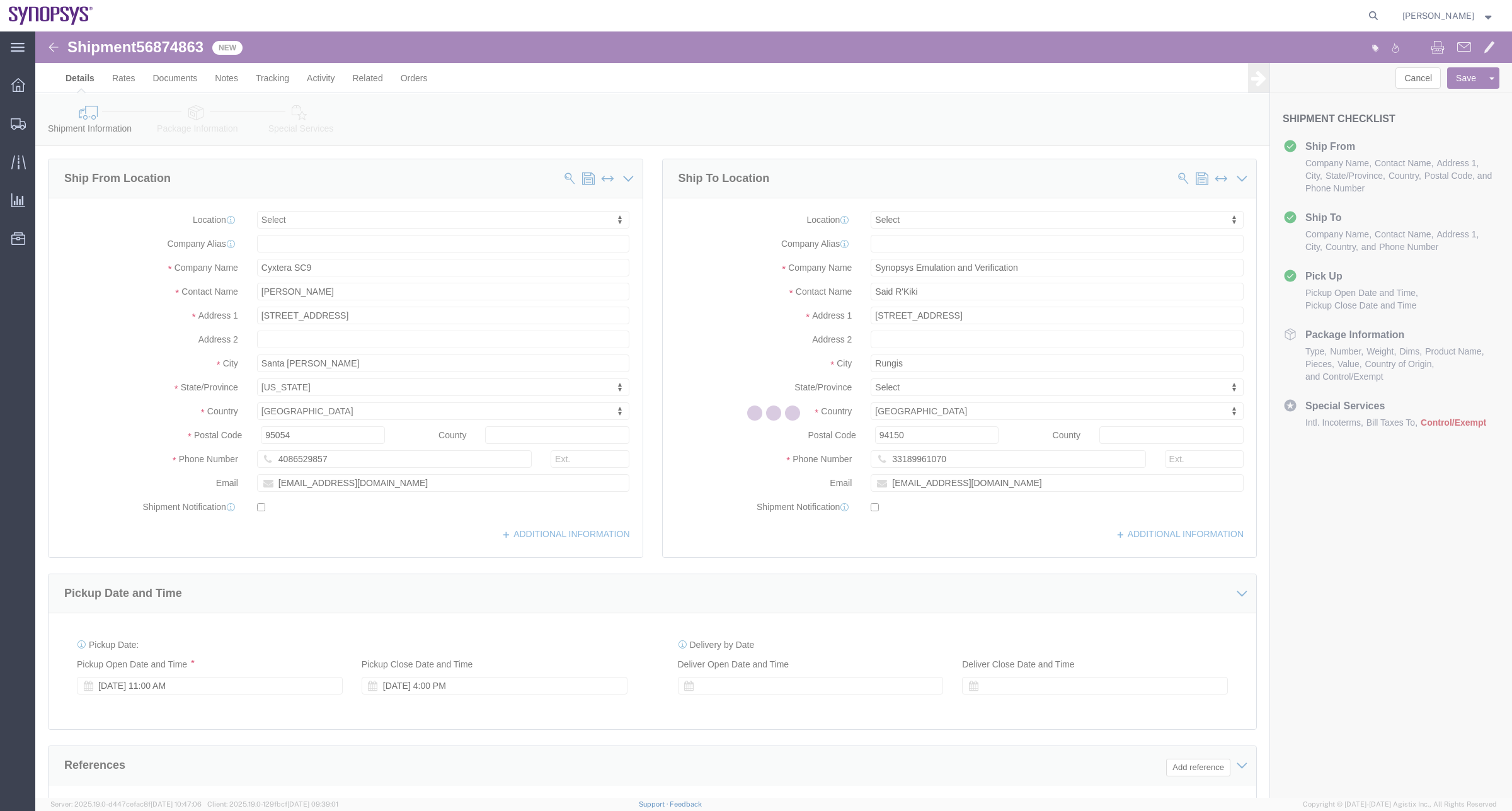
select select
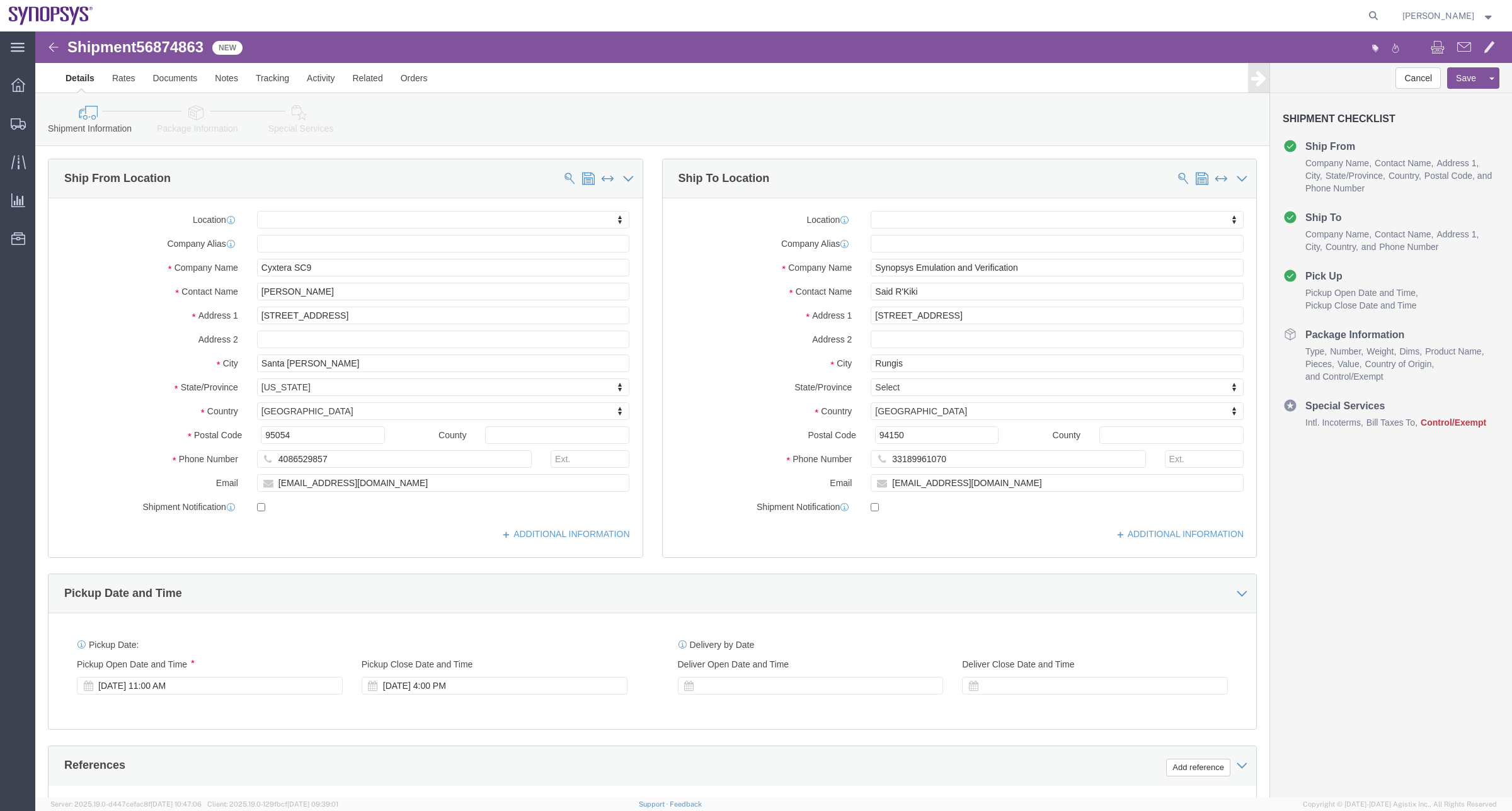
click icon
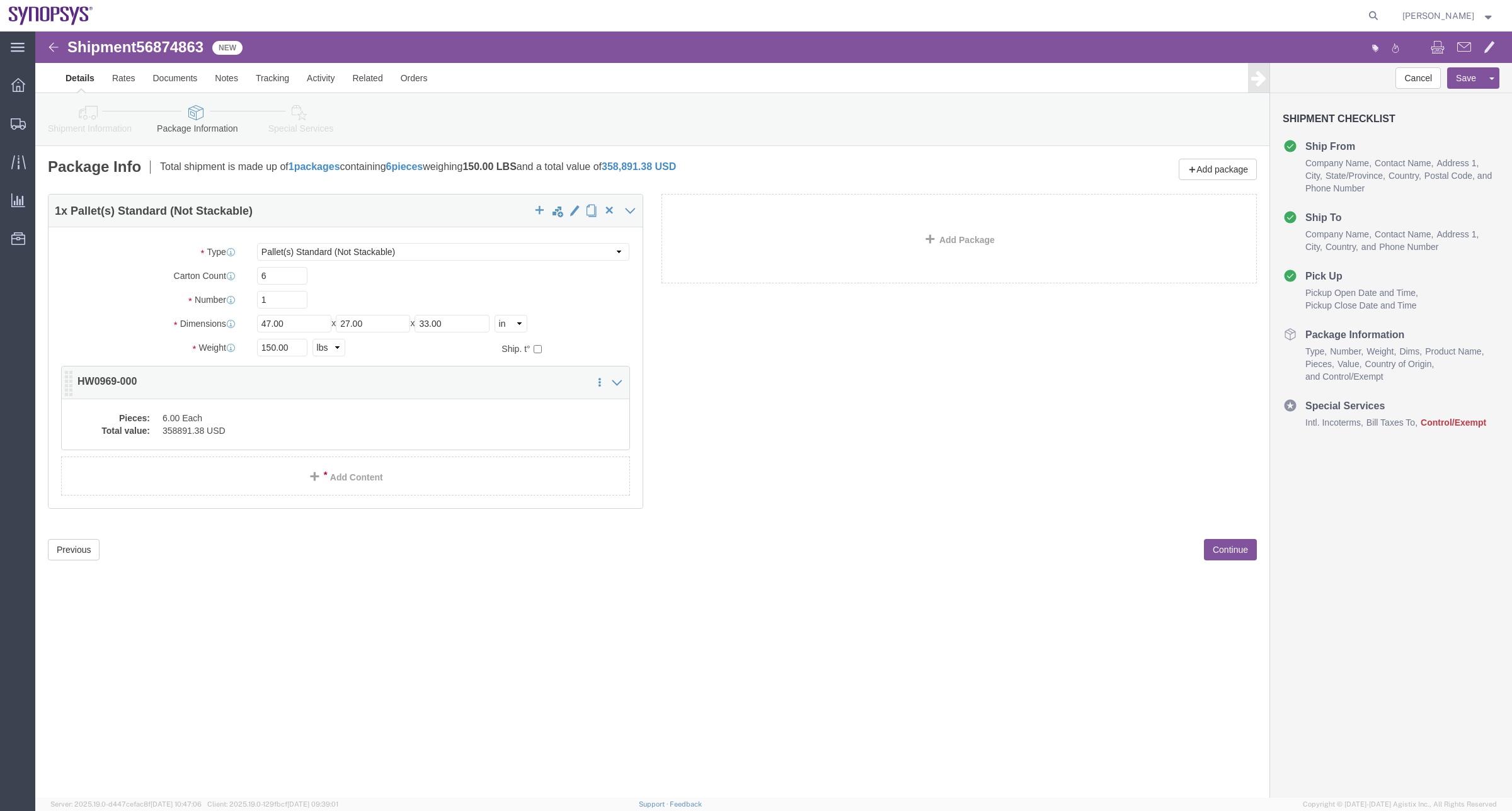
click div "Pieces: 6.00 Each Total value: 358891.38 USD"
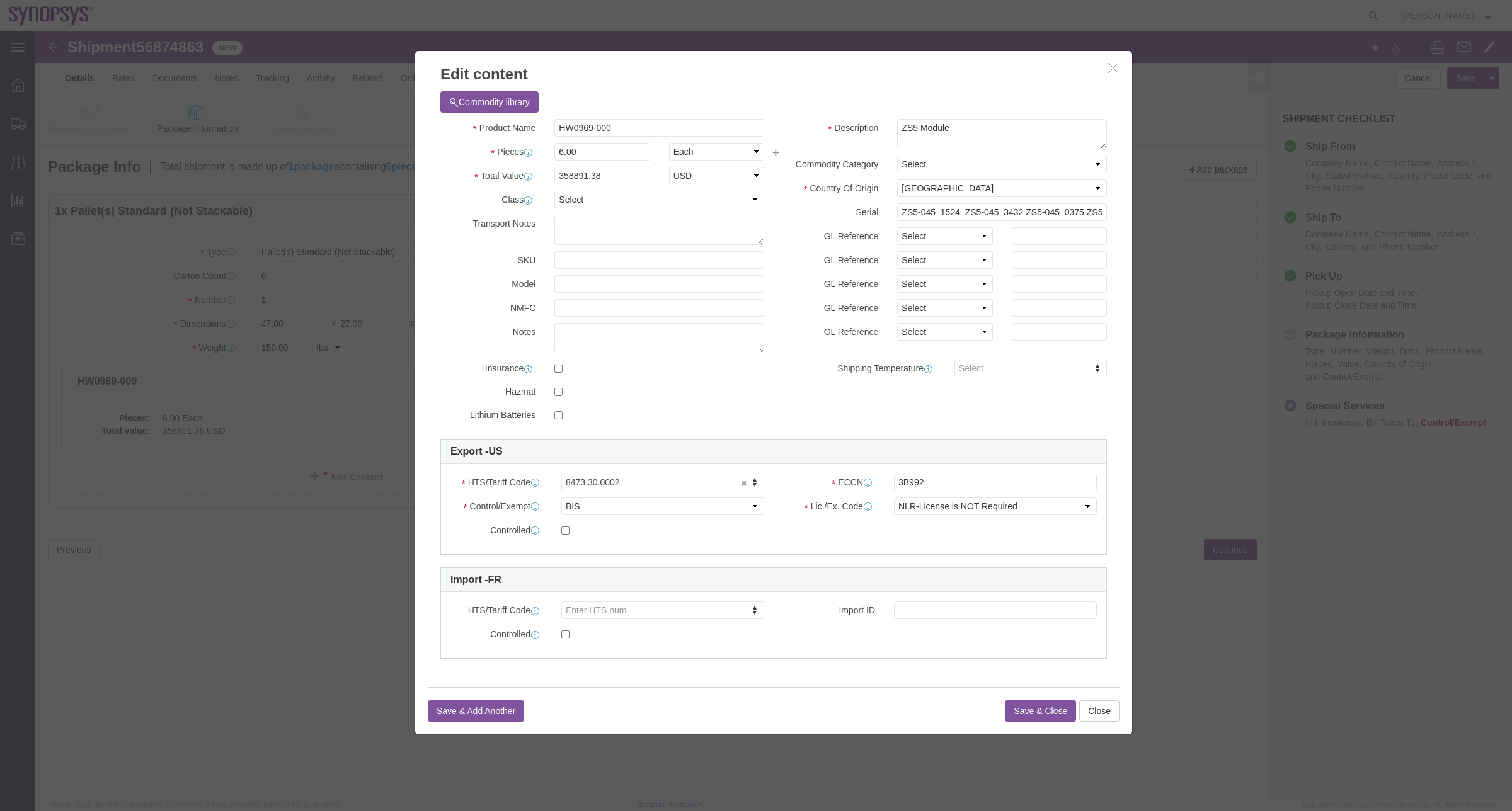
click h3 "Edit content"
click icon "button"
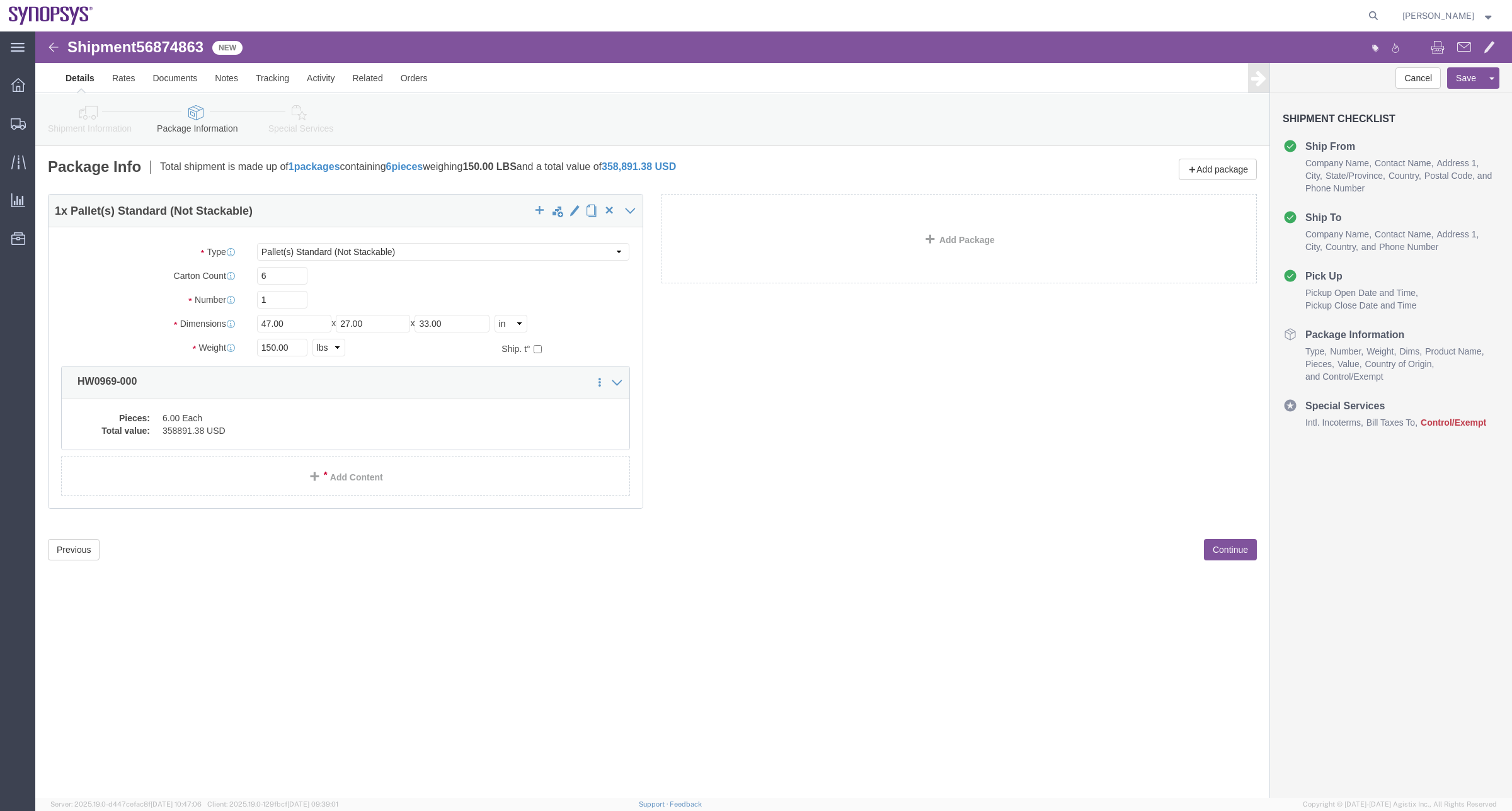
click icon
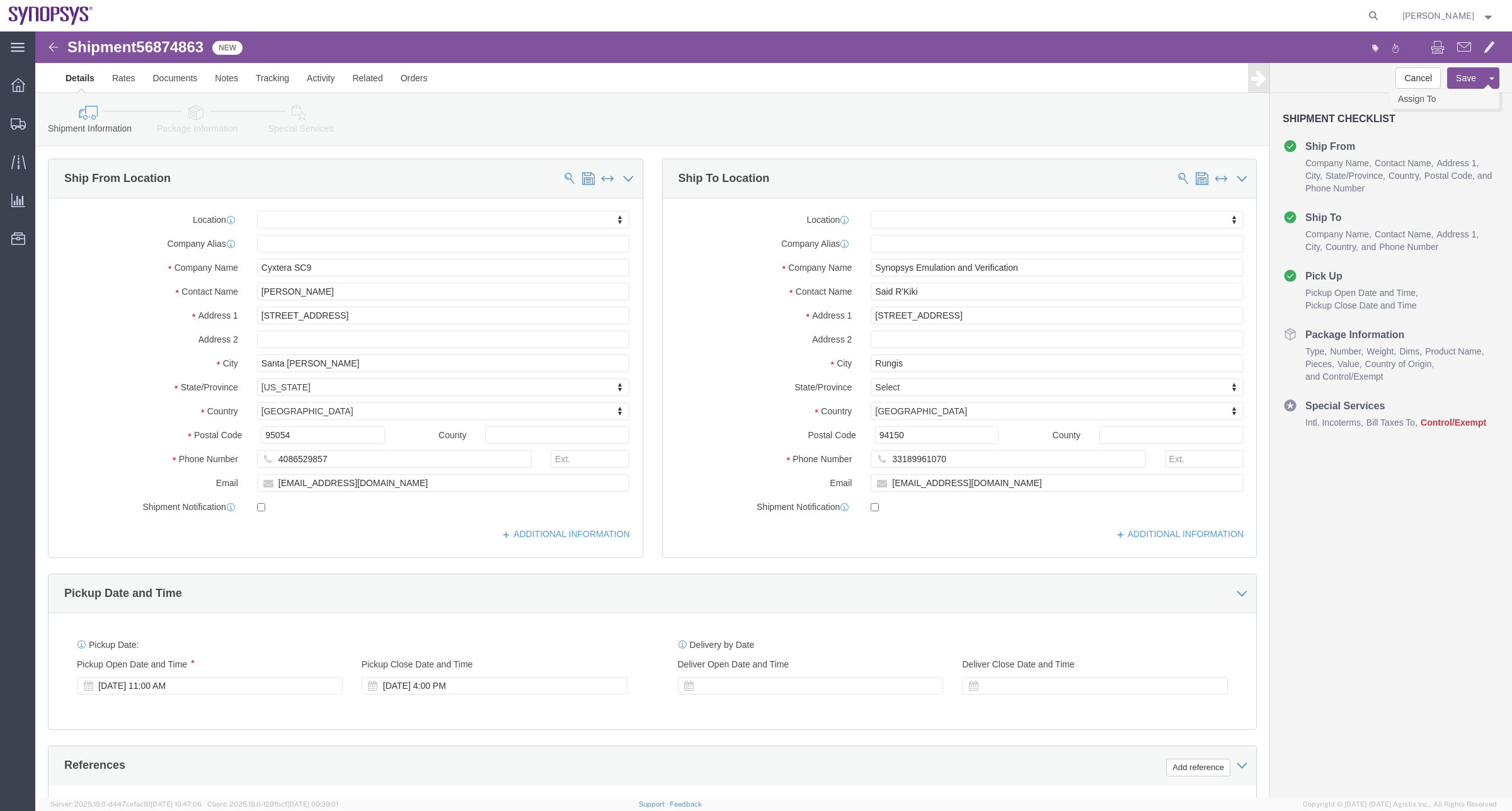
click link "Assign To"
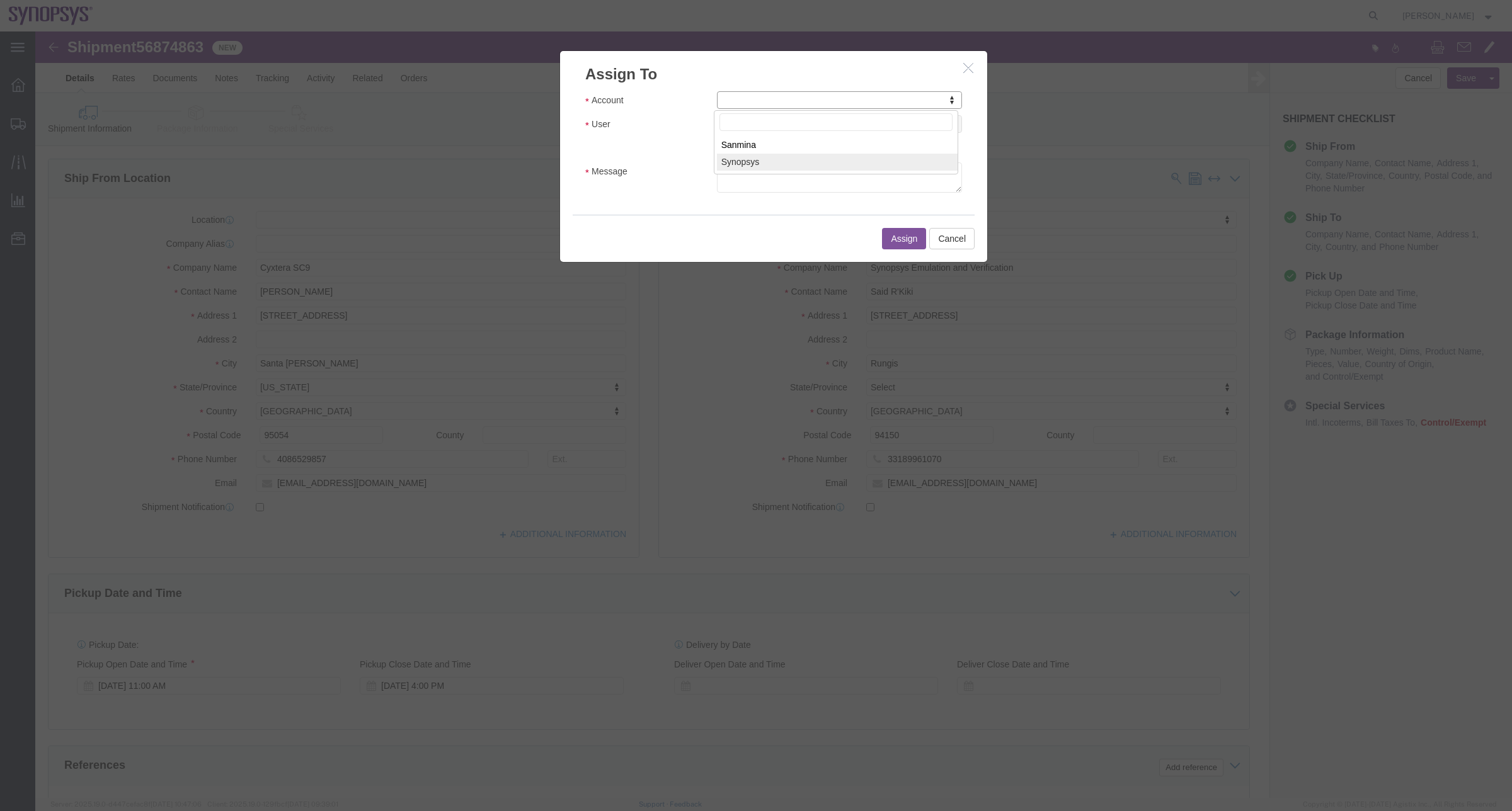
select select "117156"
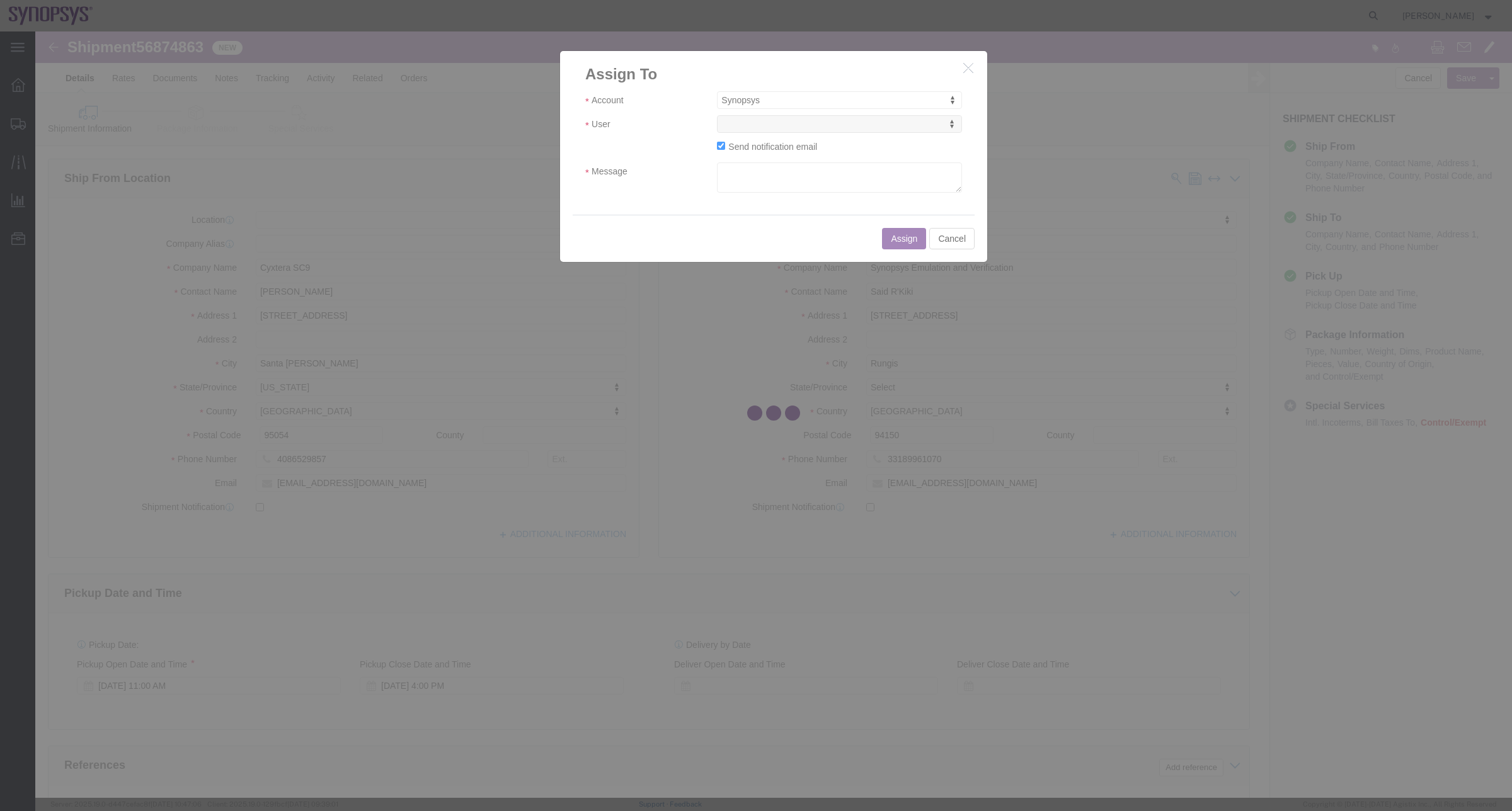
click at [848, 128] on div at bounding box center [773, 415] width 1477 height 767
select select
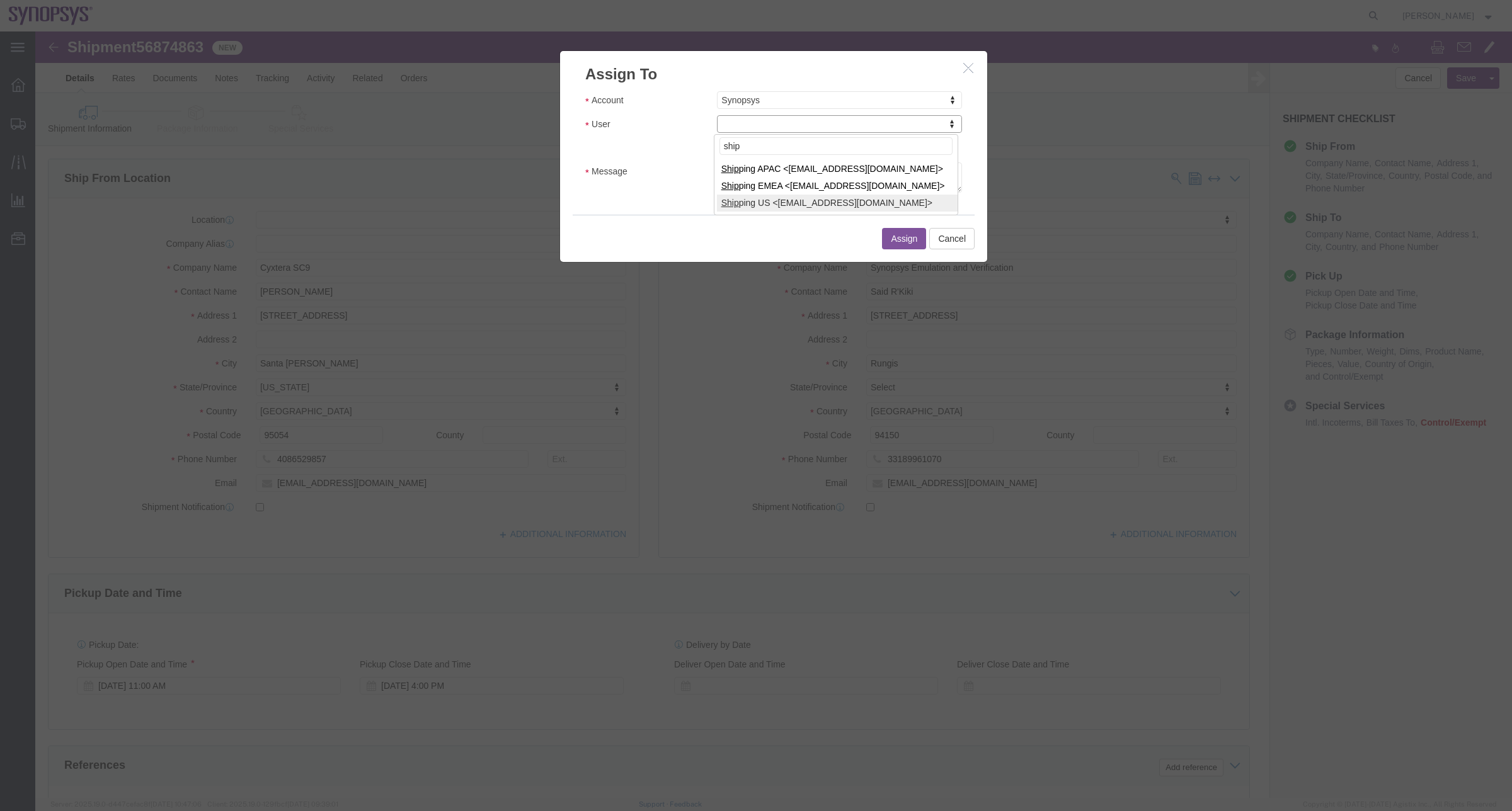
type input "ship"
select select "100122"
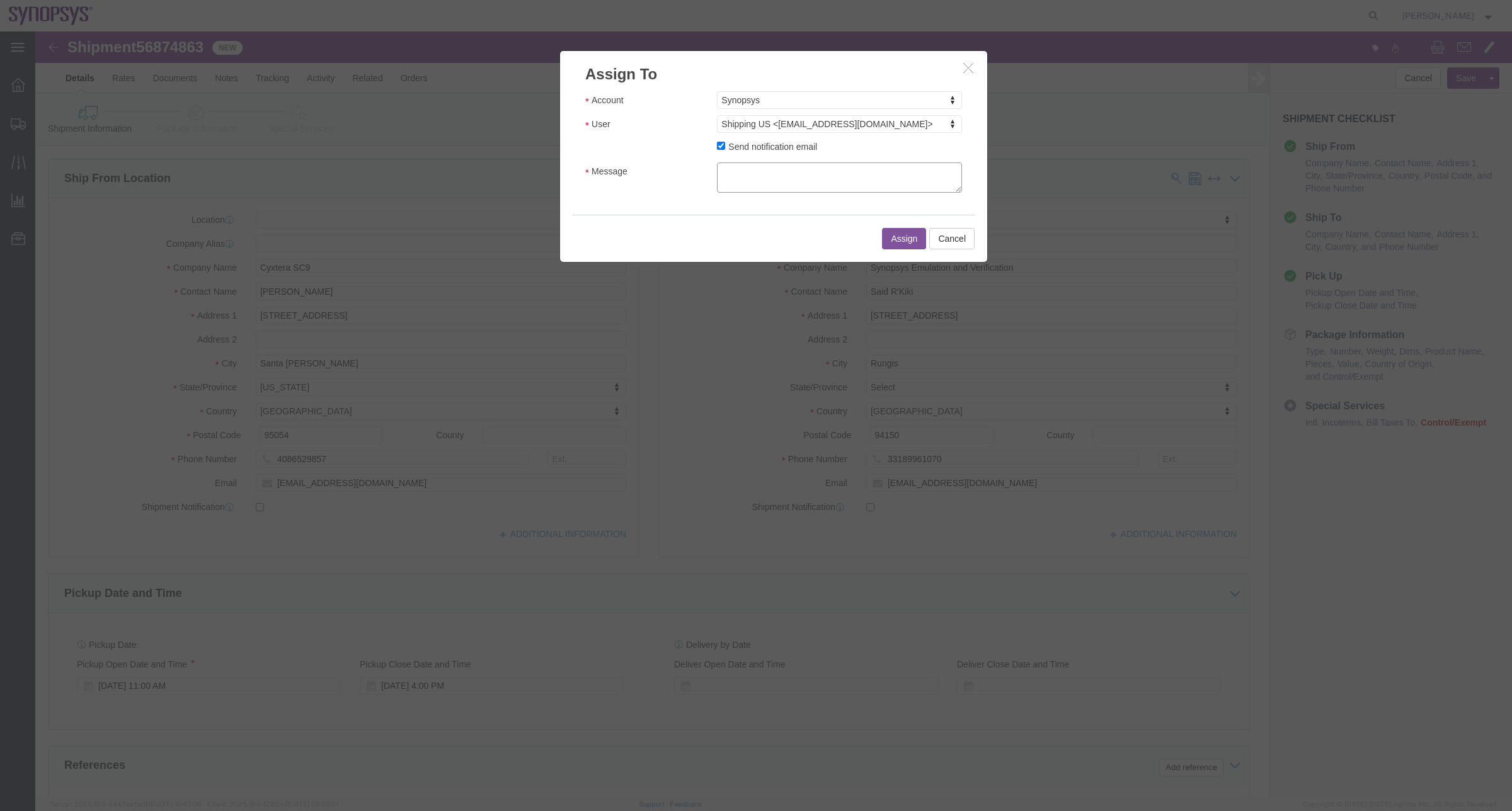
click textarea "Message"
type textarea "a"
click button "Assign"
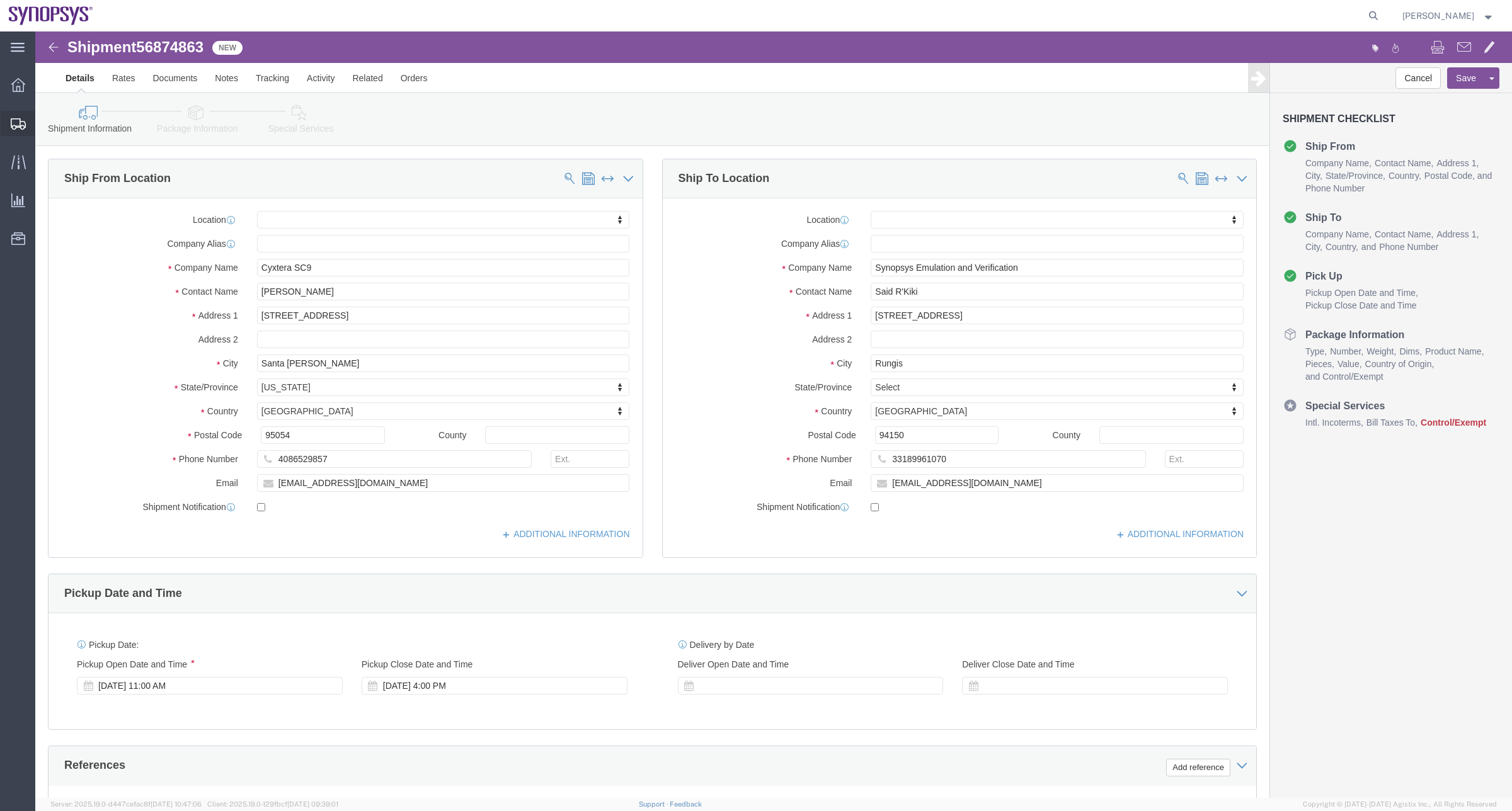
click at [0, 0] on span "Shipment Manager" at bounding box center [0, 0] width 0 height 0
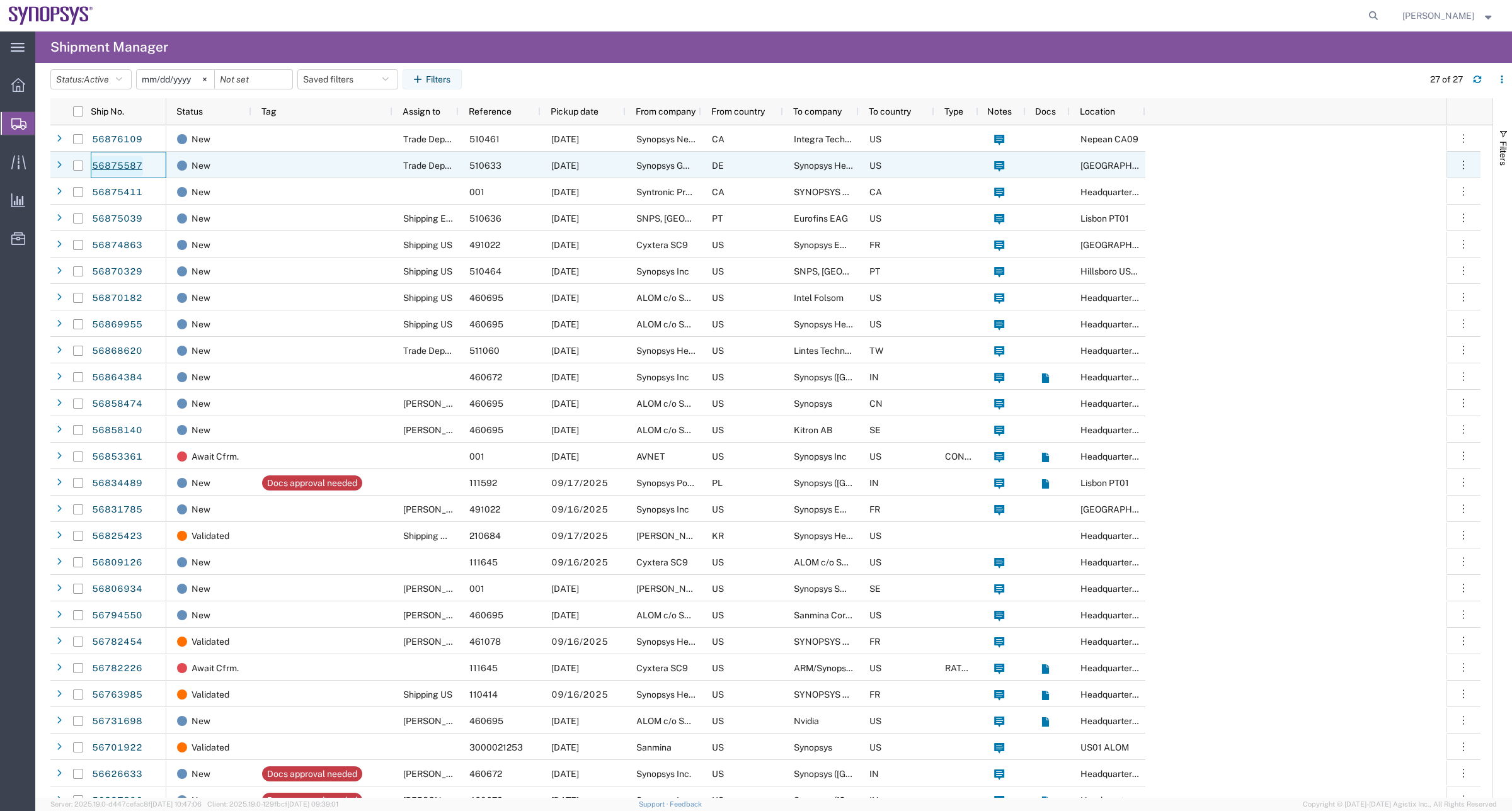
click at [124, 165] on link "56875587" at bounding box center [117, 166] width 51 height 20
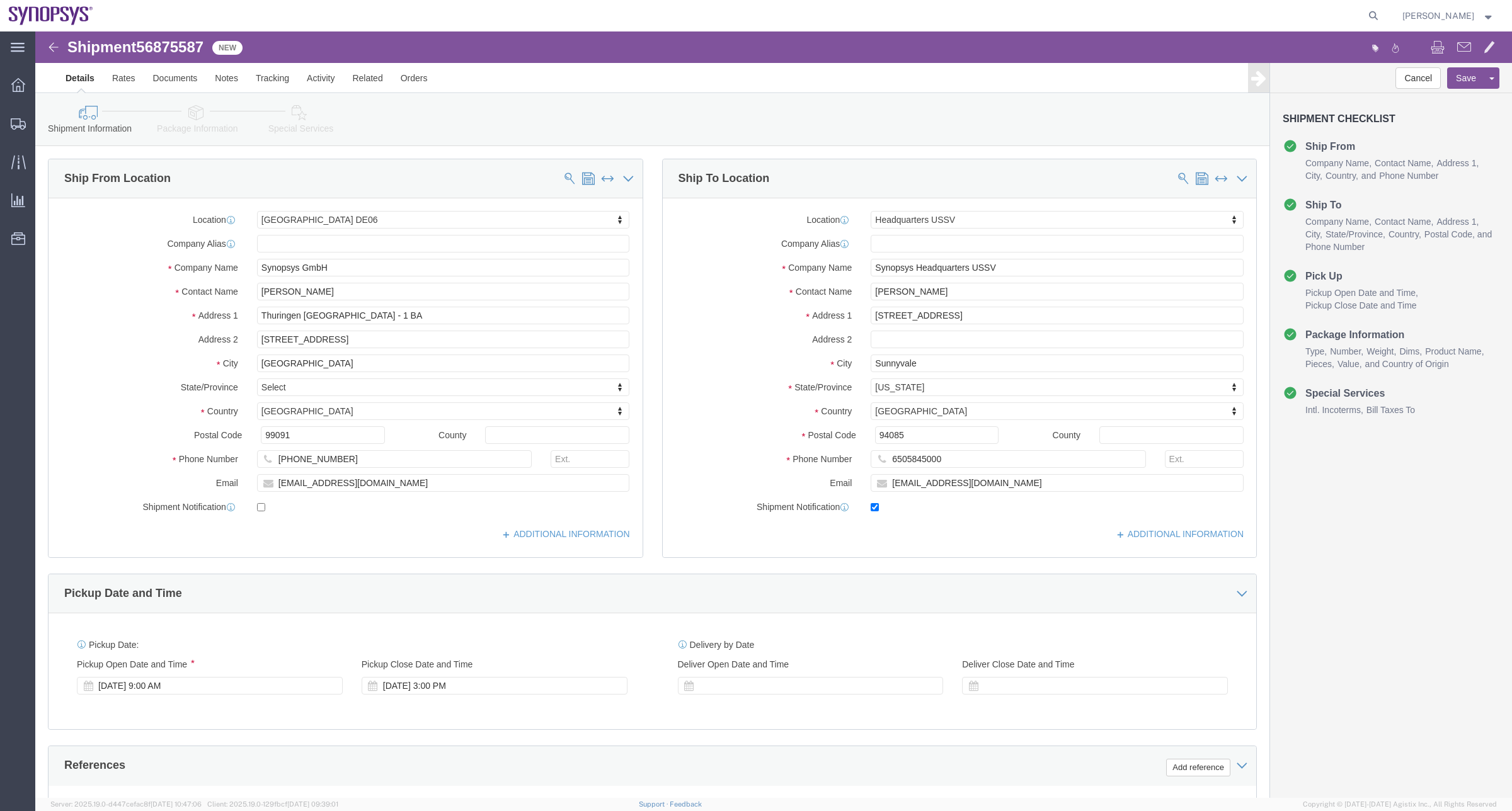
select select "63098"
select select "63204"
click icon
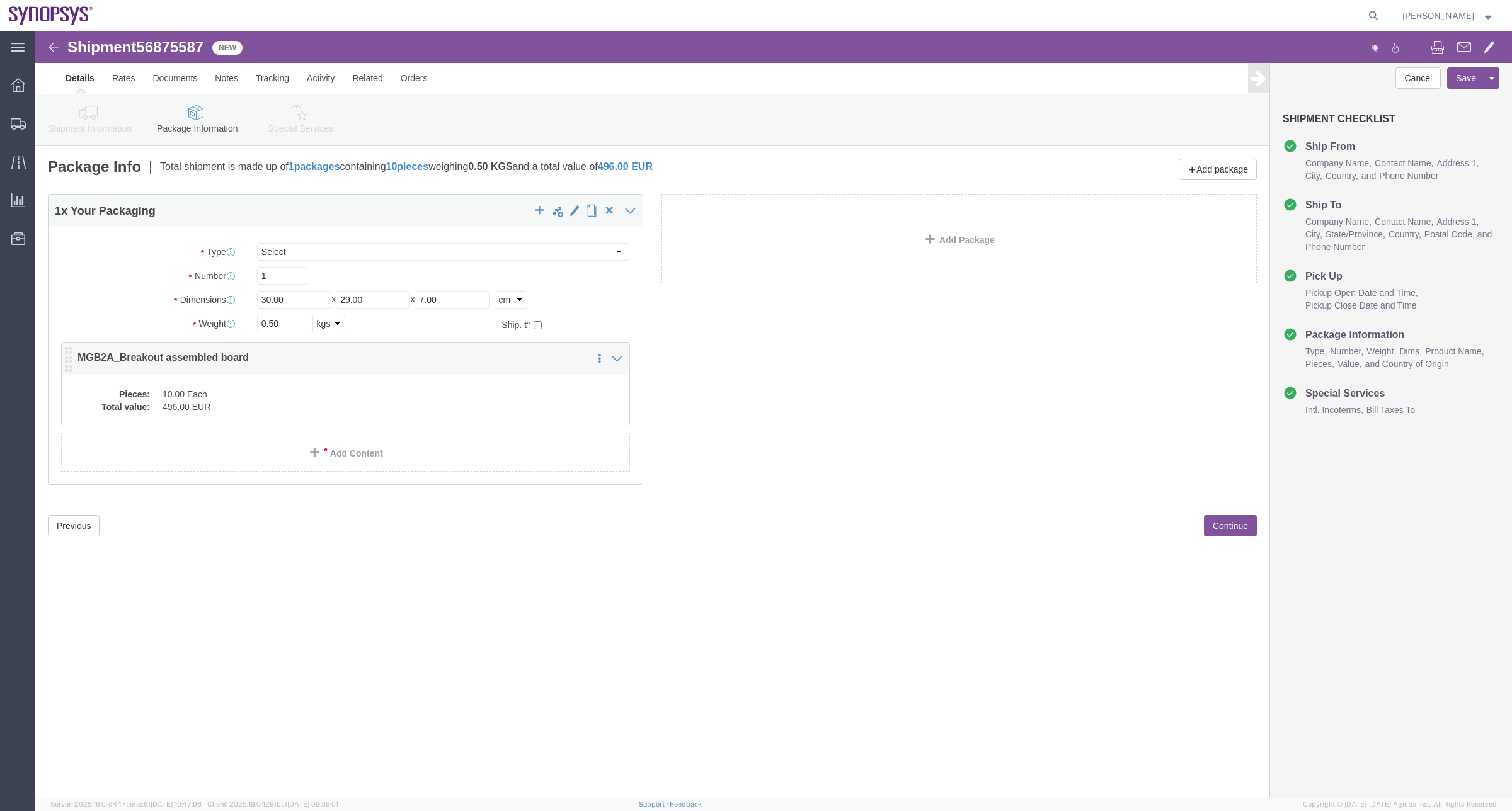
click dd "10.00 Each"
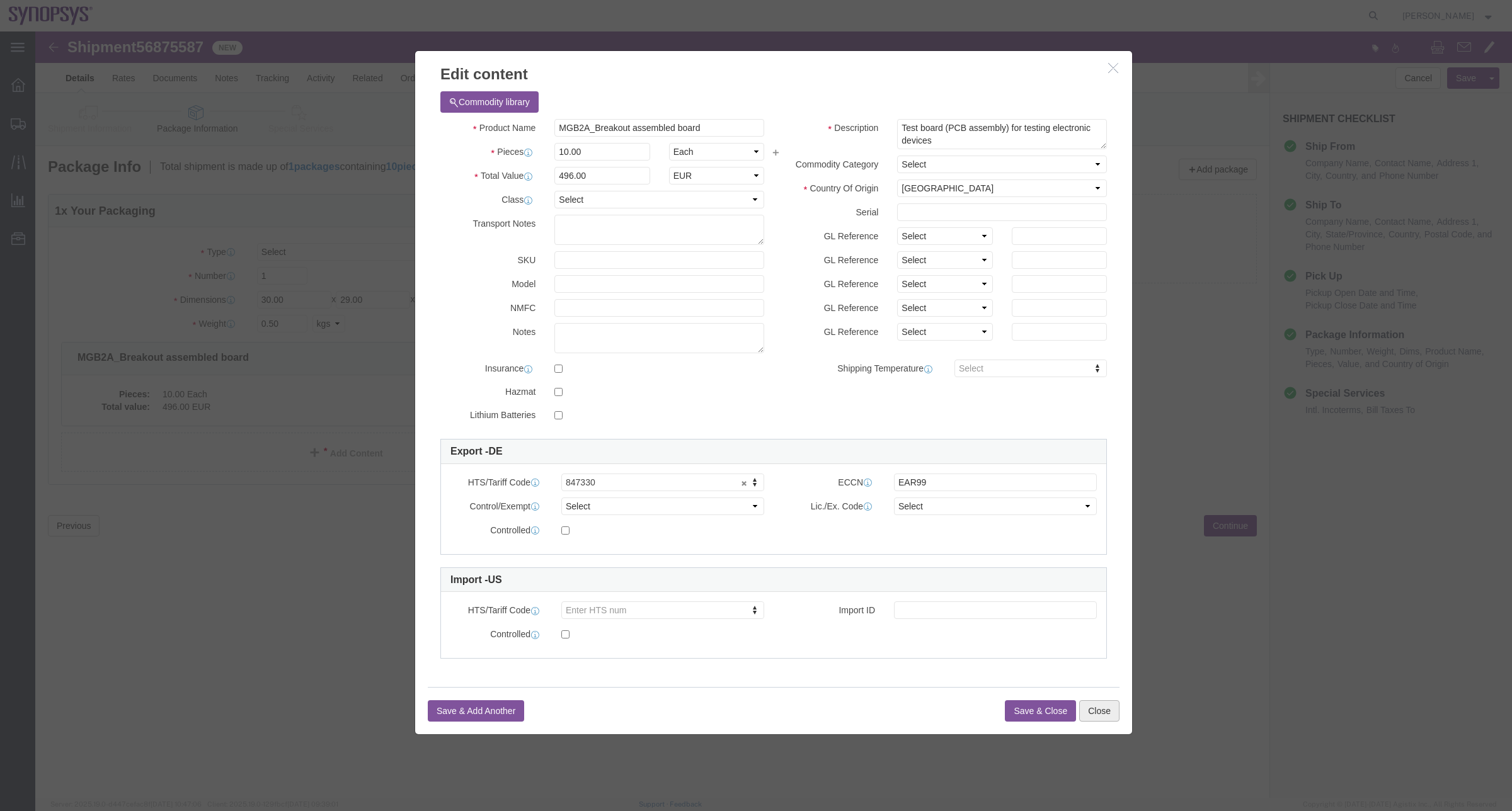
click button "Close"
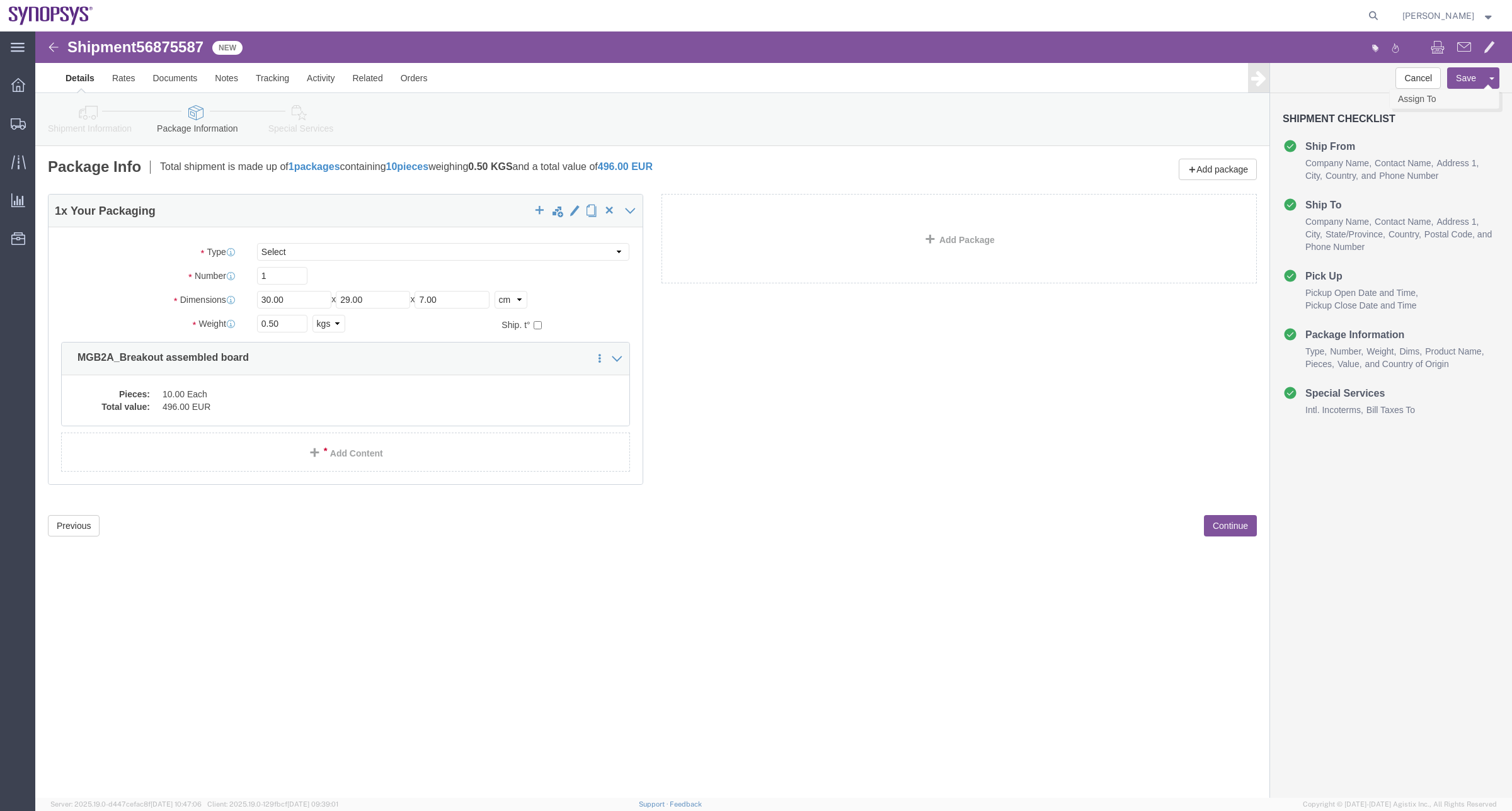
click link "Assign To"
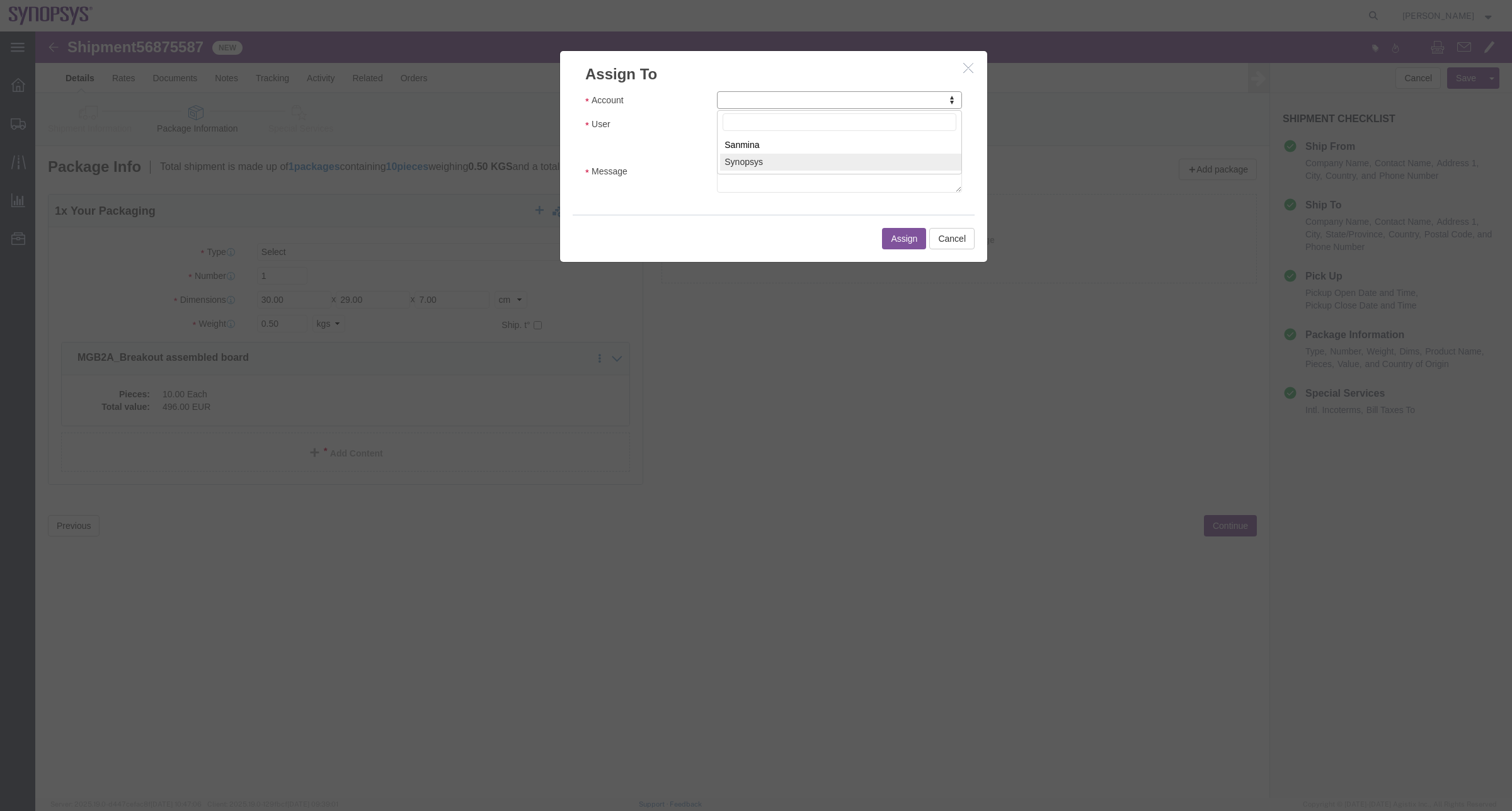
select select "117156"
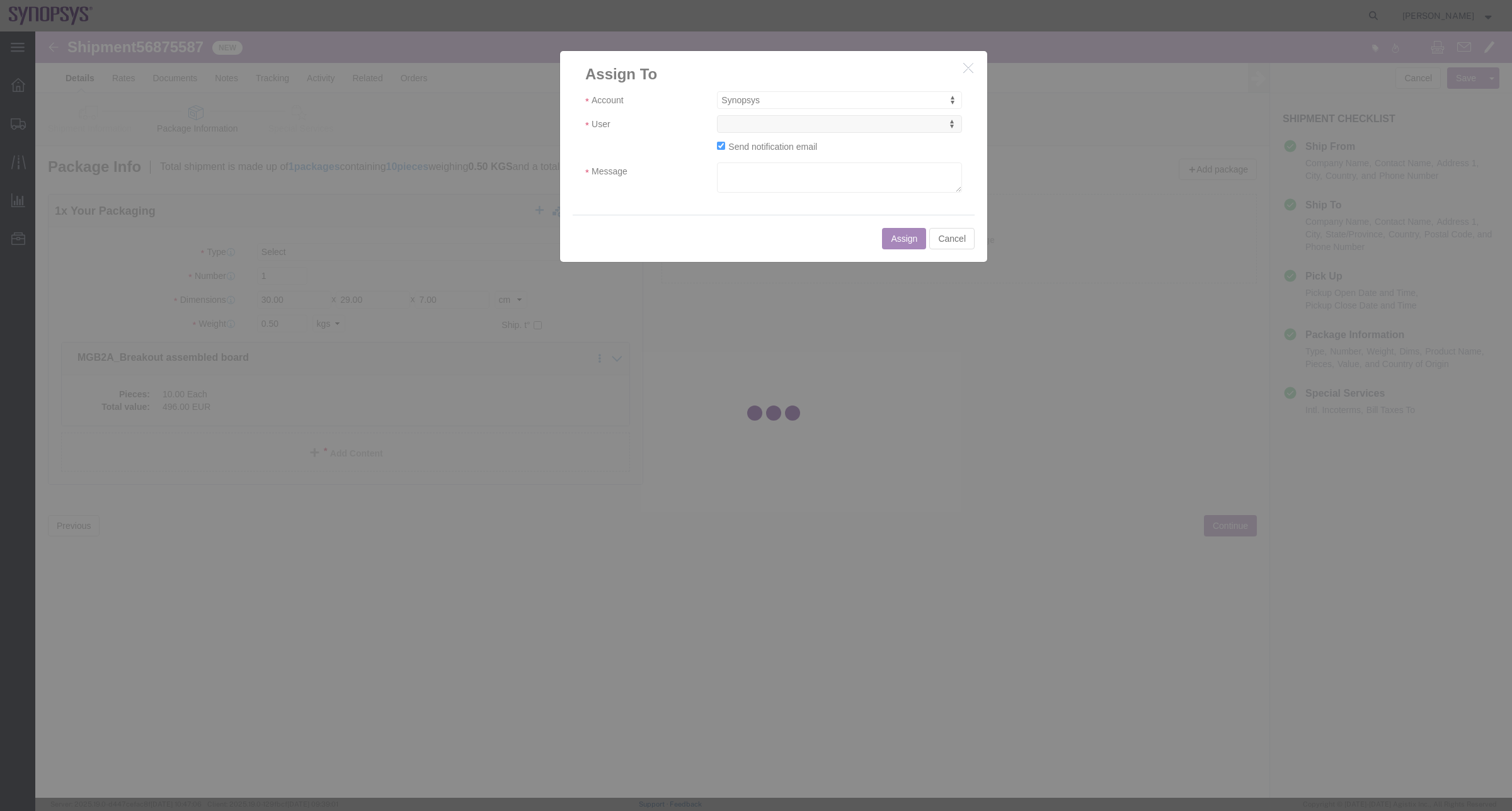
click at [845, 129] on div at bounding box center [773, 415] width 1477 height 767
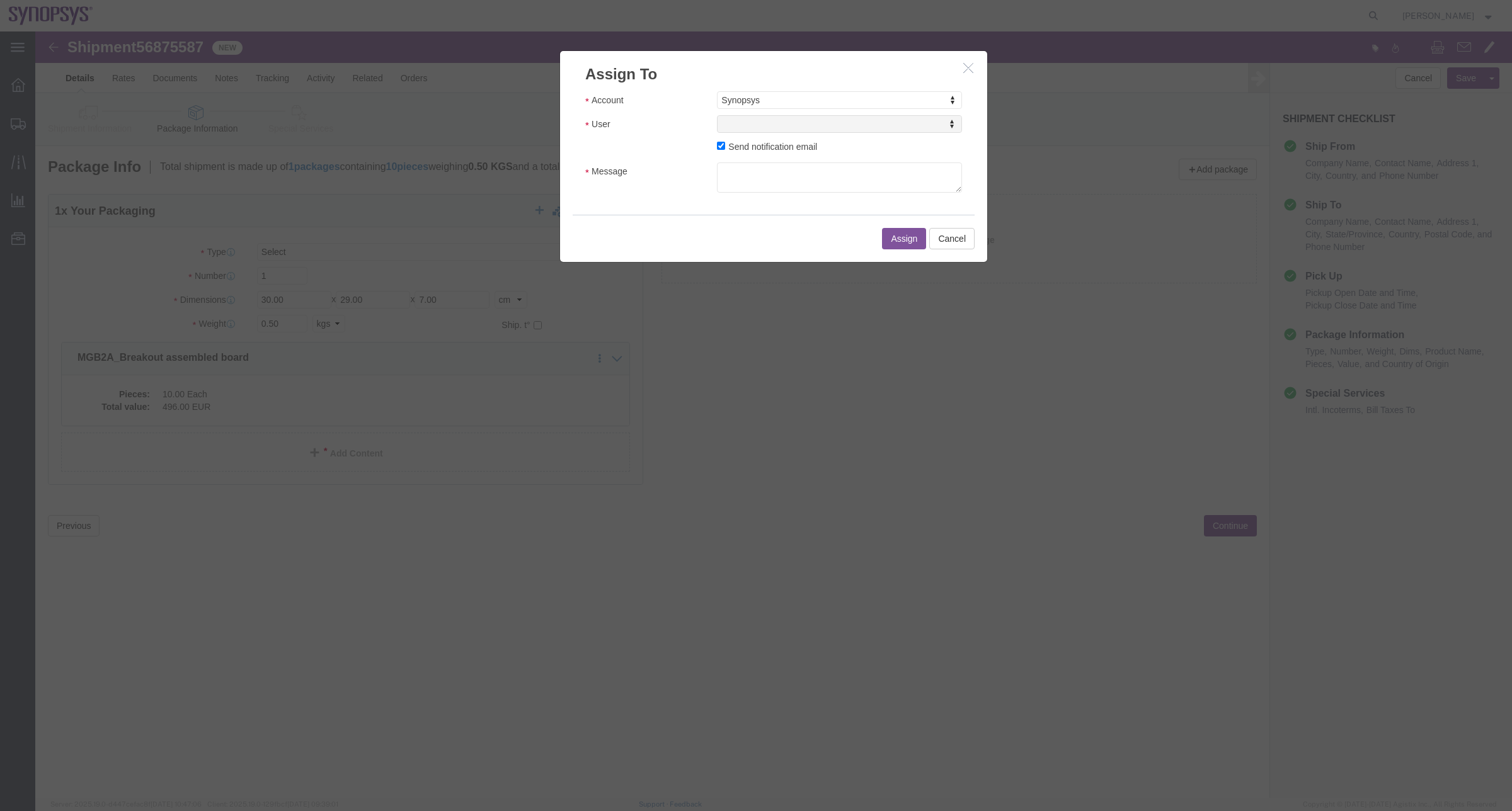
select select
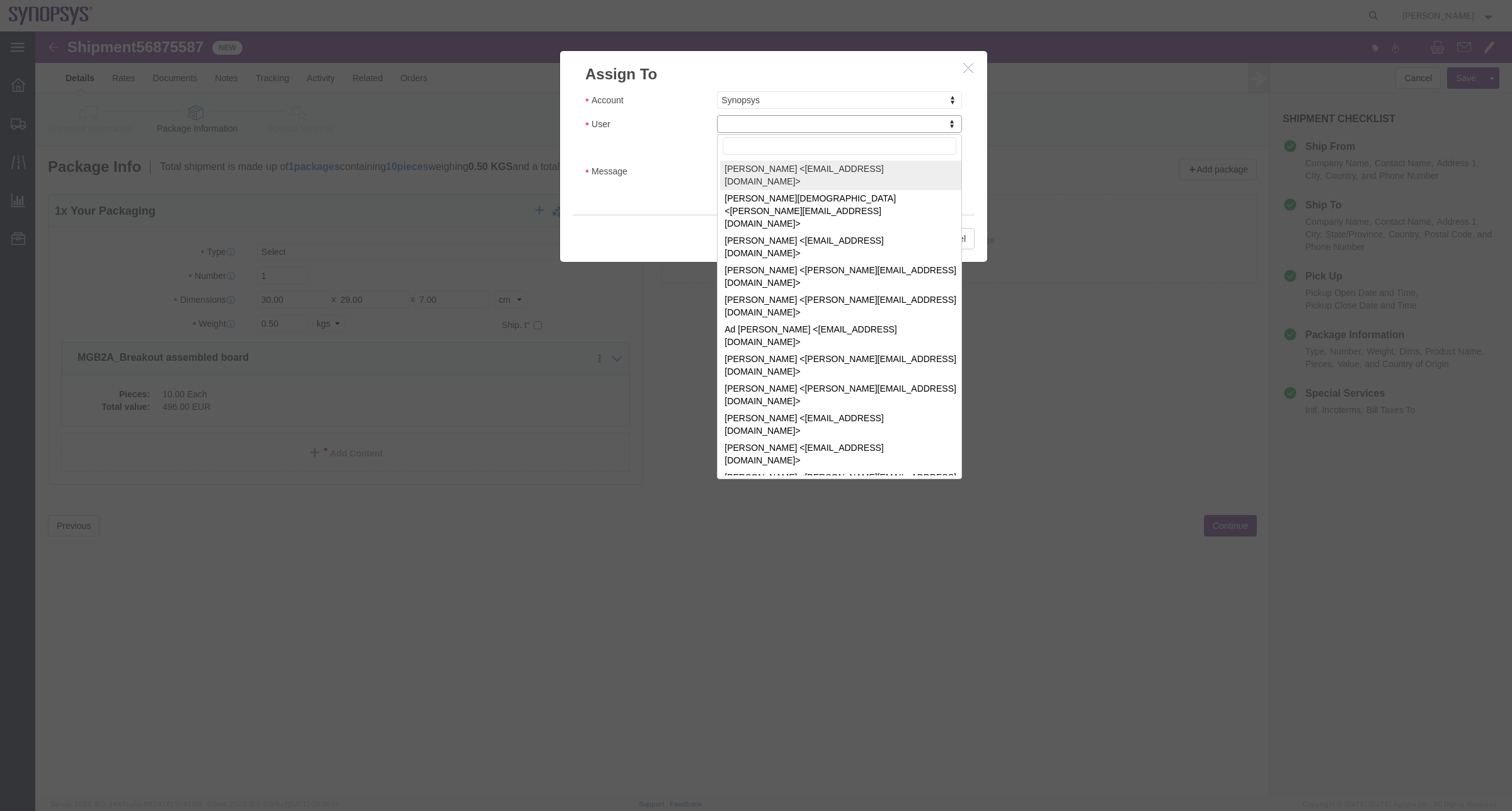
type input "e"
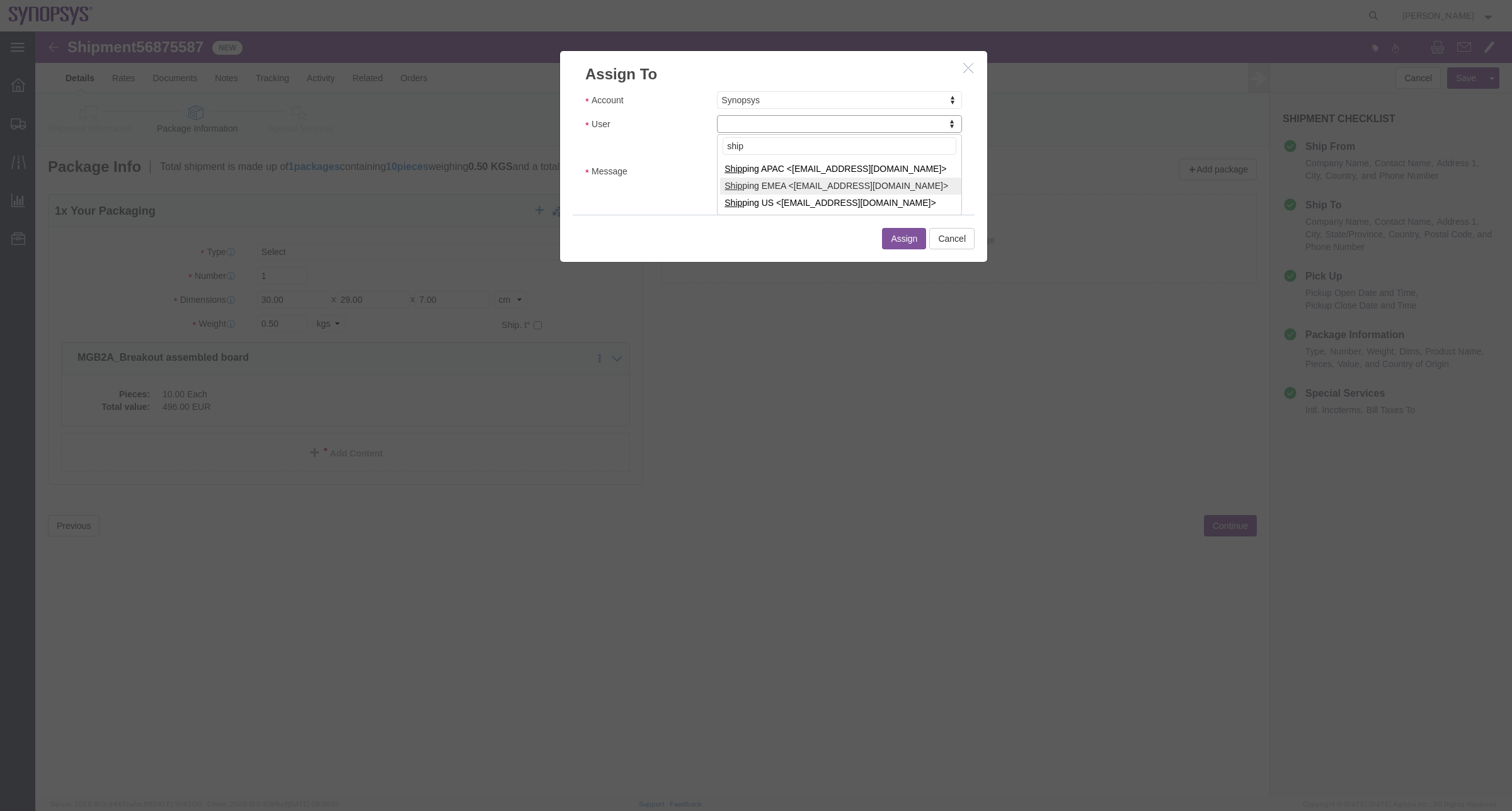
type input "ship"
select select "100123"
click textarea "Message"
type textarea "a"
click button "Assign"
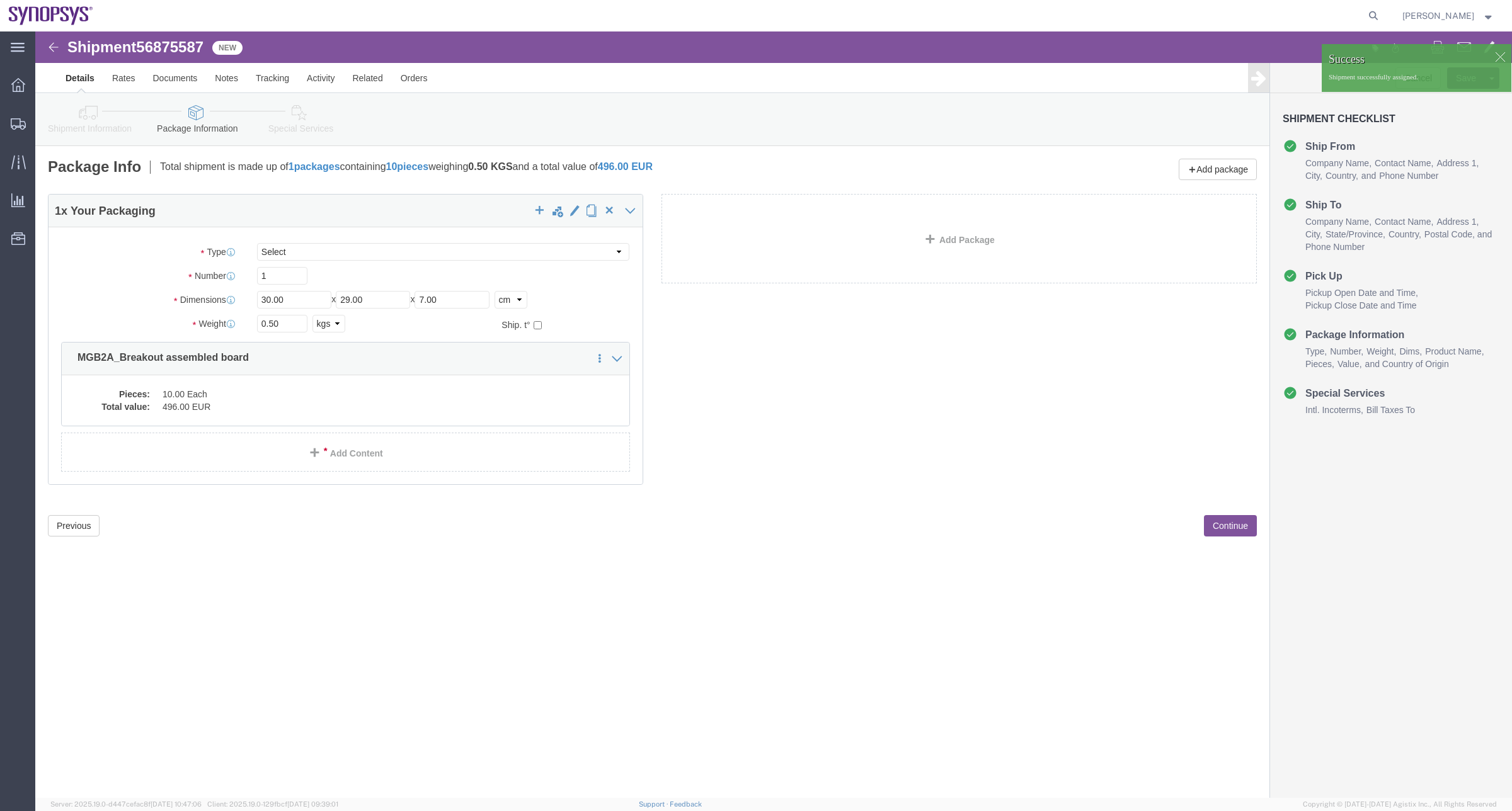
click link "Shipment Information"
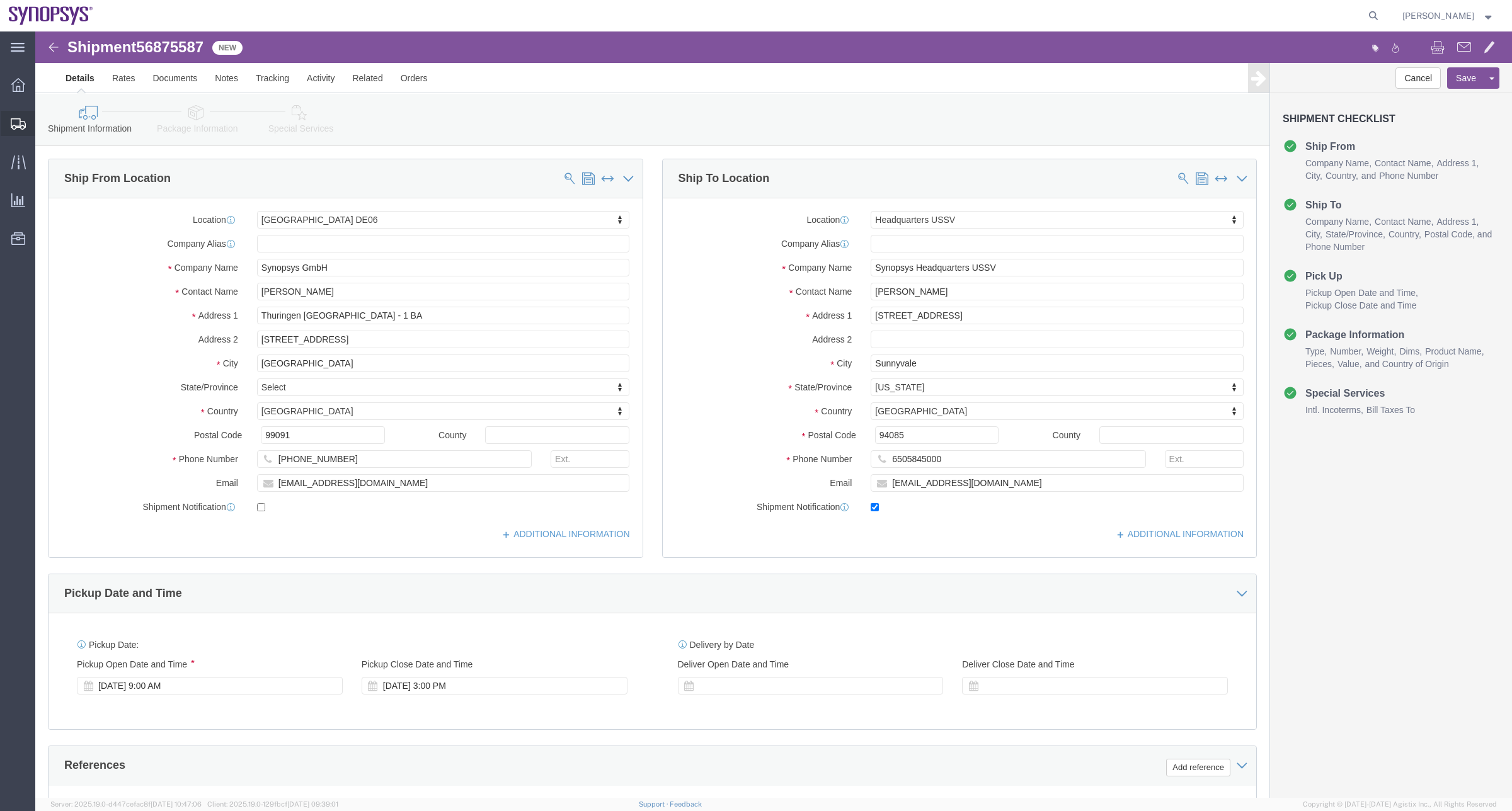
click at [0, 0] on span "Shipment Manager" at bounding box center [0, 0] width 0 height 0
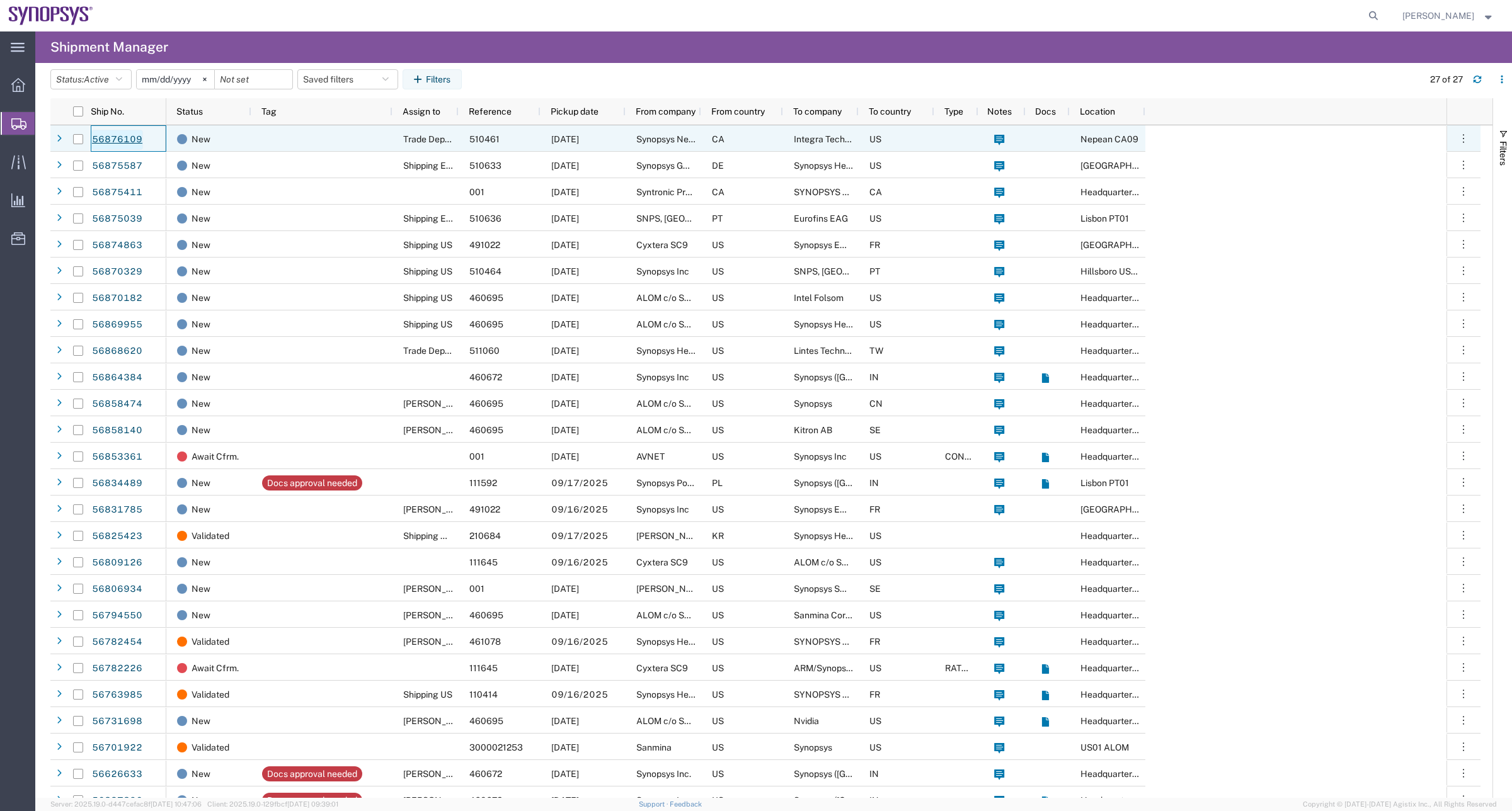
click at [127, 134] on link "56876109" at bounding box center [117, 140] width 51 height 20
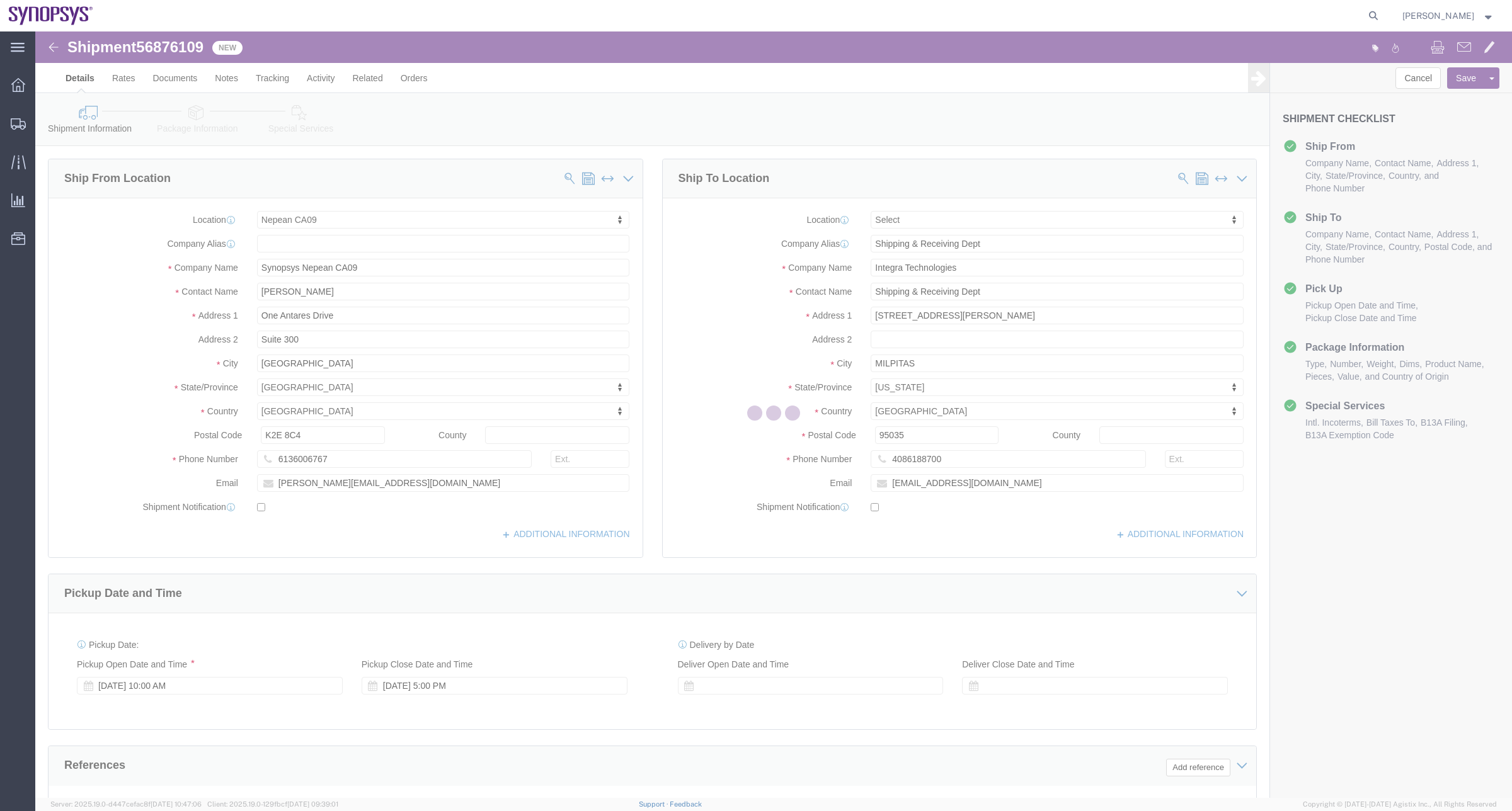
select select "63079"
select select
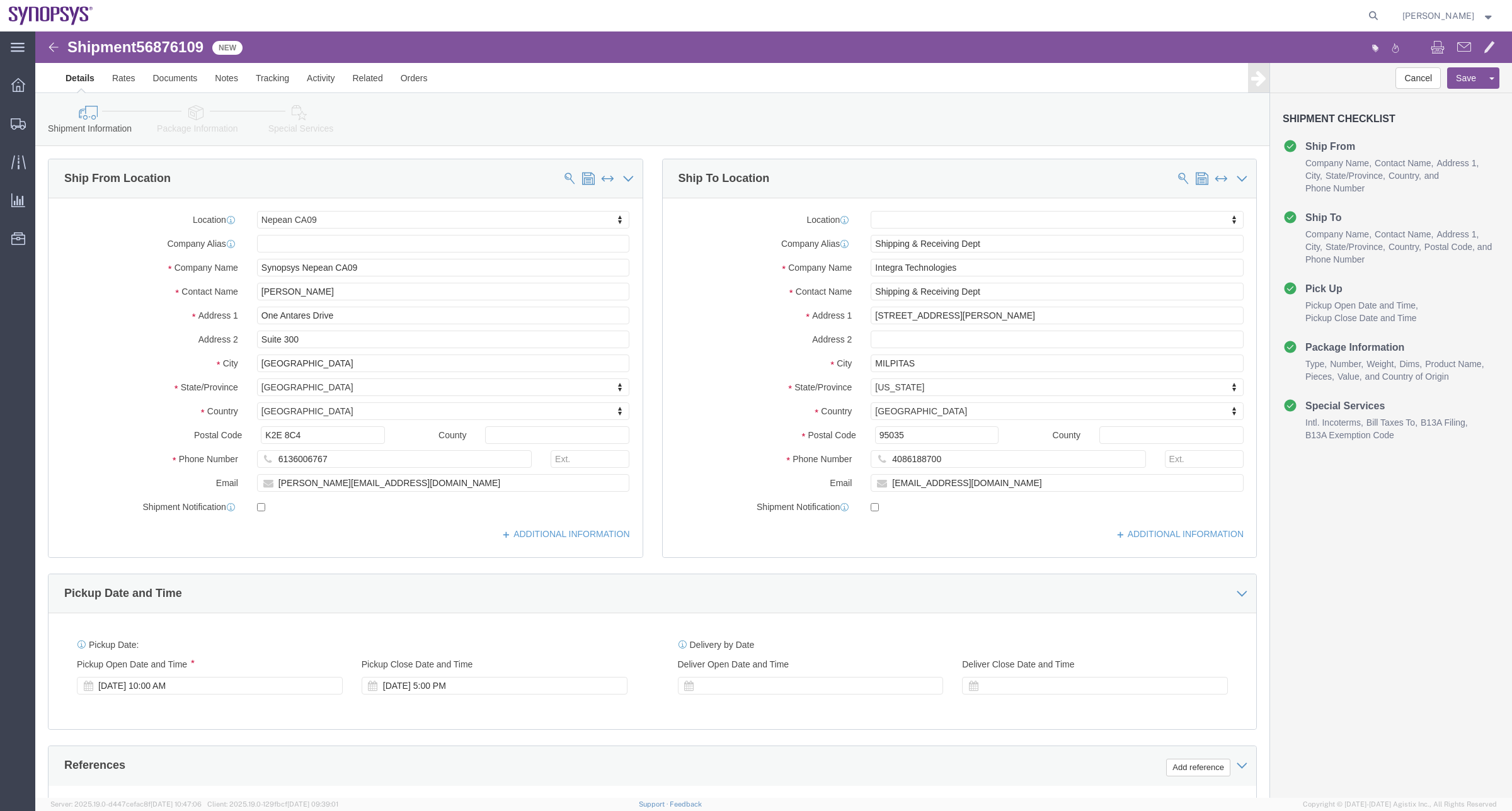
click link "Package Information"
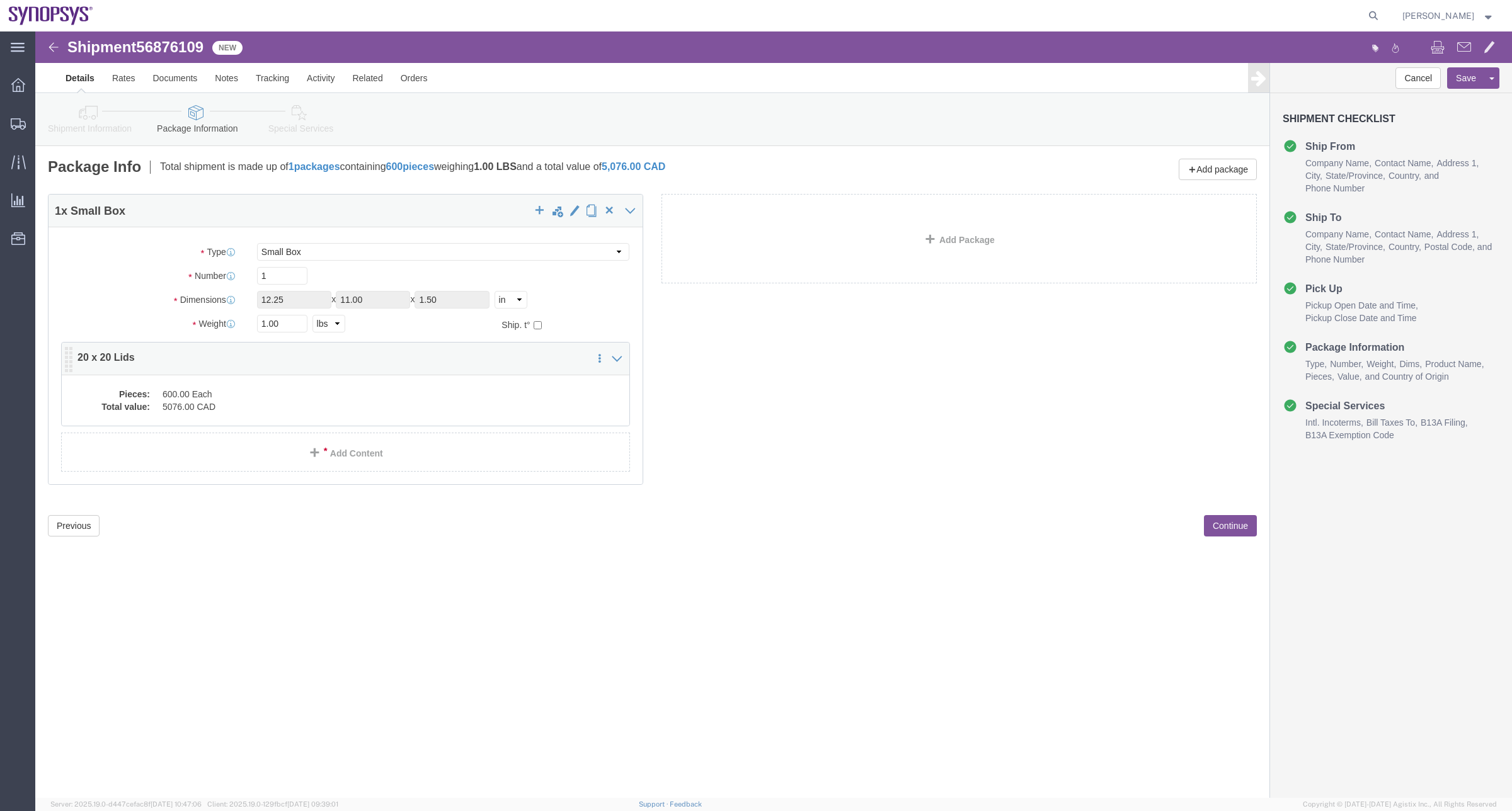
click div "1 x Small Box Package Type Select Envelope Large Box Medium Box PAK Rack Small …"
click dd "600.00 Each"
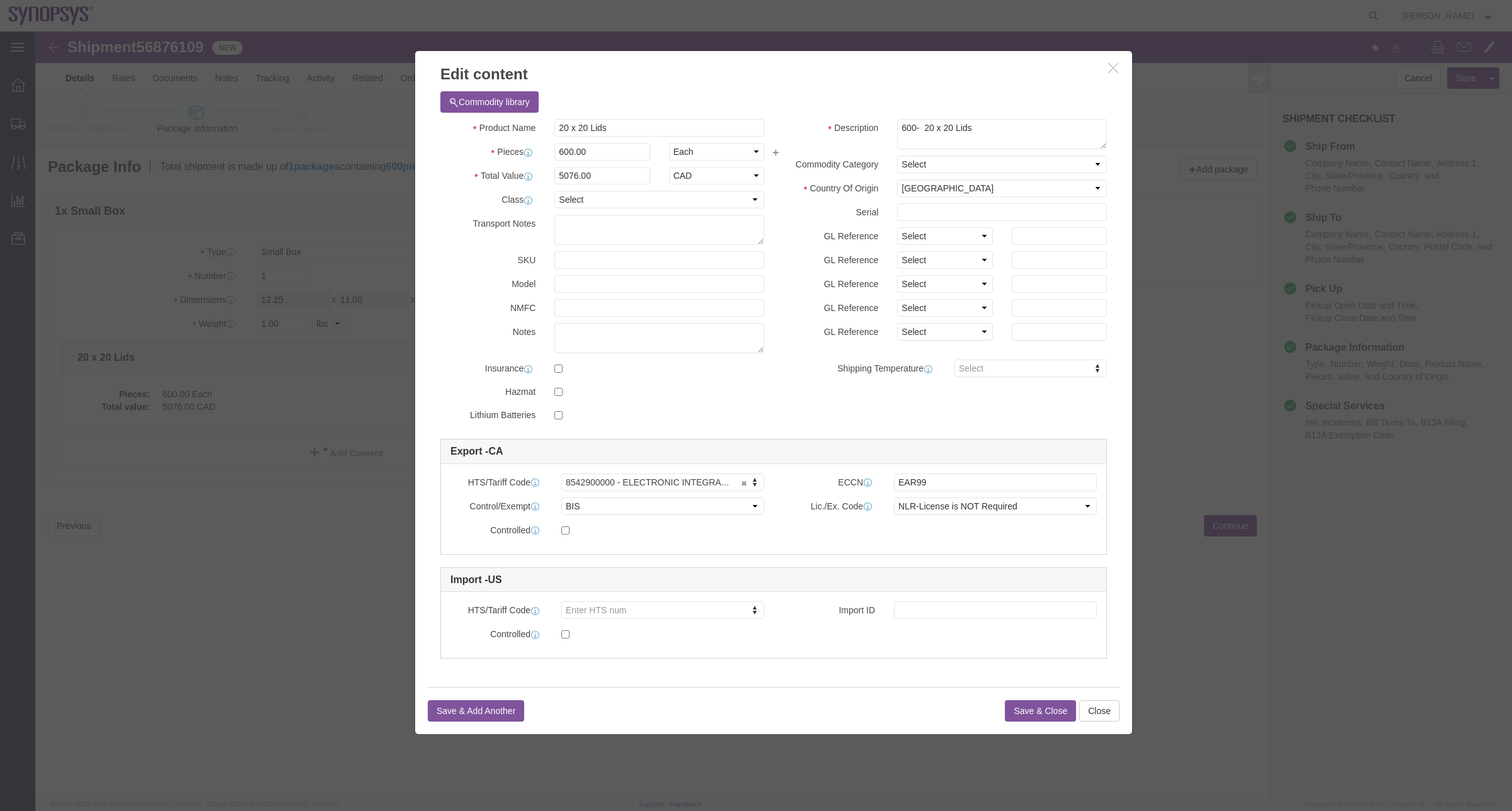
click button "Save & Close"
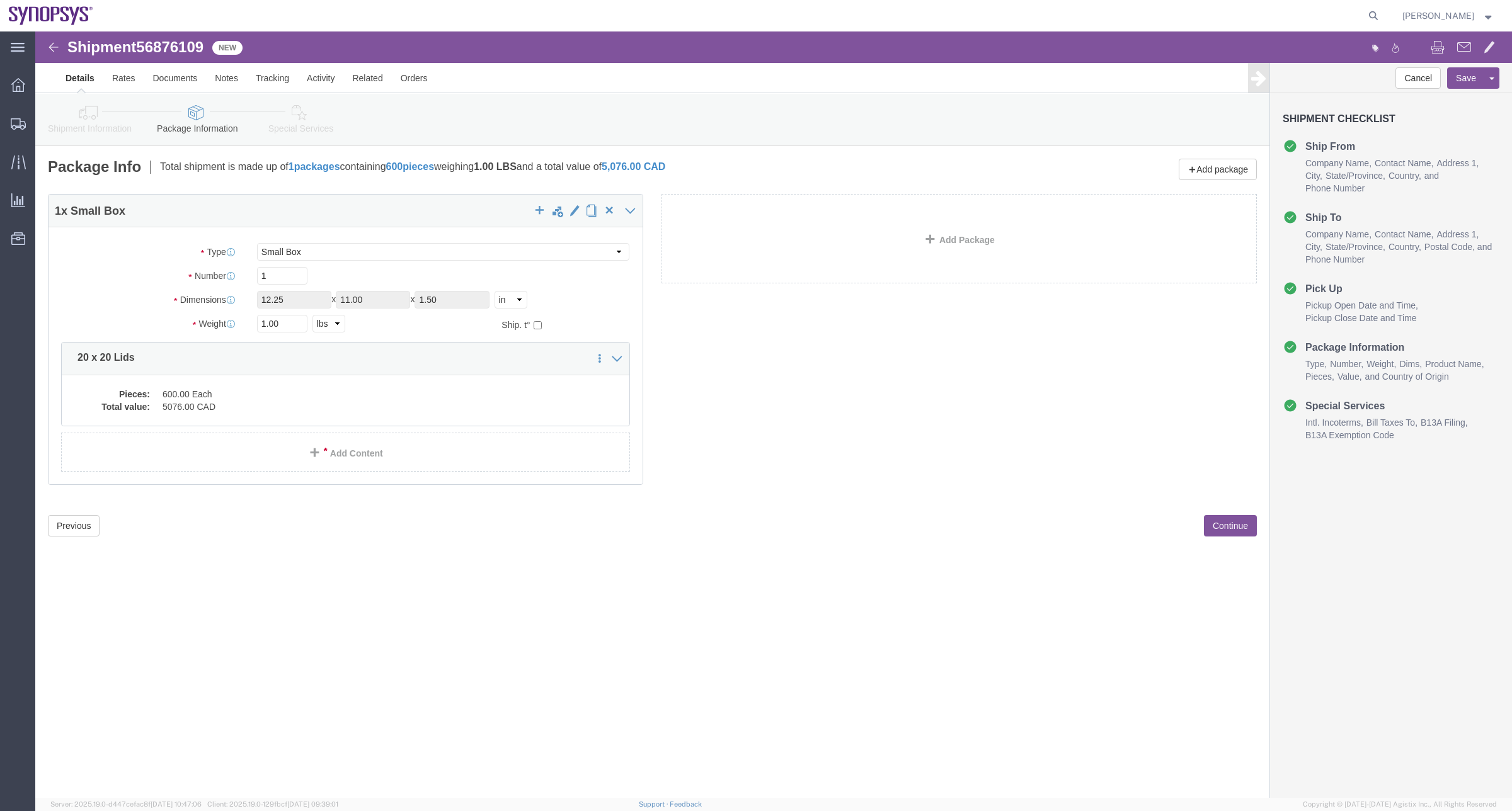
click link "Shipment Information"
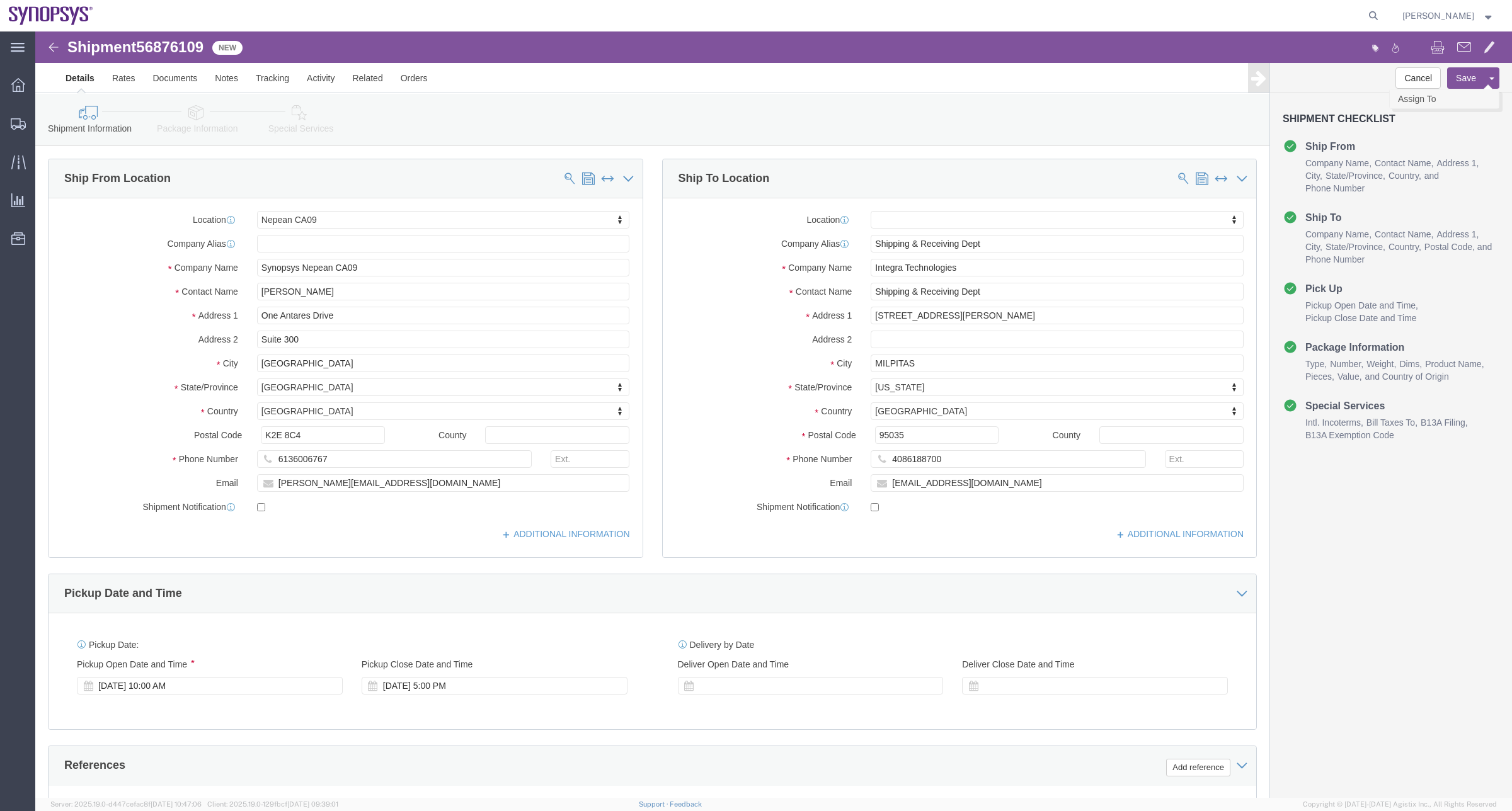
click link "Assign To"
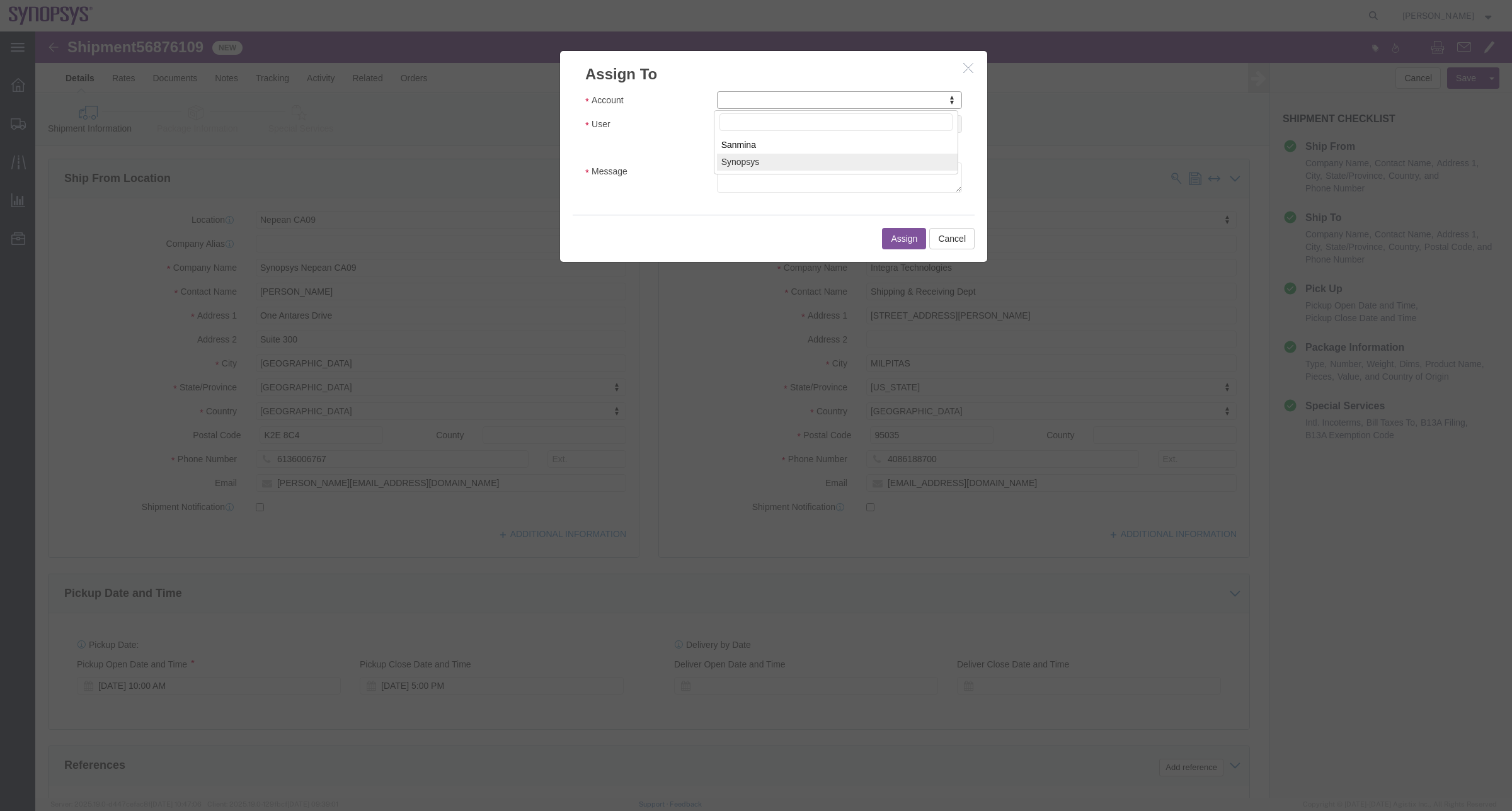
select select "117156"
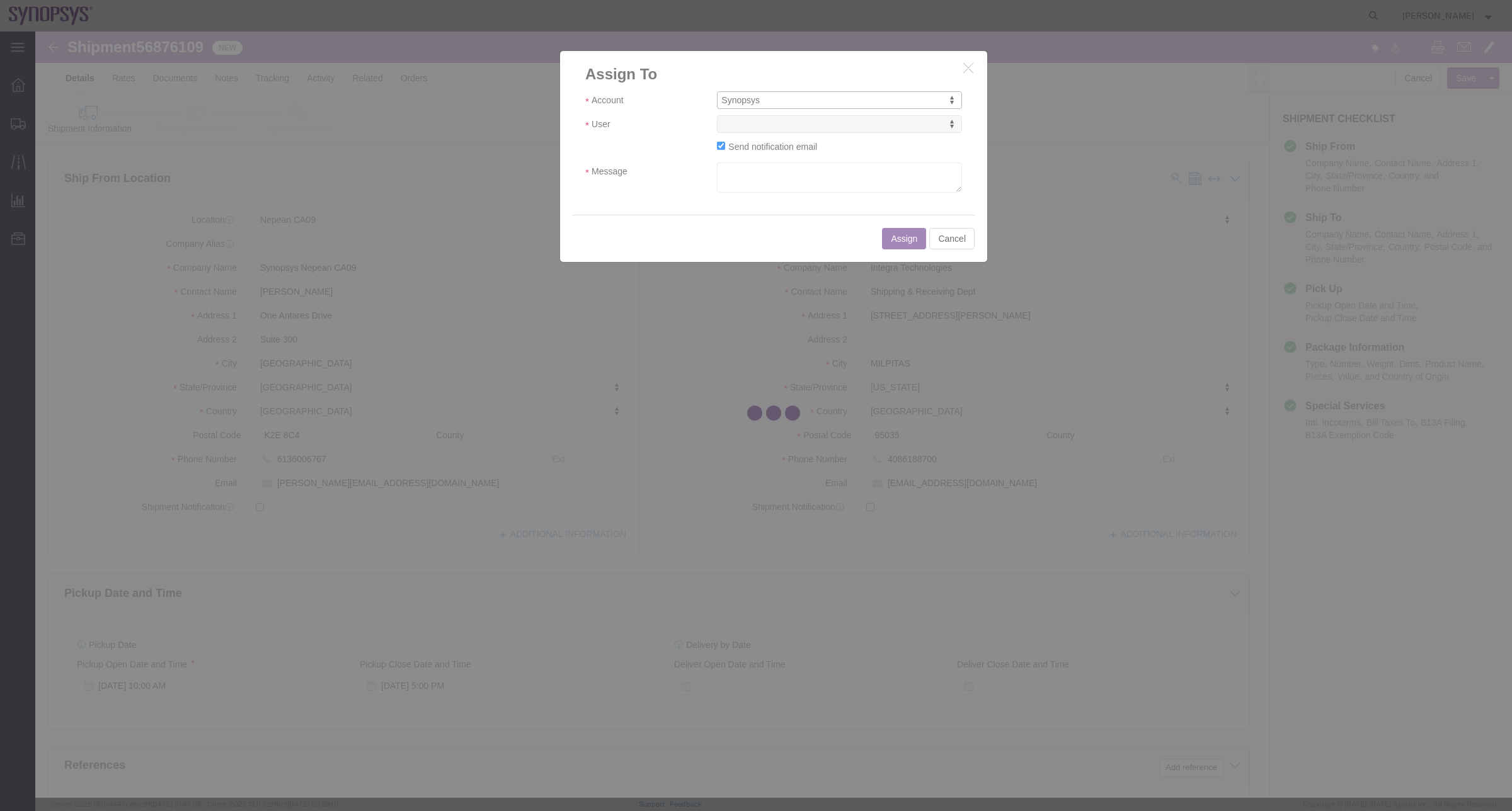
click at [817, 127] on div at bounding box center [773, 415] width 1477 height 767
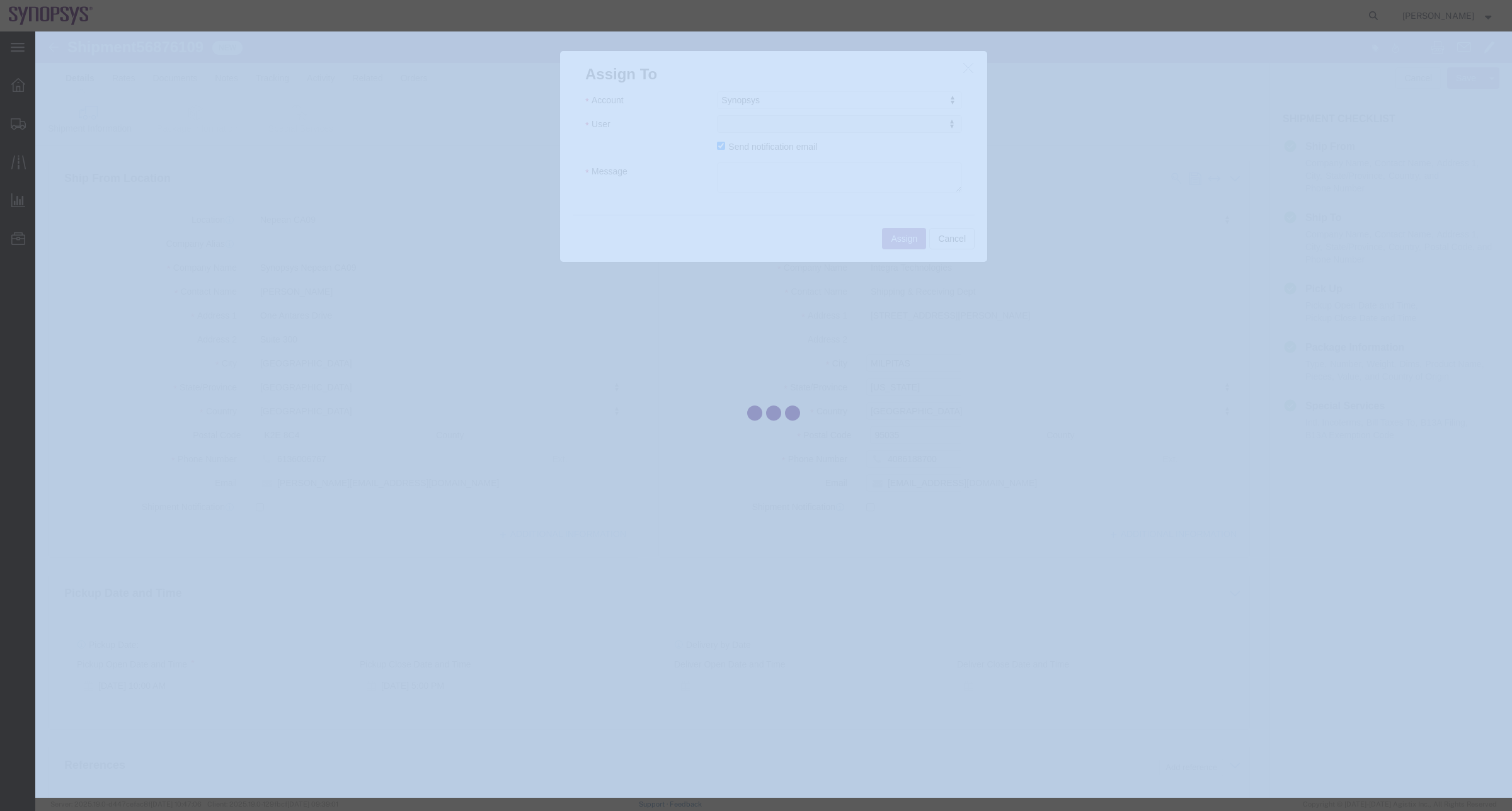
click at [817, 127] on div at bounding box center [773, 415] width 1477 height 767
click at [820, 127] on div at bounding box center [773, 415] width 1477 height 767
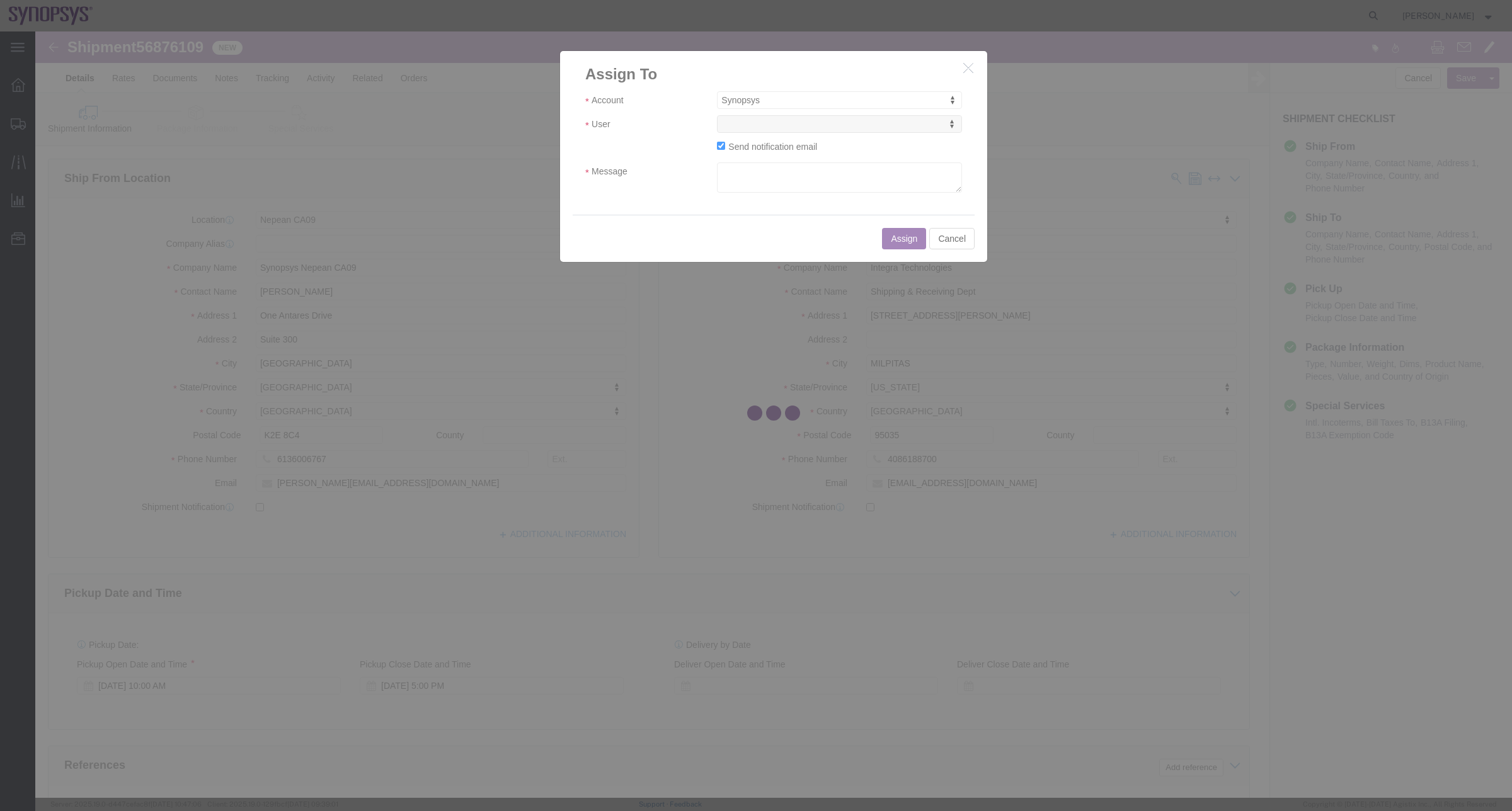
click at [817, 127] on div at bounding box center [773, 415] width 1477 height 767
select select
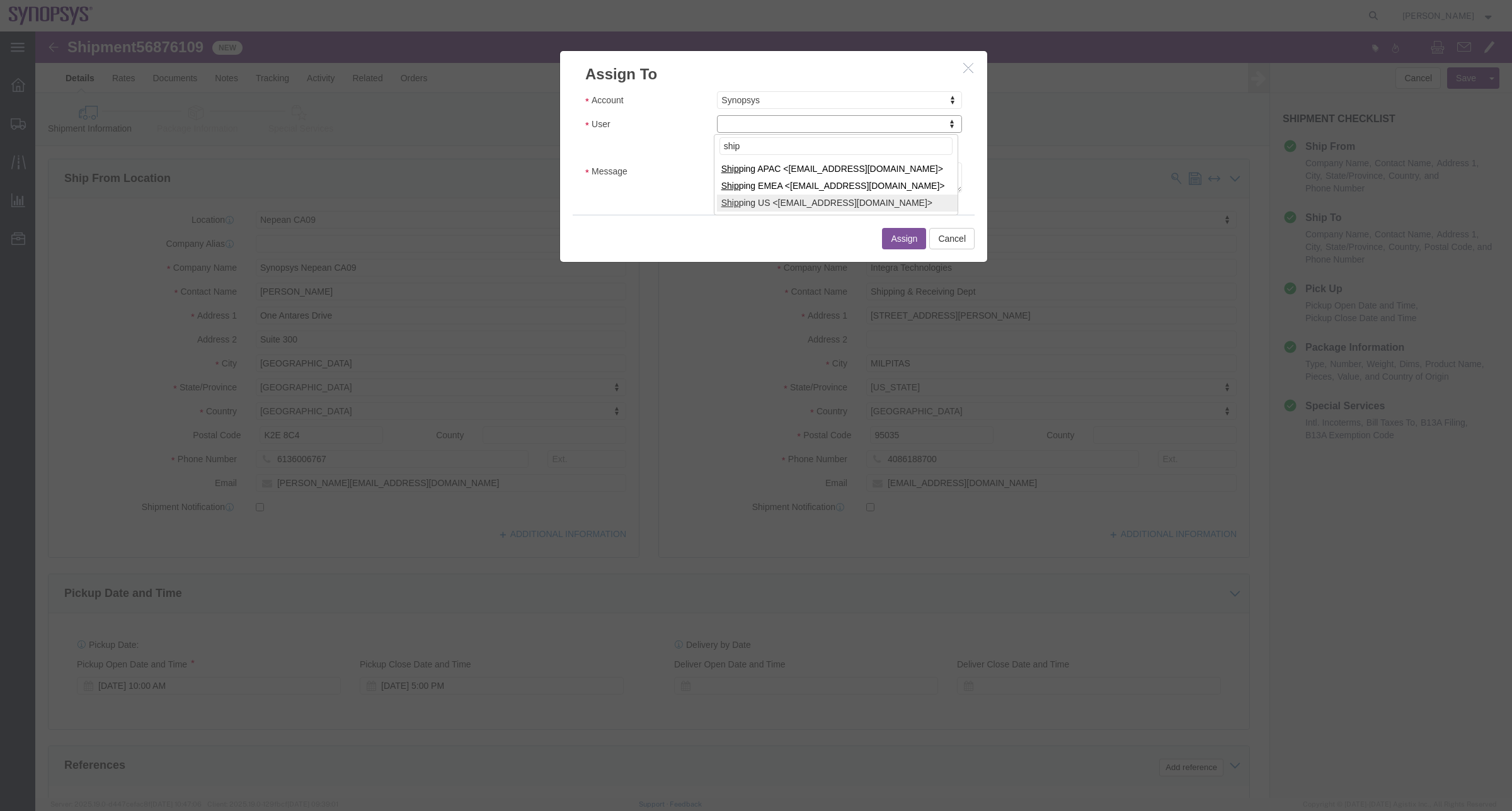
type input "ship"
select select "100122"
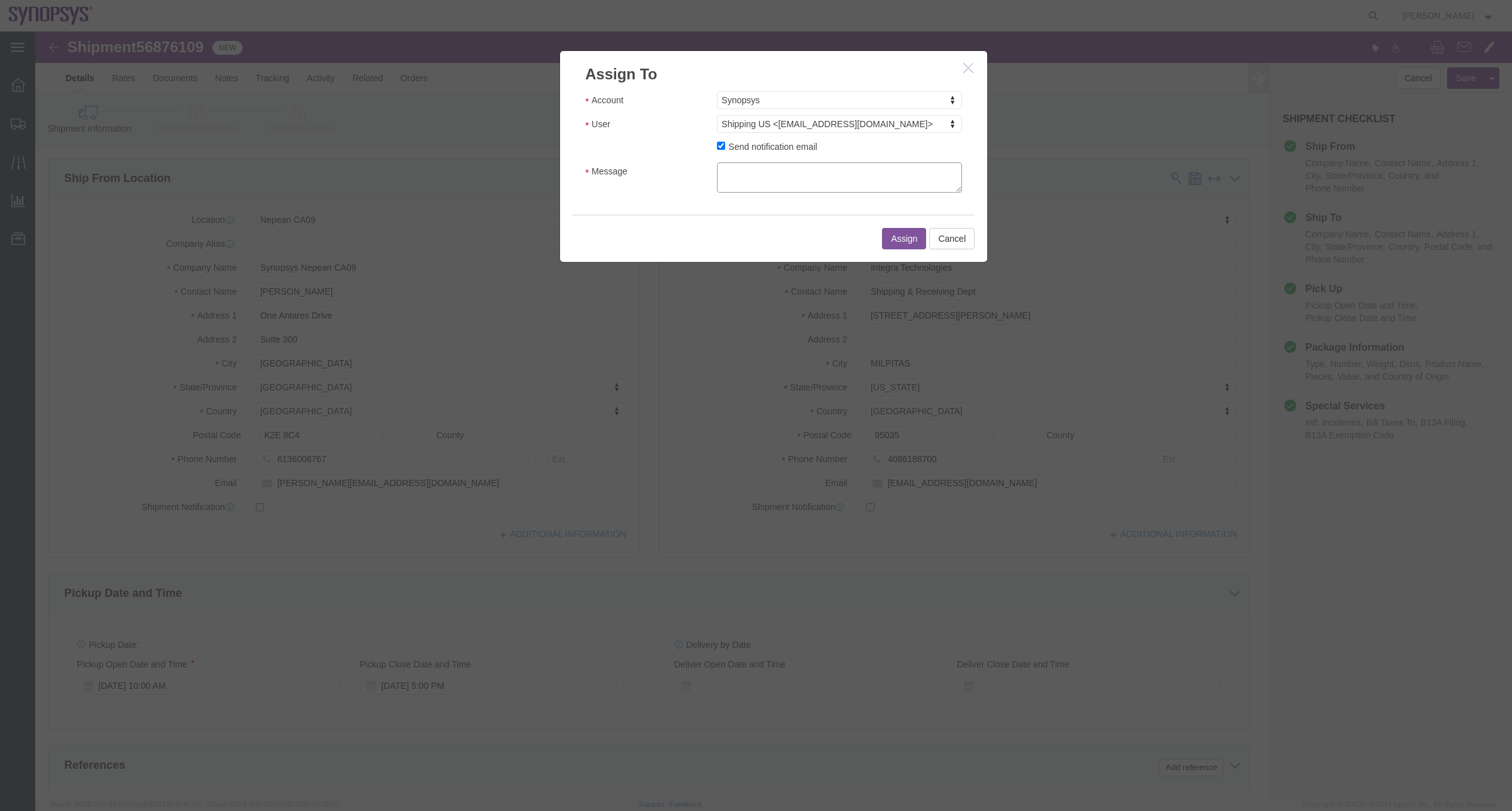
click textarea "Message"
type textarea "a"
click button "Assign"
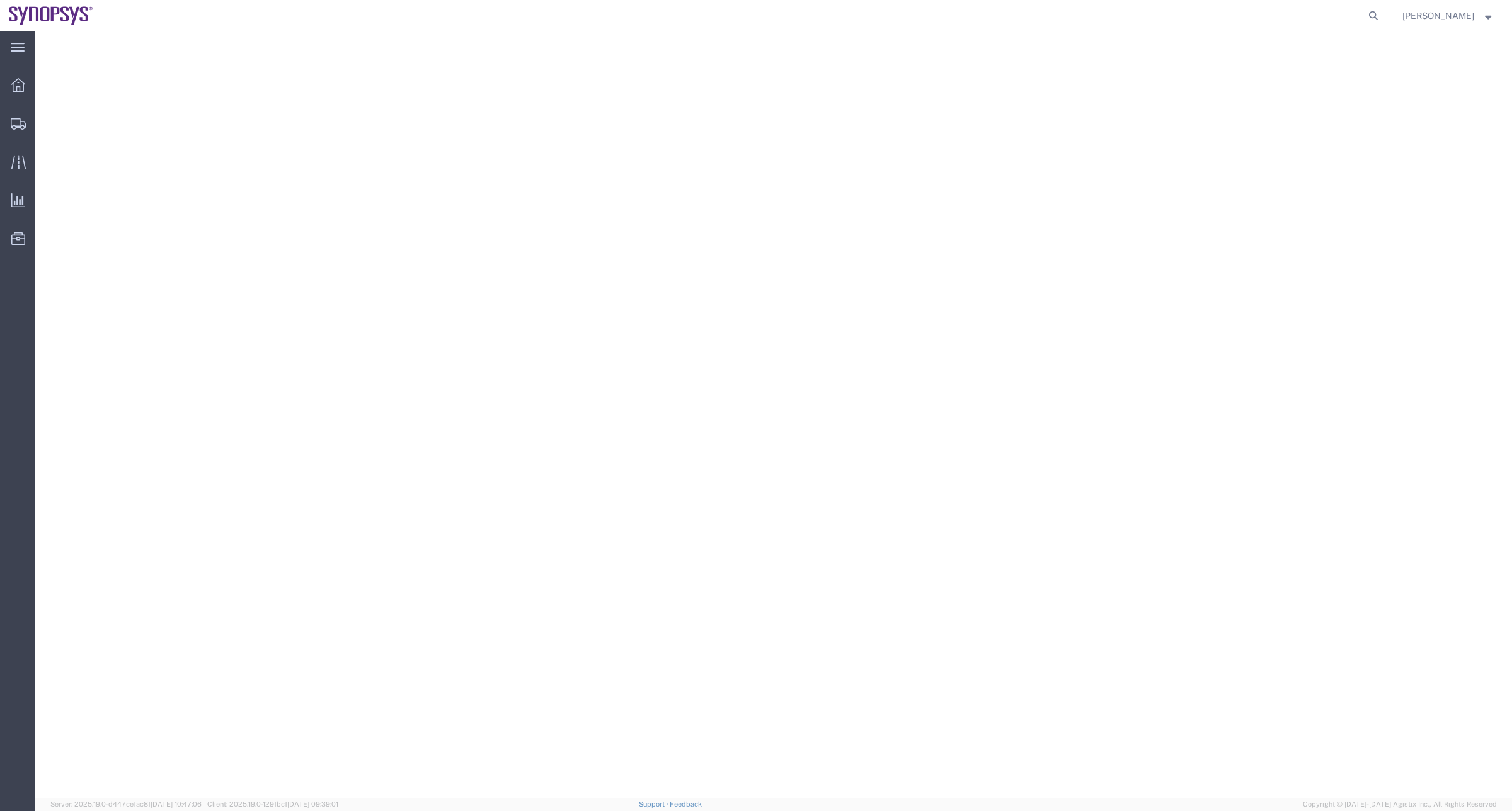
select select "63079"
select select
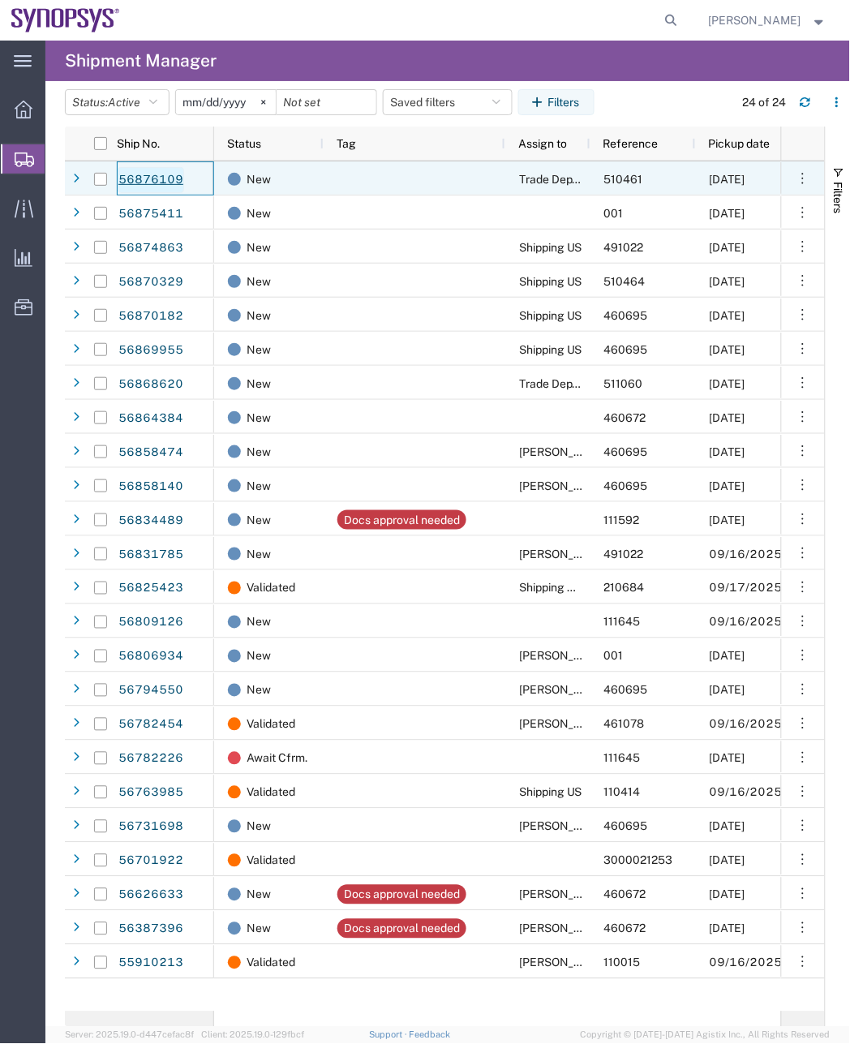
click at [146, 171] on link "56876109" at bounding box center [151, 180] width 66 height 26
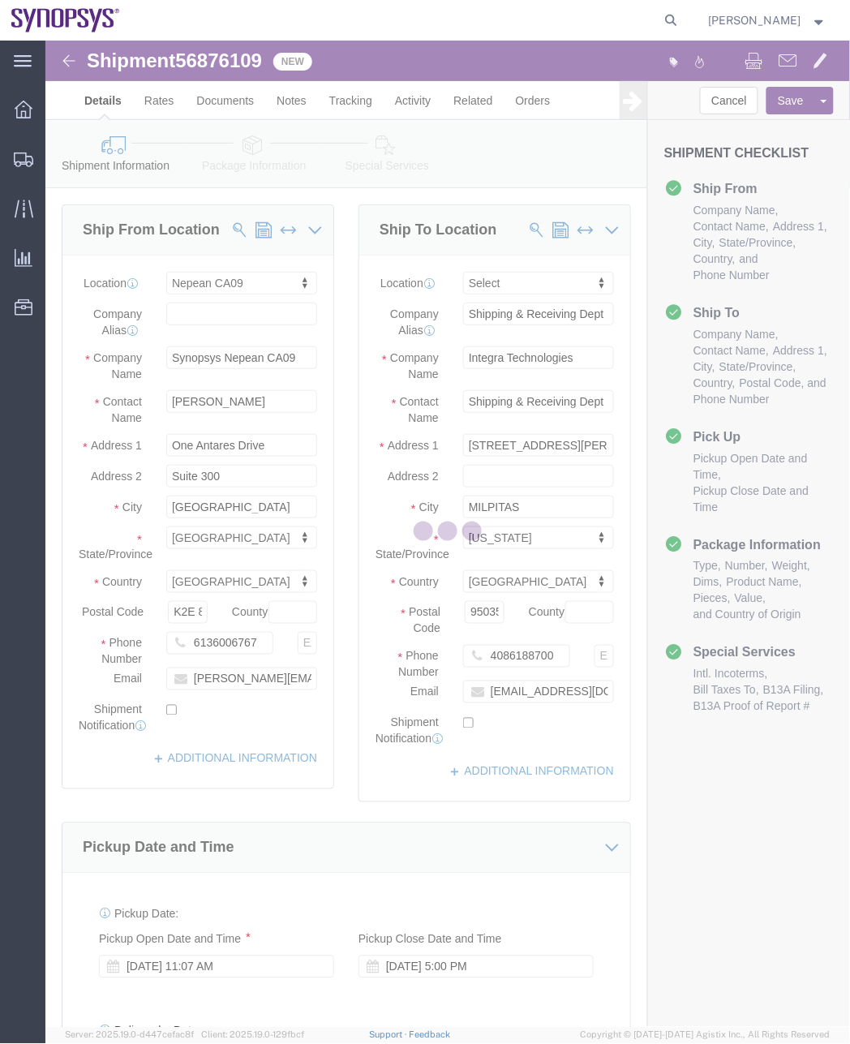
select select "63079"
select select
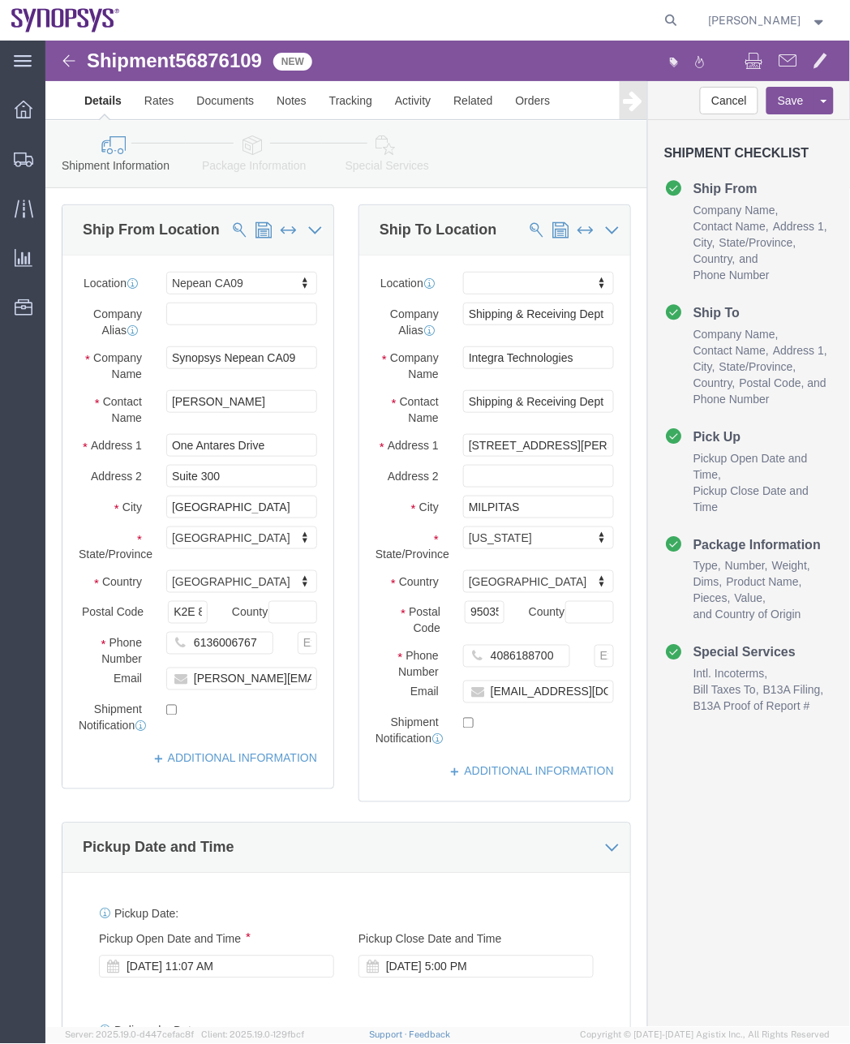
click link "Package Information"
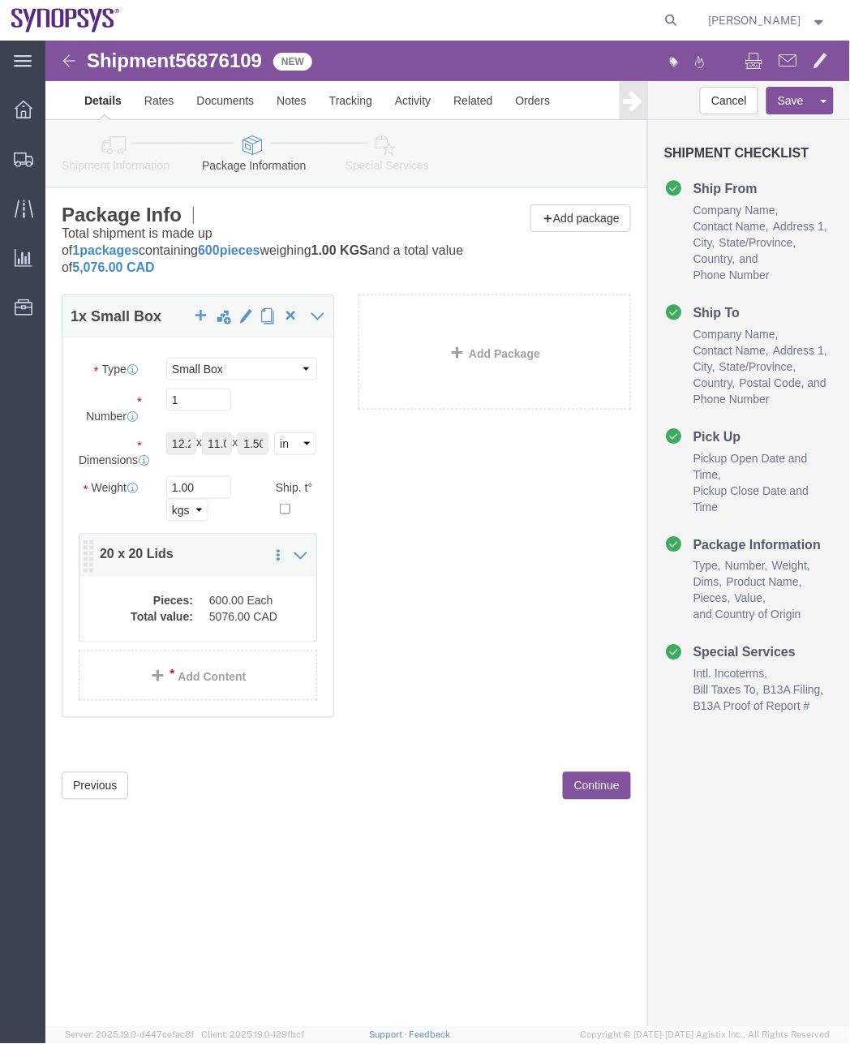
click div "Pieces: 600.00 Each Total value: 5076.00 CAD"
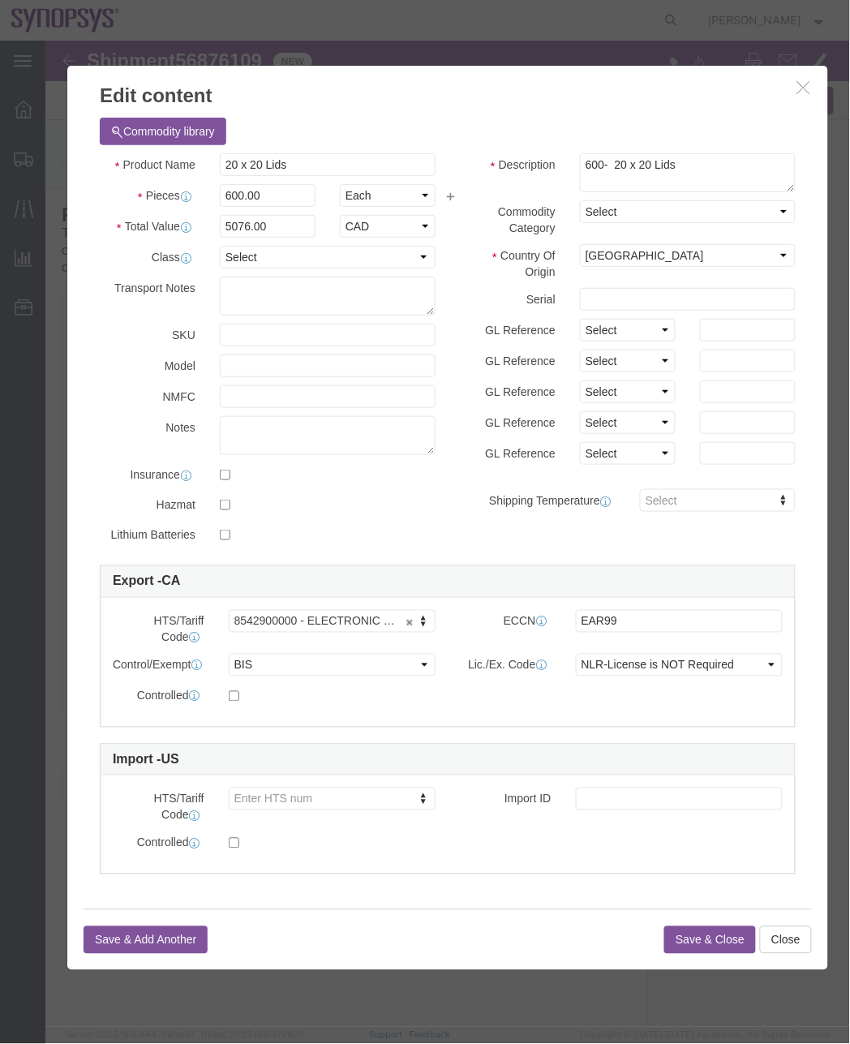
click icon "button"
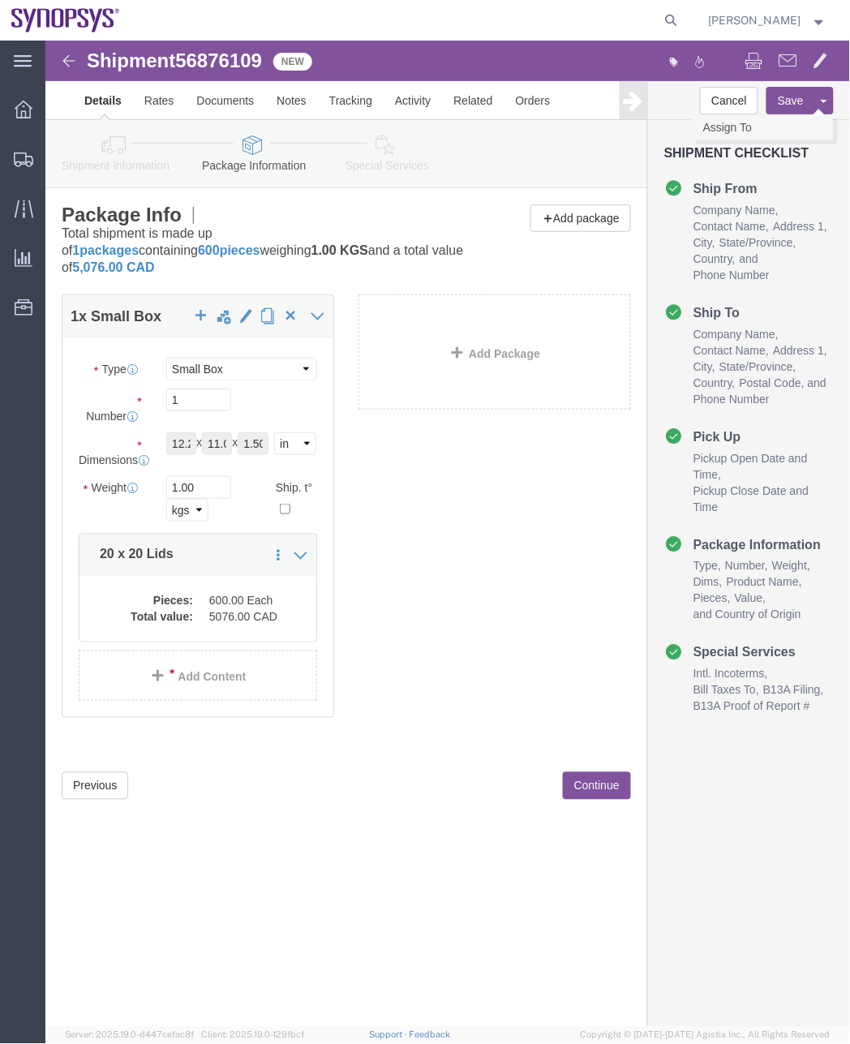
click link "Assign To"
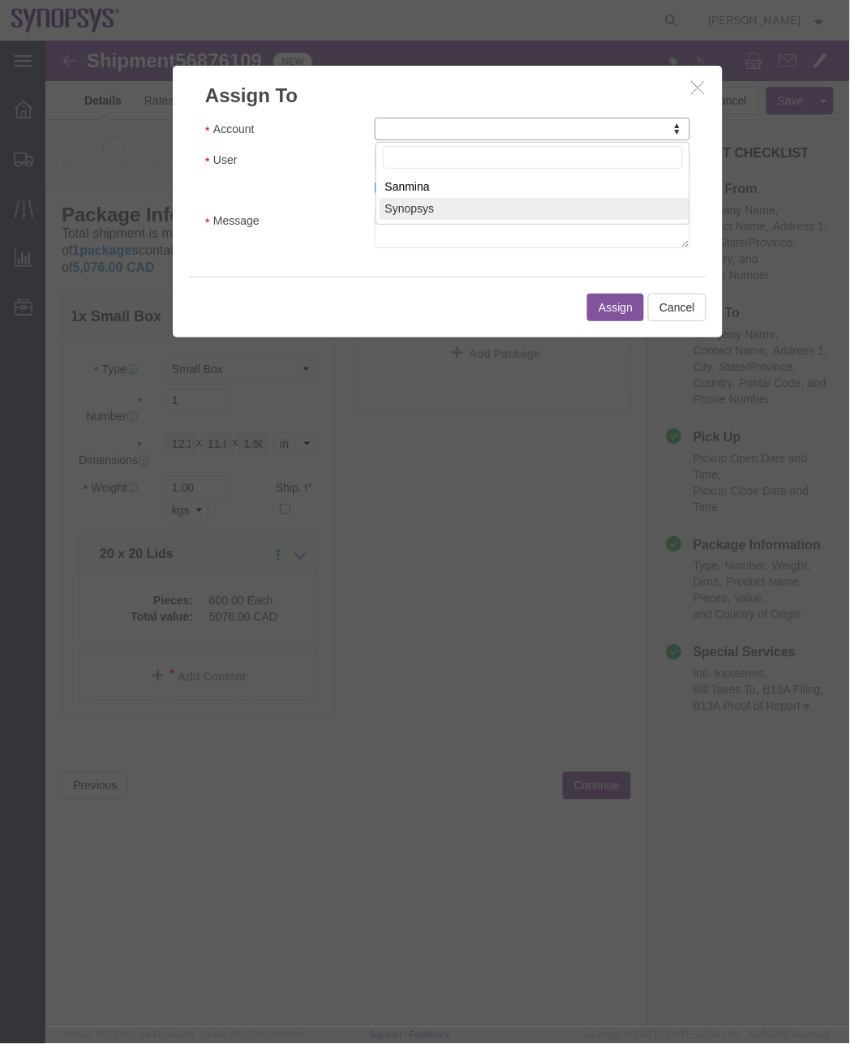
select select "117156"
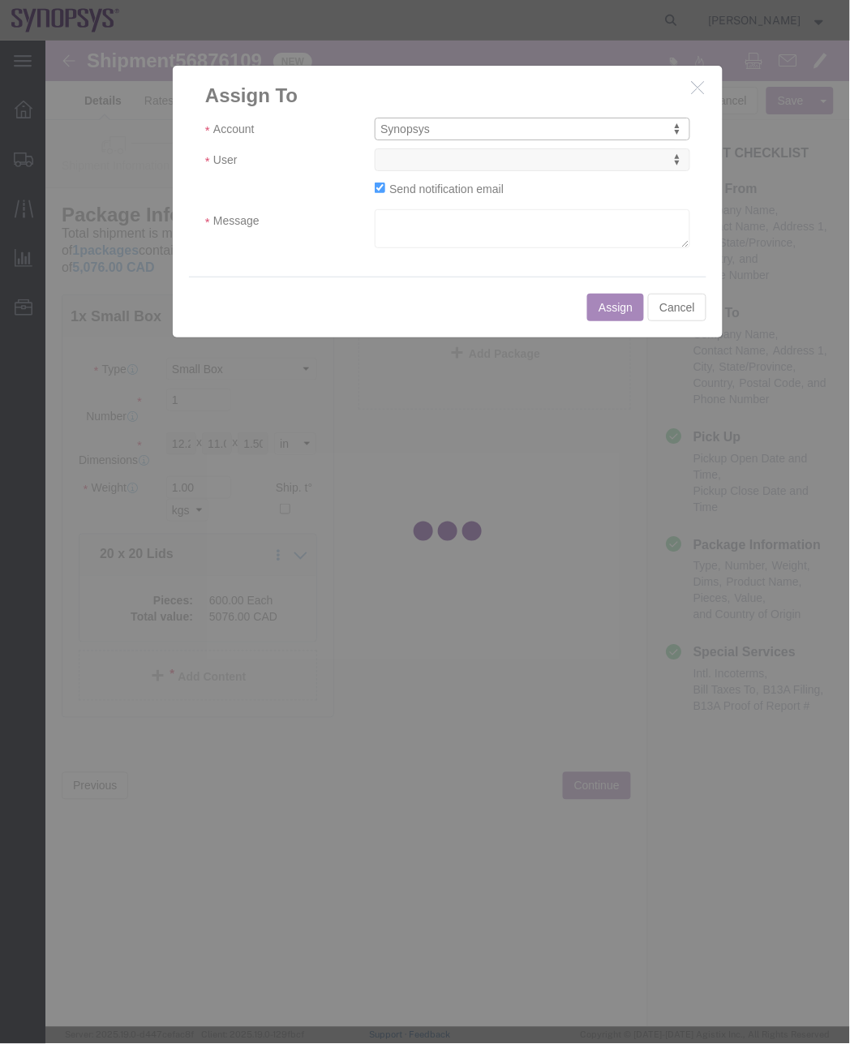
select select
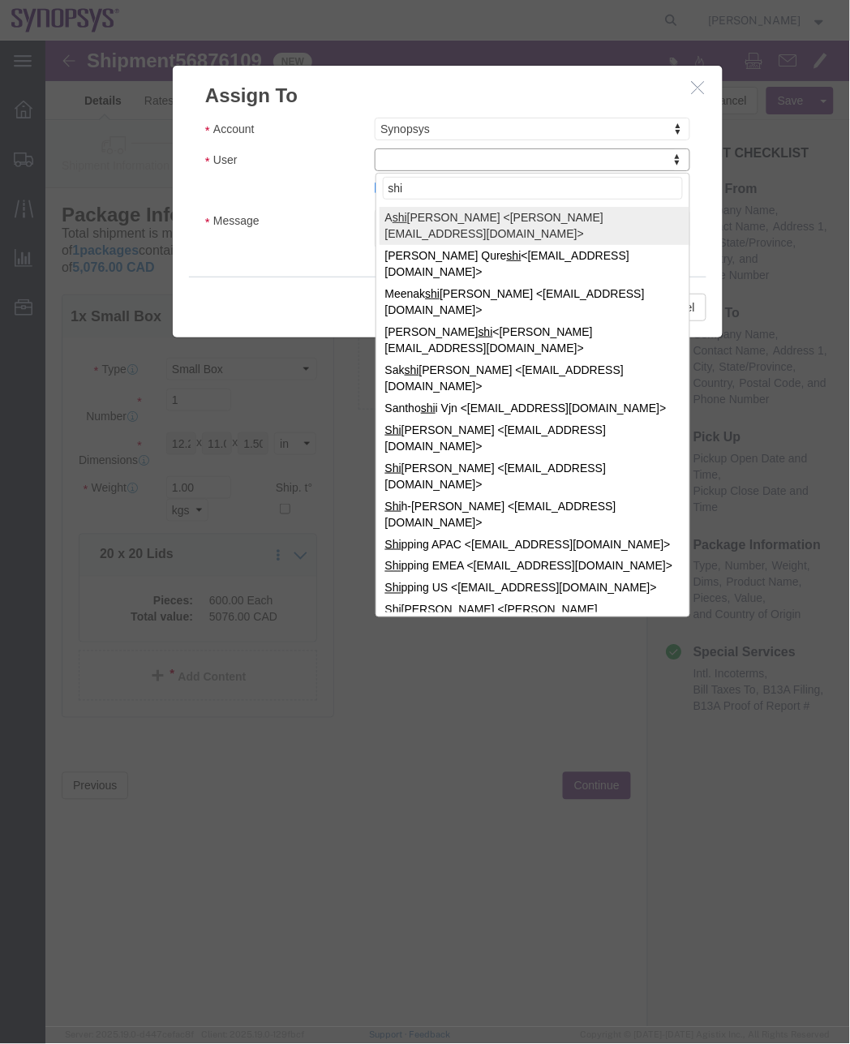
type input "ship"
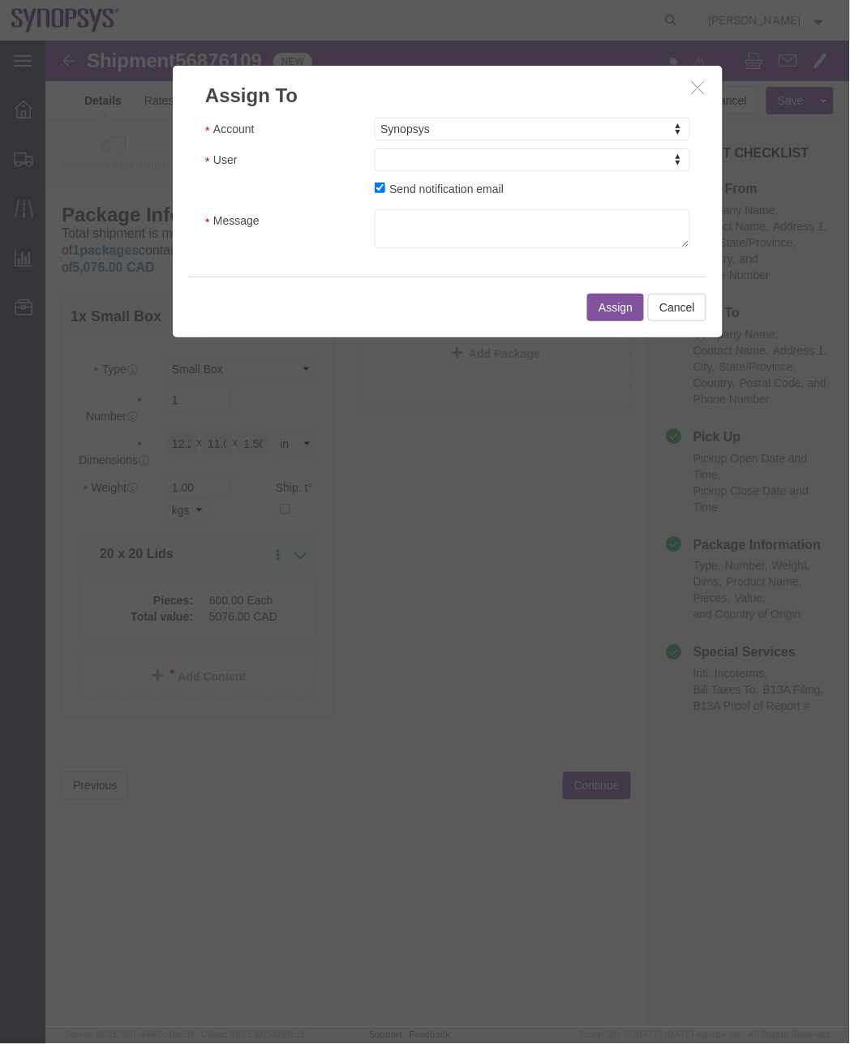
click icon "button"
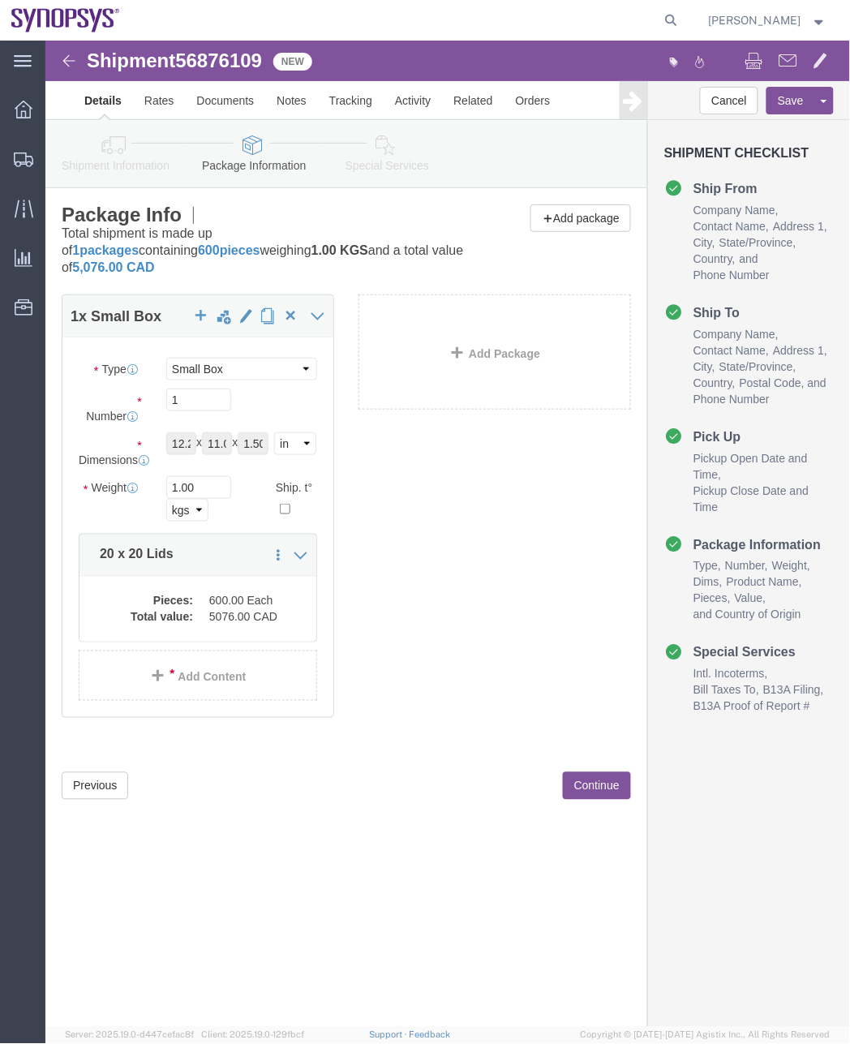
click link "Shipment Information"
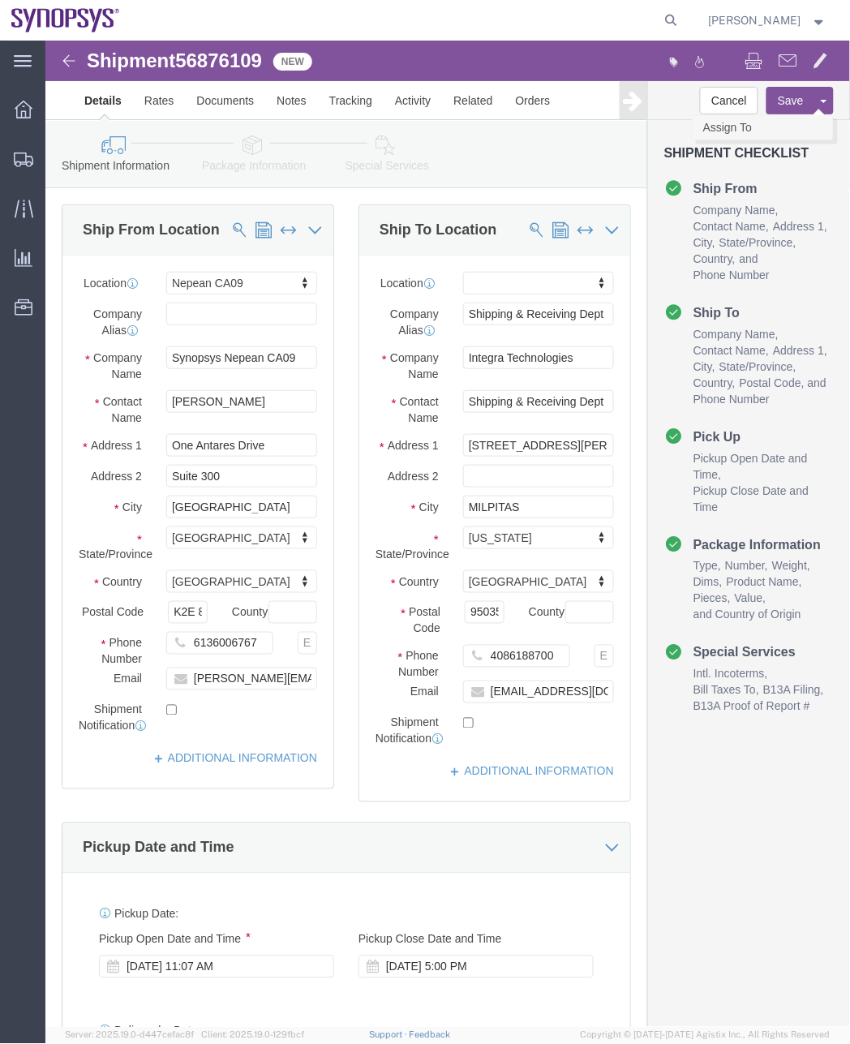
click link "Assign To"
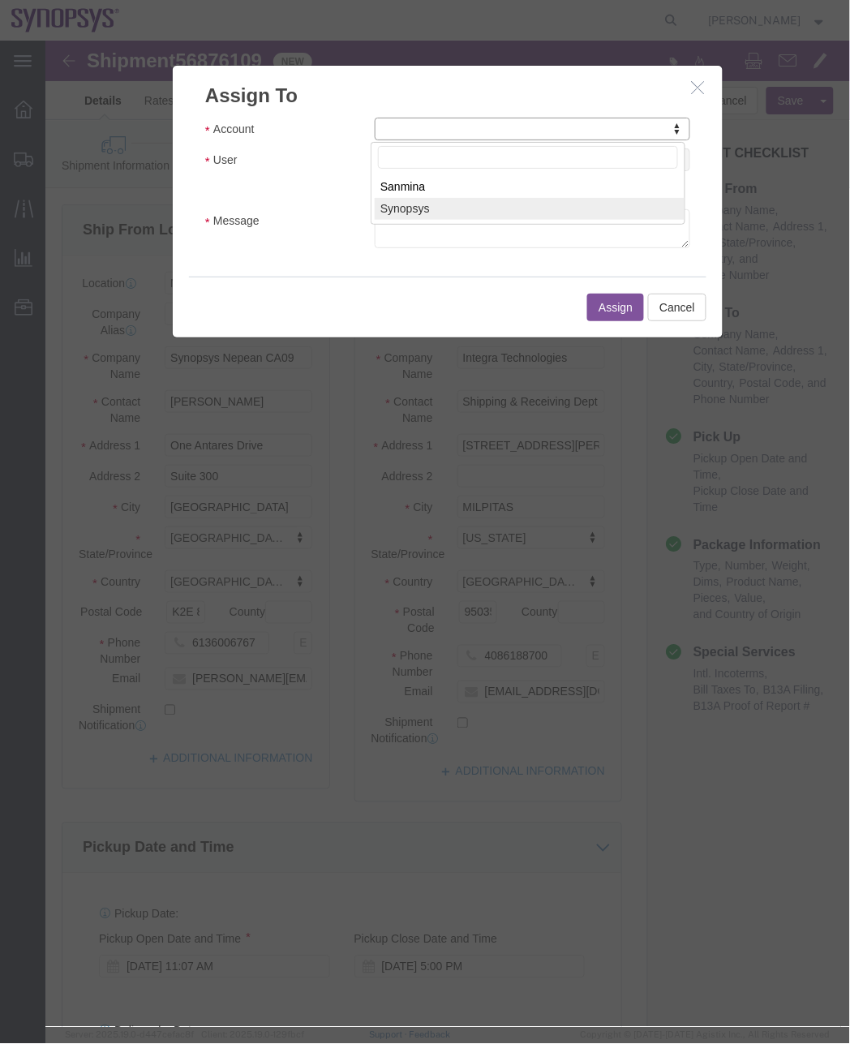
select select "117156"
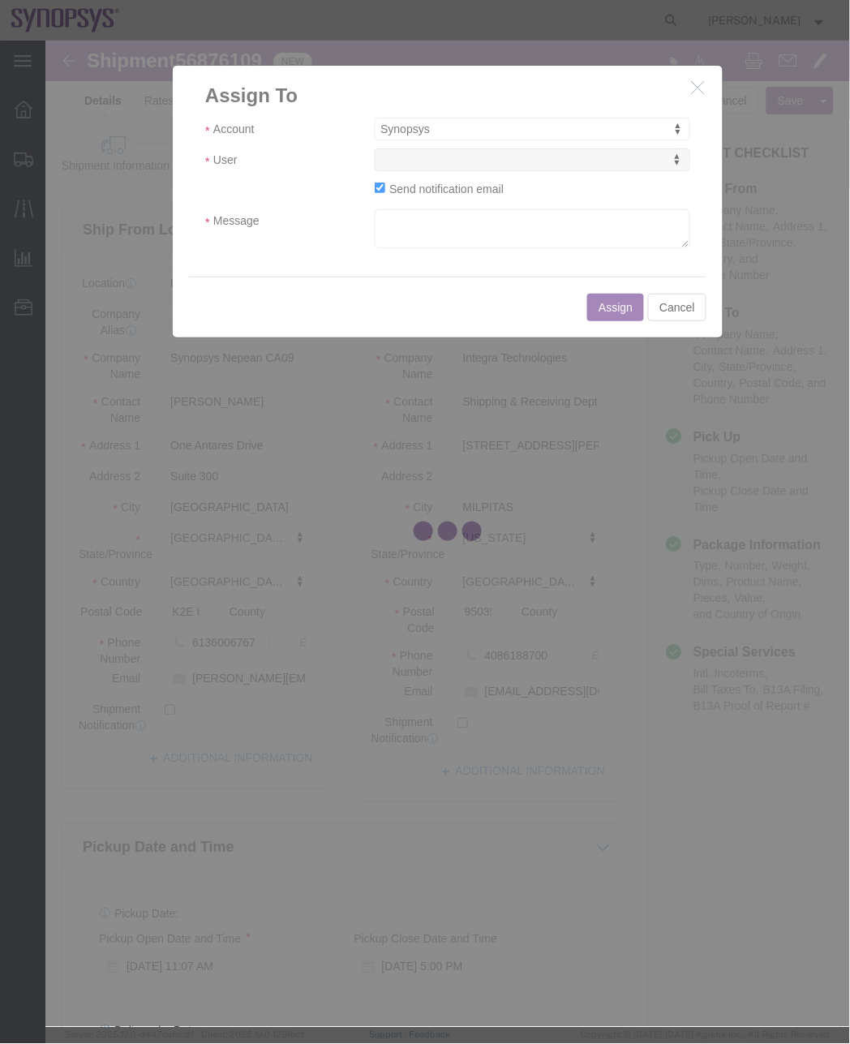
click at [512, 158] on div at bounding box center [447, 534] width 804 height 986
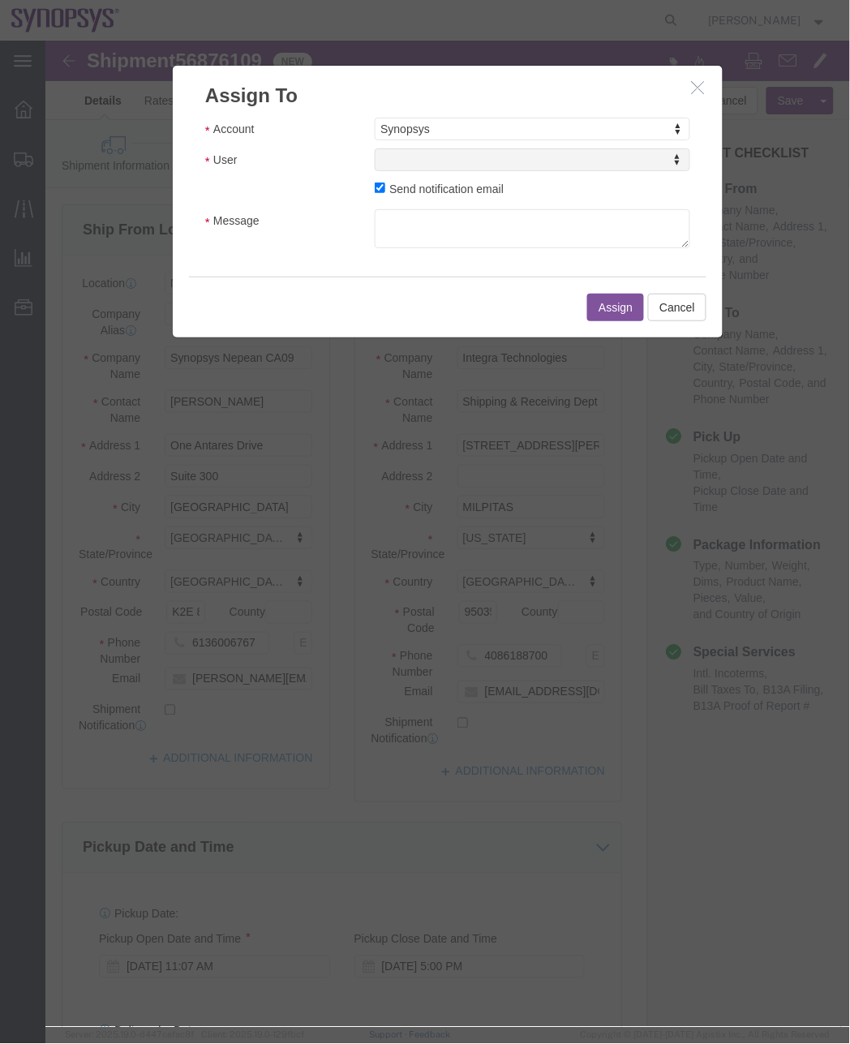
select select
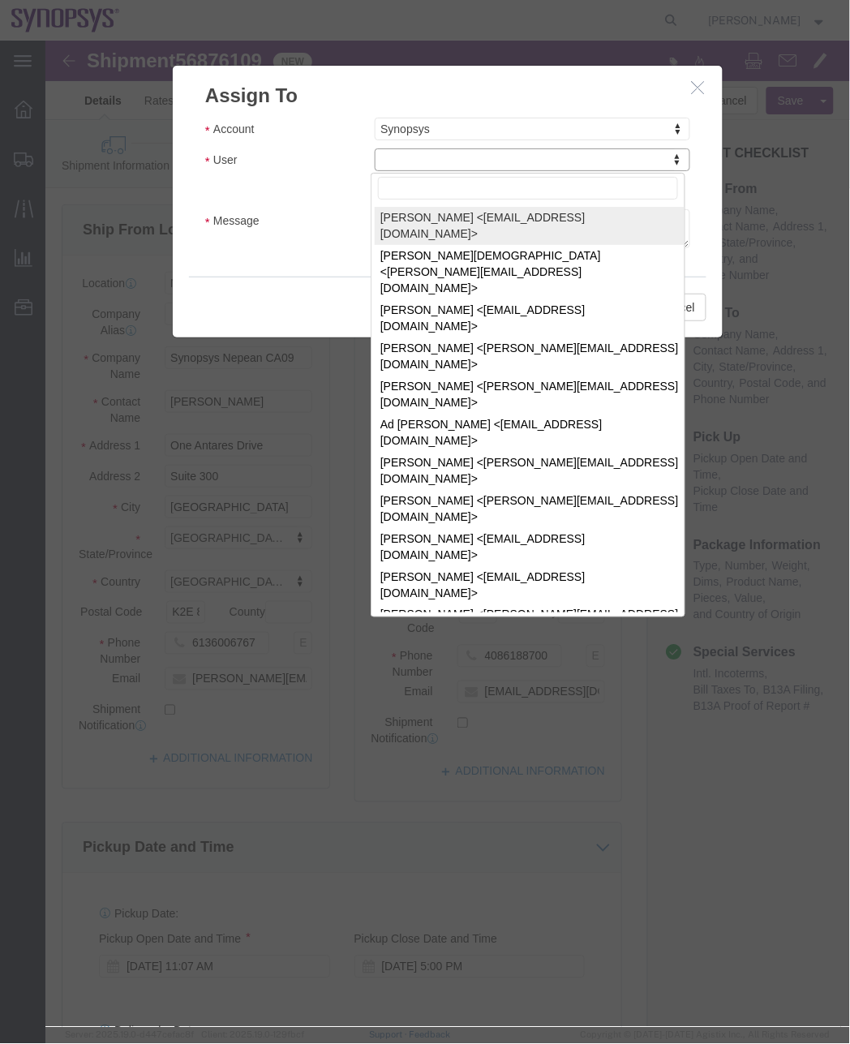
drag, startPoint x: 512, startPoint y: 158, endPoint x: 464, endPoint y: 118, distance: 62.7
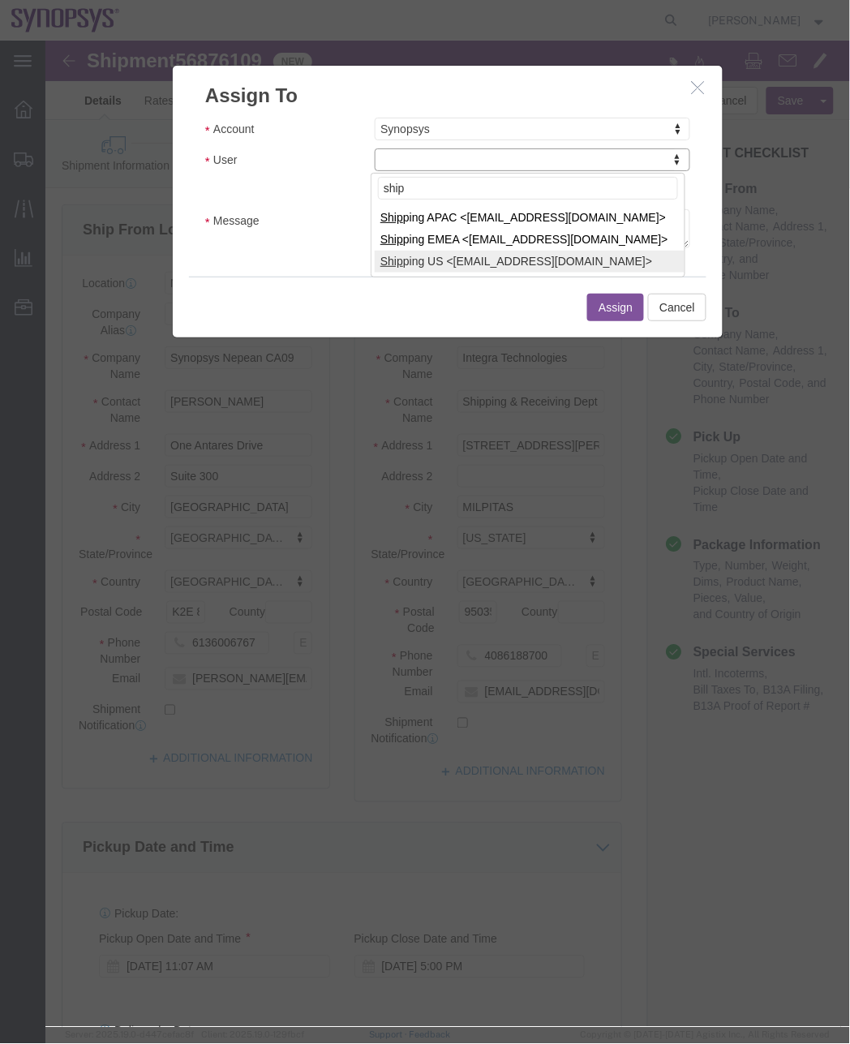
type input "ship"
select select "100122"
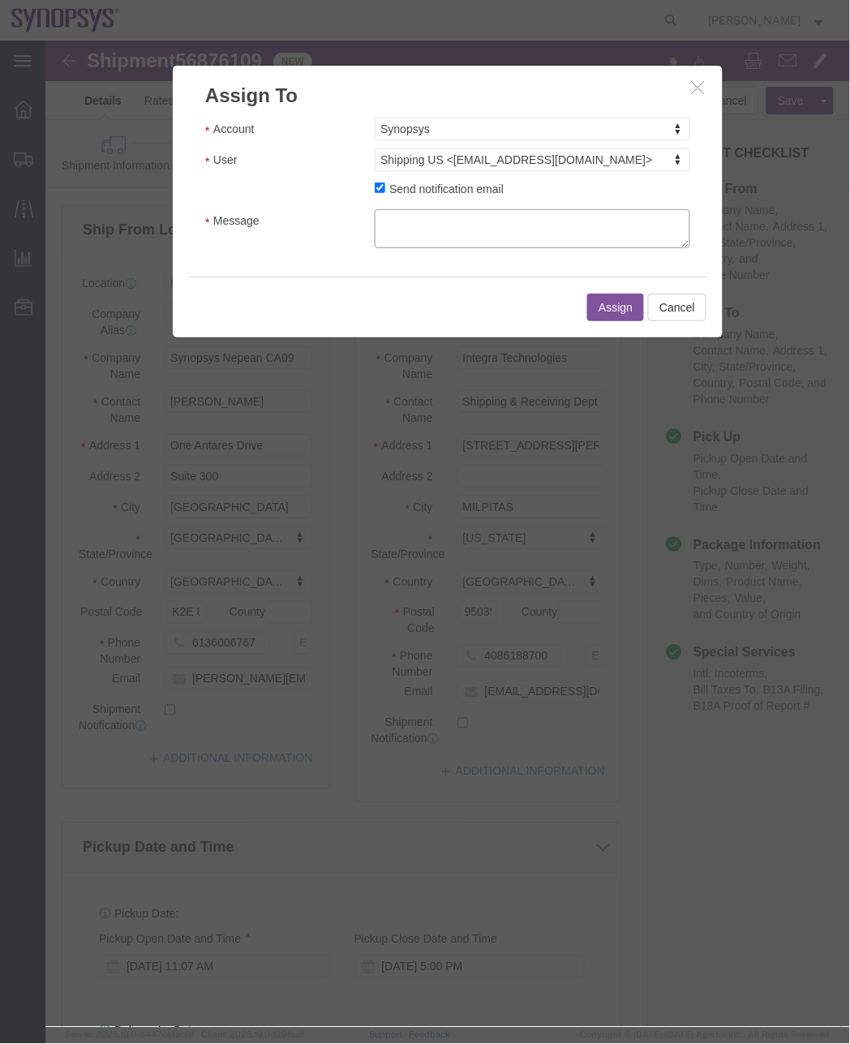
click textarea "Message"
type textarea "a"
click button "Assign"
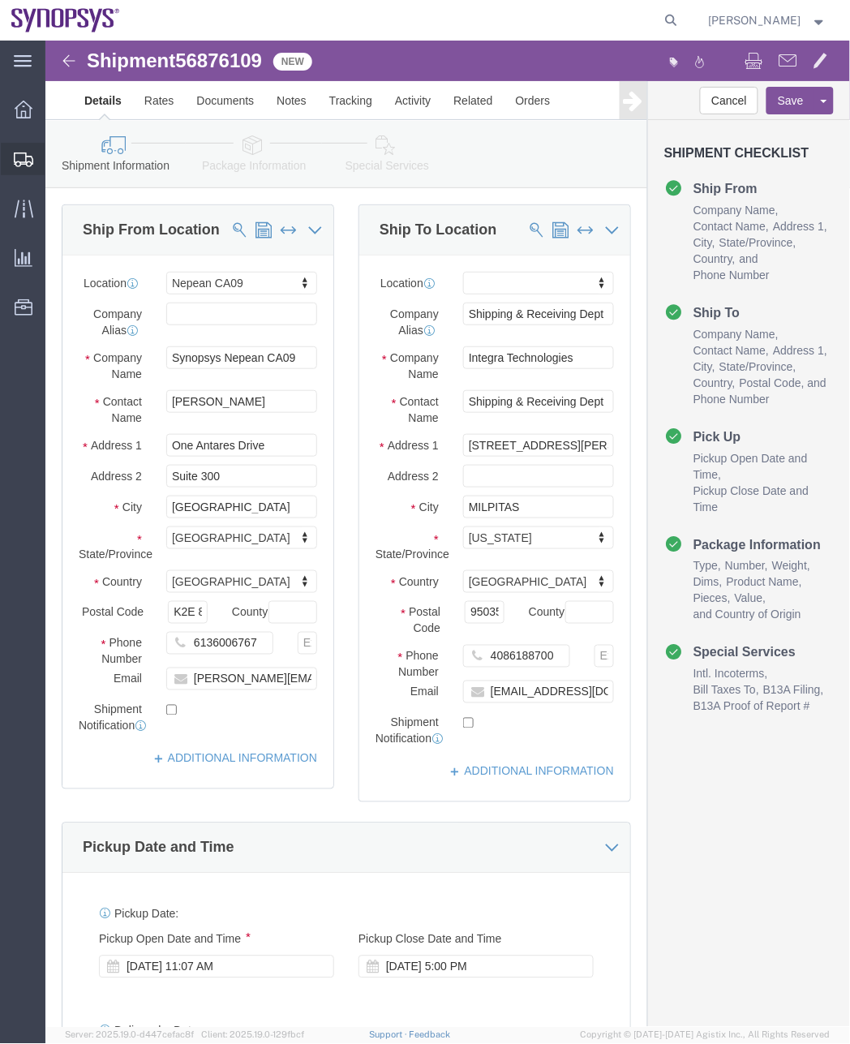
click at [0, 0] on span "Shipment Manager" at bounding box center [0, 0] width 0 height 0
